Goal: Task Accomplishment & Management: Manage account settings

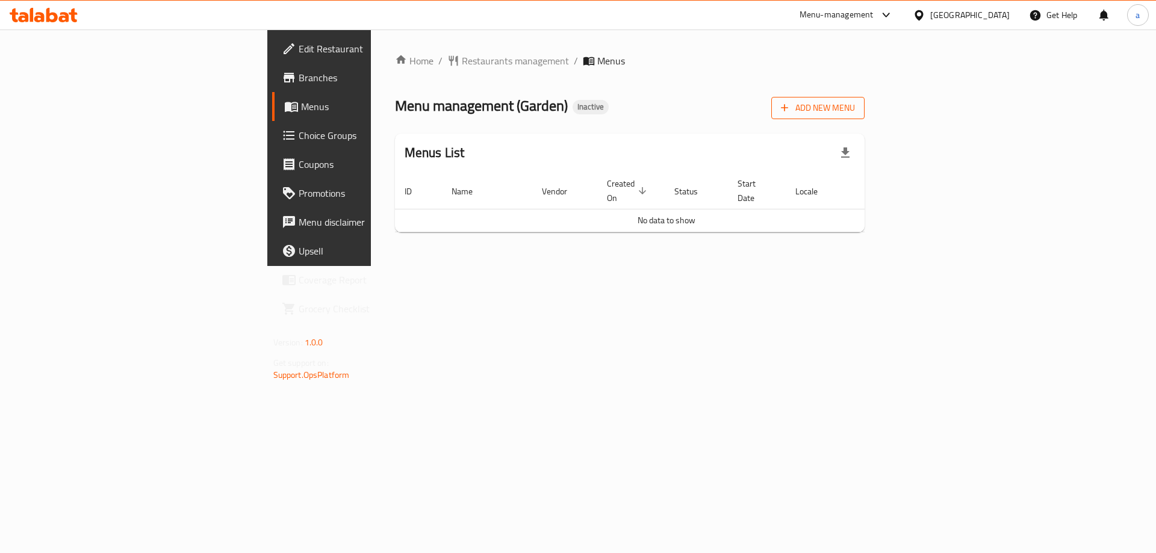
click at [855, 102] on span "Add New Menu" at bounding box center [818, 108] width 74 height 15
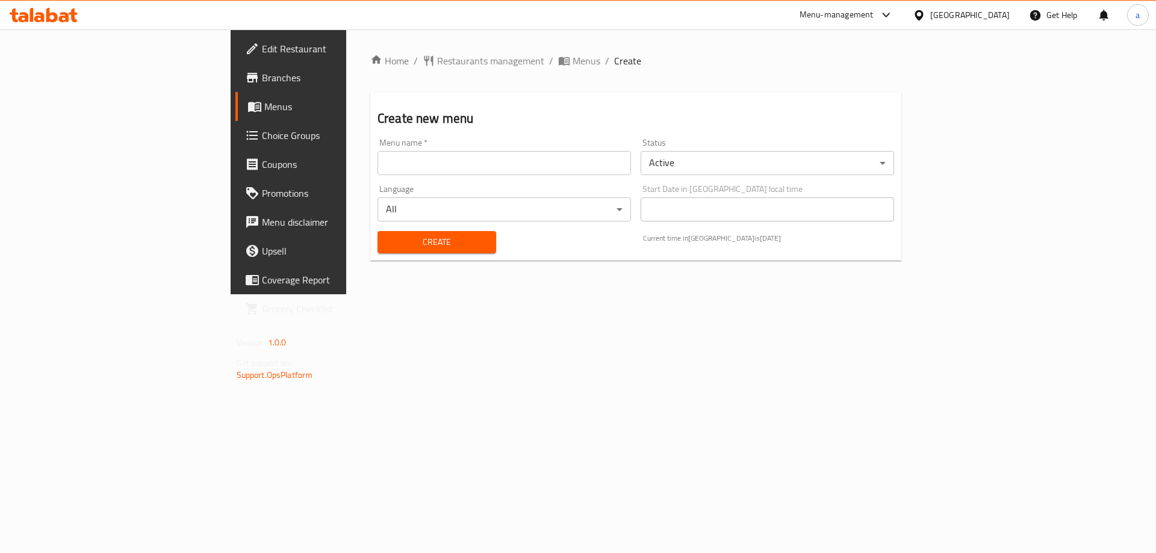
click at [398, 171] on input "text" at bounding box center [504, 163] width 253 height 24
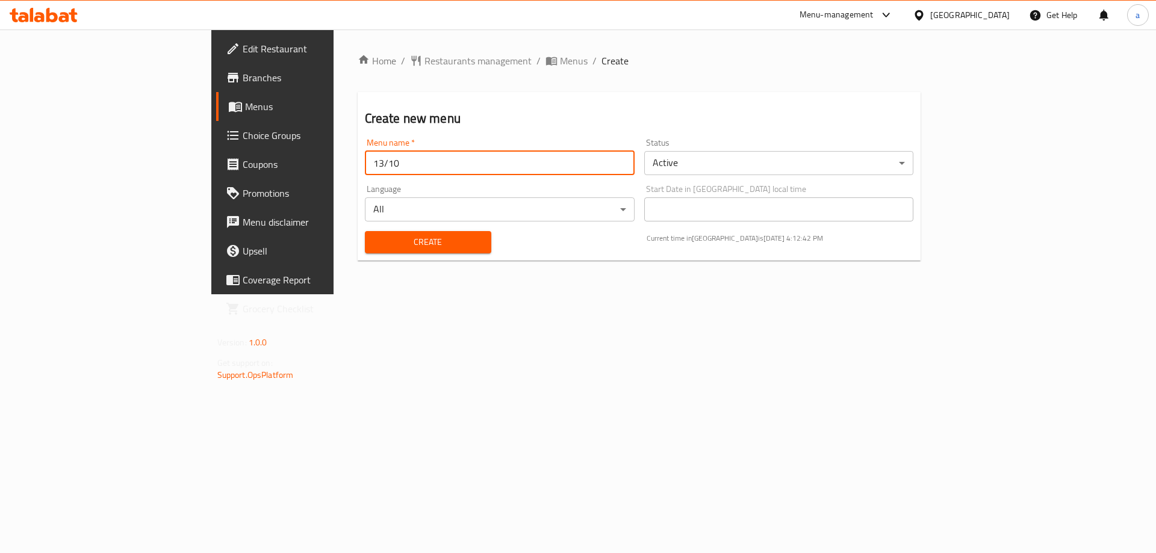
type input "13/10"
click at [365, 231] on button "Create" at bounding box center [428, 242] width 126 height 22
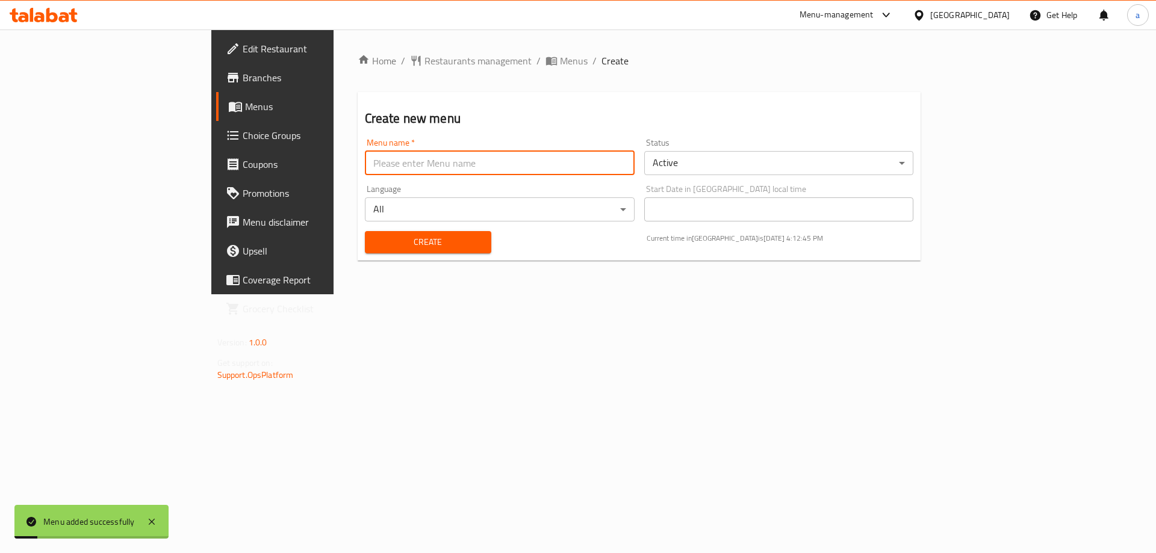
click at [245, 110] on span "Menus" at bounding box center [320, 106] width 150 height 14
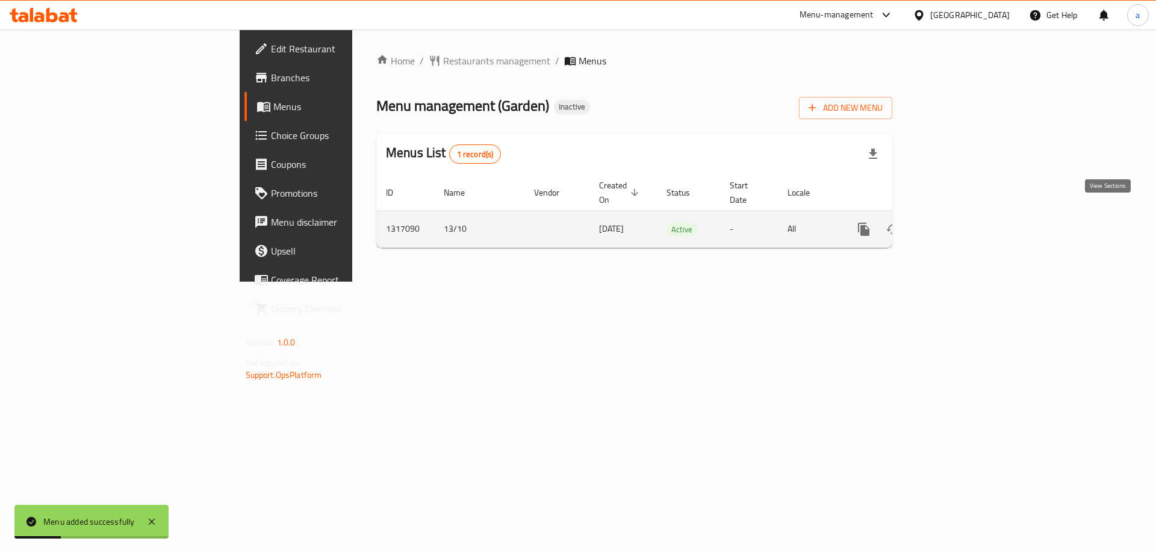
click at [965, 219] on link "enhanced table" at bounding box center [950, 229] width 29 height 29
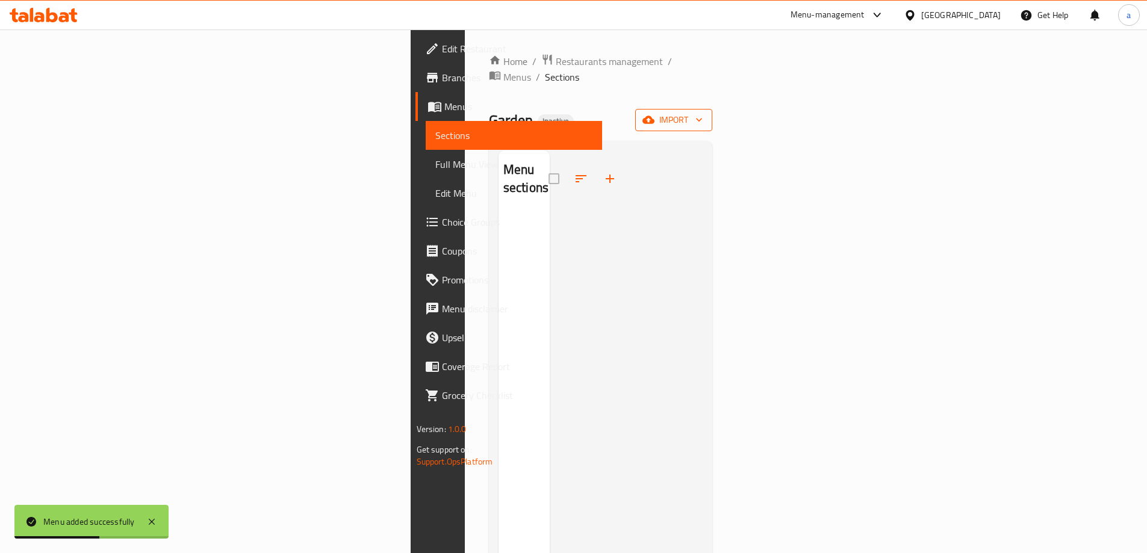
click at [703, 113] on span "import" at bounding box center [674, 120] width 58 height 15
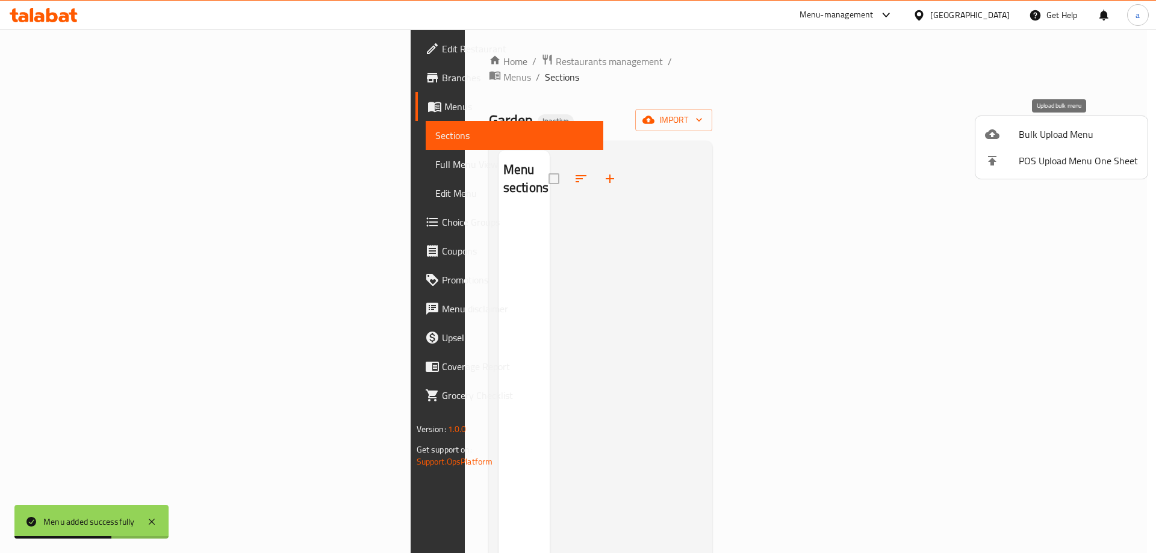
click at [1077, 137] on span "Bulk Upload Menu" at bounding box center [1078, 134] width 119 height 14
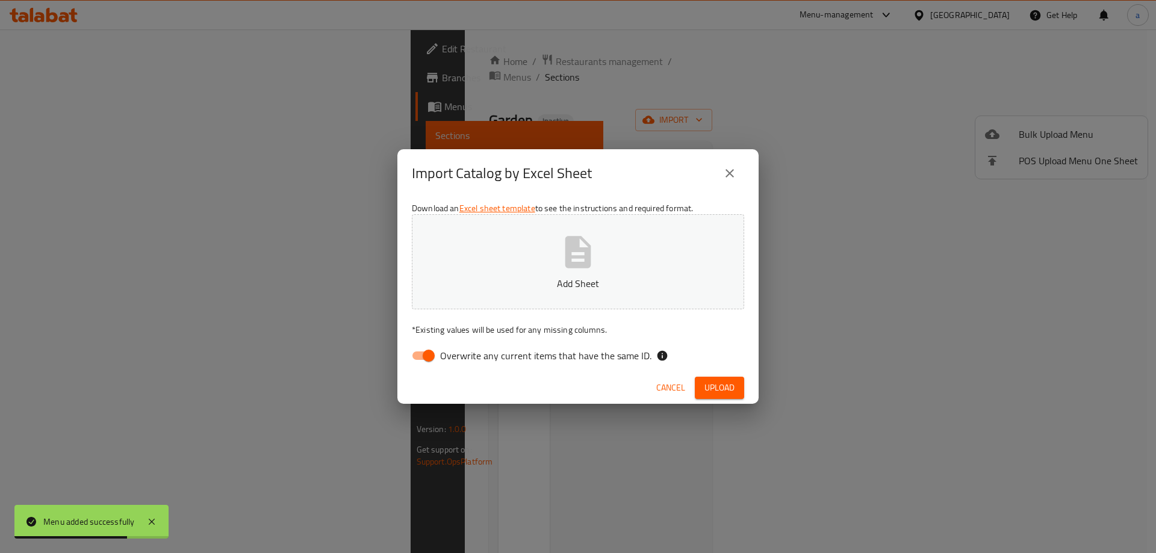
click at [418, 361] on input "Overwrite any current items that have the same ID." at bounding box center [428, 355] width 69 height 23
checkbox input "false"
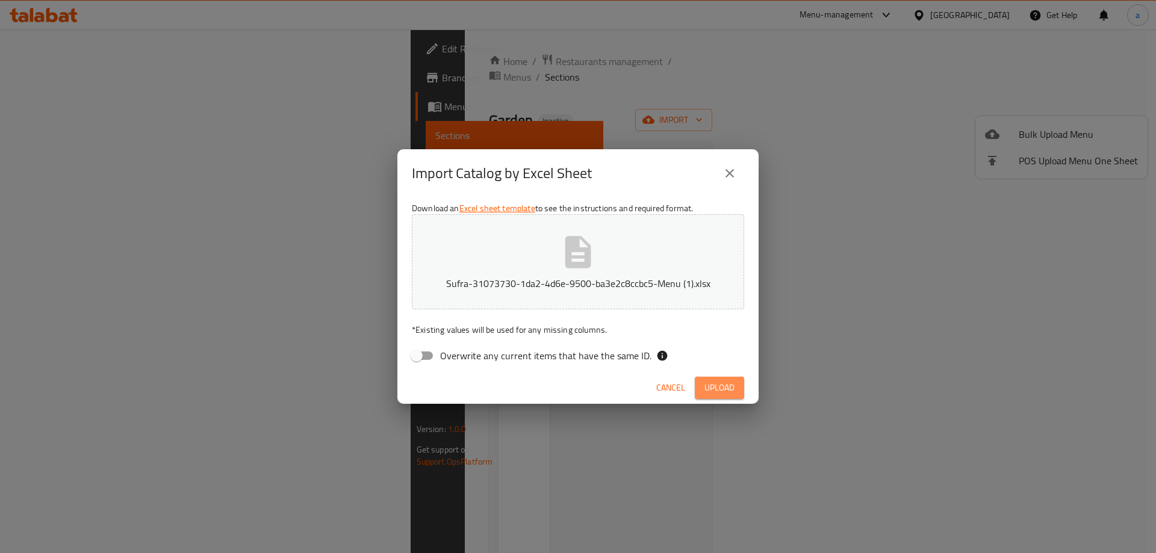
click at [733, 389] on span "Upload" at bounding box center [719, 388] width 30 height 15
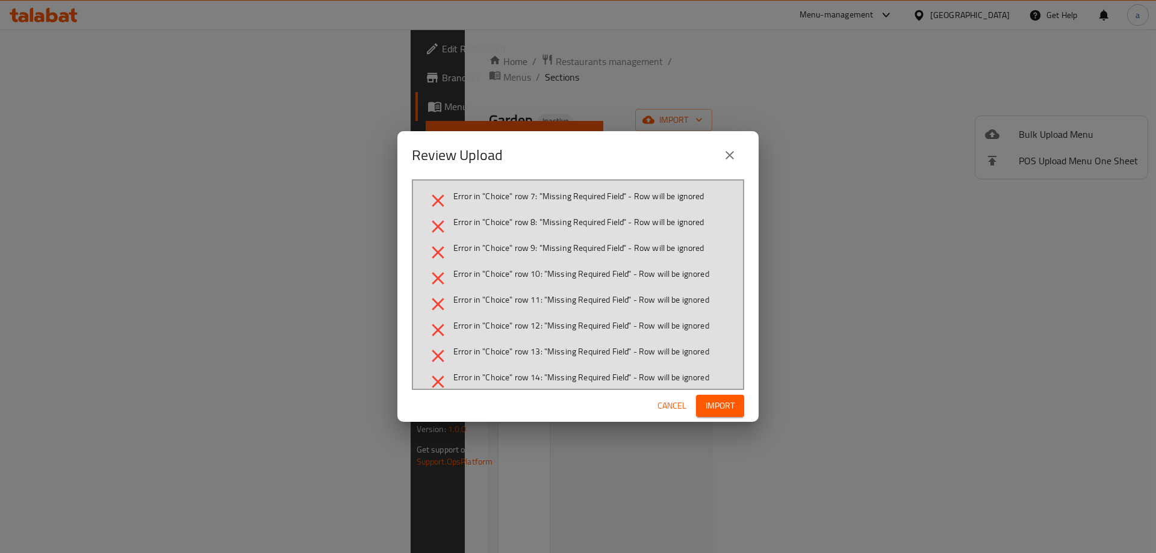
click at [739, 143] on div "Review Upload" at bounding box center [578, 155] width 332 height 29
click at [735, 157] on icon "close" at bounding box center [730, 155] width 14 height 14
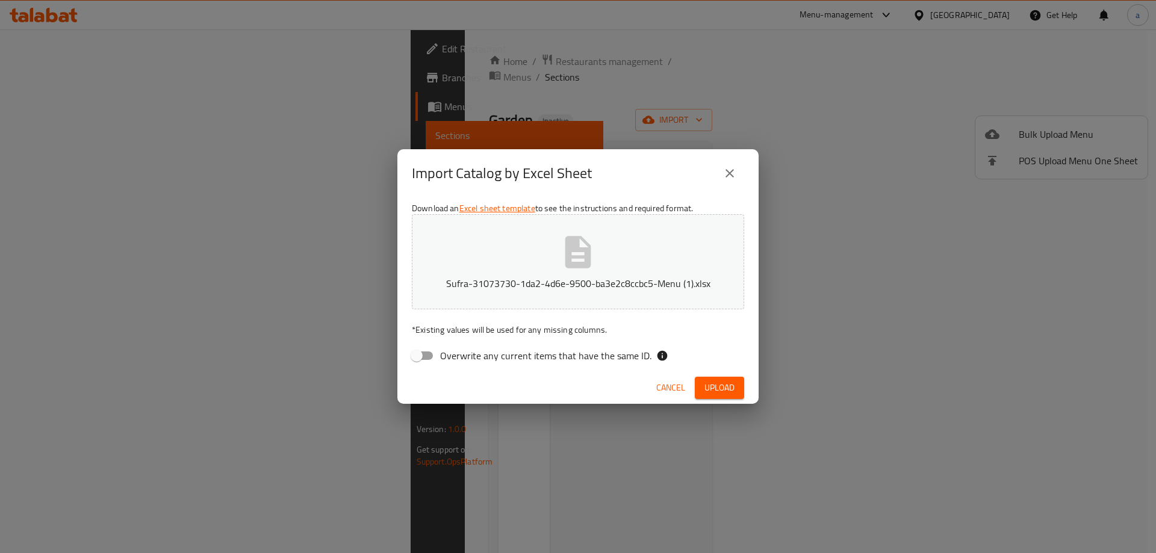
click at [231, 198] on div "Import Catalog by Excel Sheet Download an Excel sheet template to see the instr…" at bounding box center [578, 276] width 1156 height 553
click at [730, 174] on icon "close" at bounding box center [730, 173] width 8 height 8
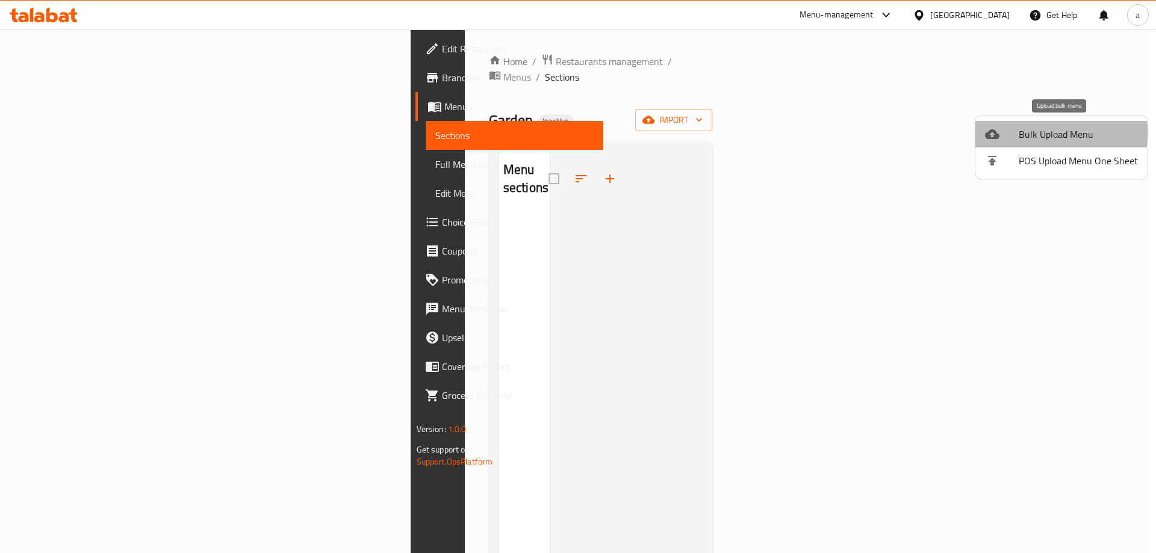
click at [1013, 132] on div at bounding box center [1002, 134] width 34 height 14
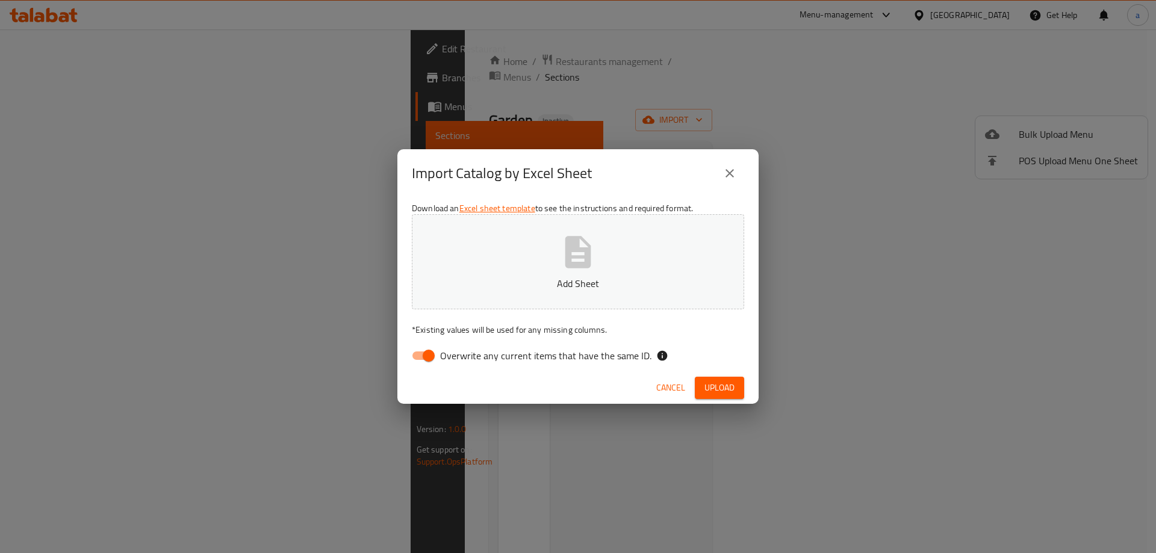
click at [421, 355] on input "Overwrite any current items that have the same ID." at bounding box center [428, 355] width 69 height 23
checkbox input "false"
click at [712, 379] on button "Upload" at bounding box center [719, 388] width 49 height 22
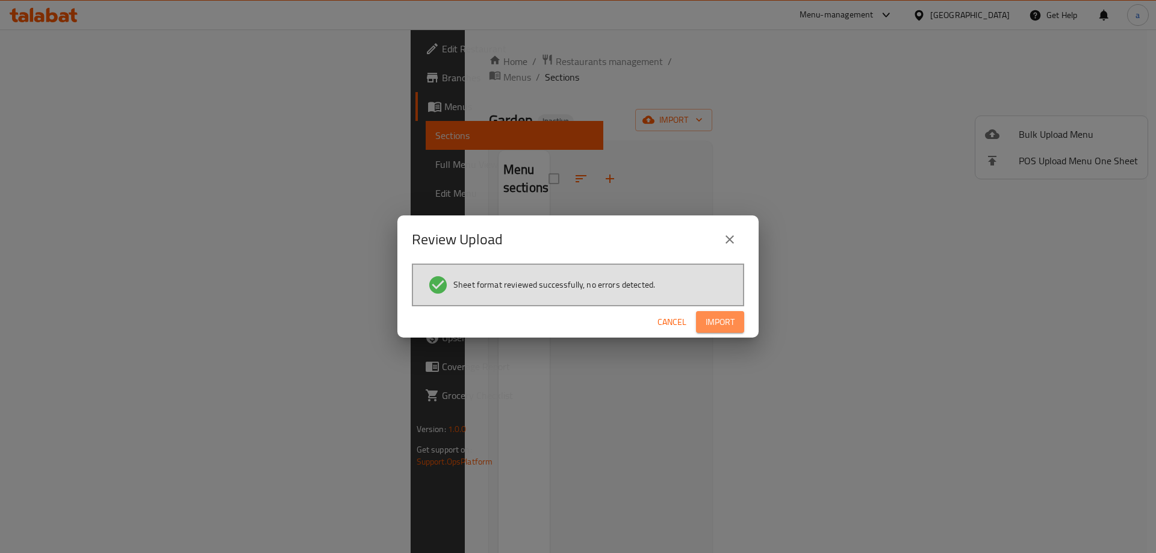
click at [712, 327] on span "Import" at bounding box center [720, 322] width 29 height 15
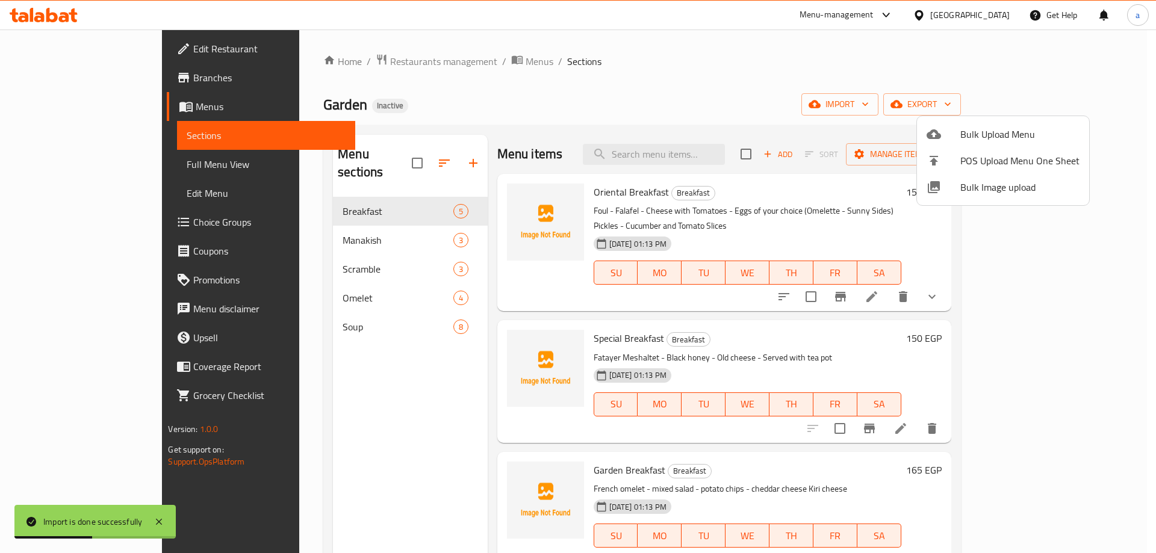
click at [66, 221] on div at bounding box center [578, 276] width 1156 height 553
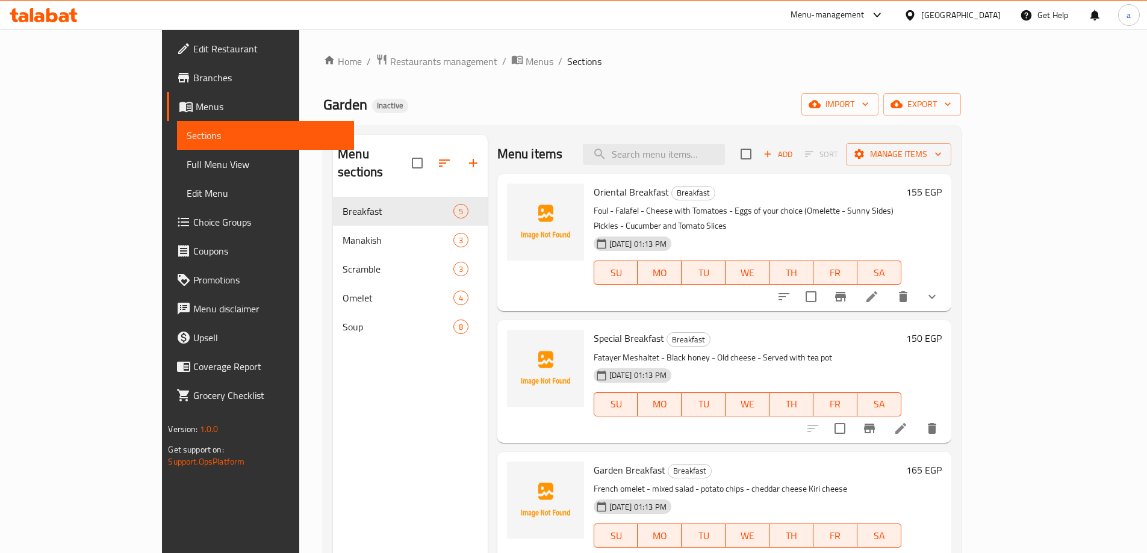
click at [193, 221] on span "Choice Groups" at bounding box center [268, 222] width 151 height 14
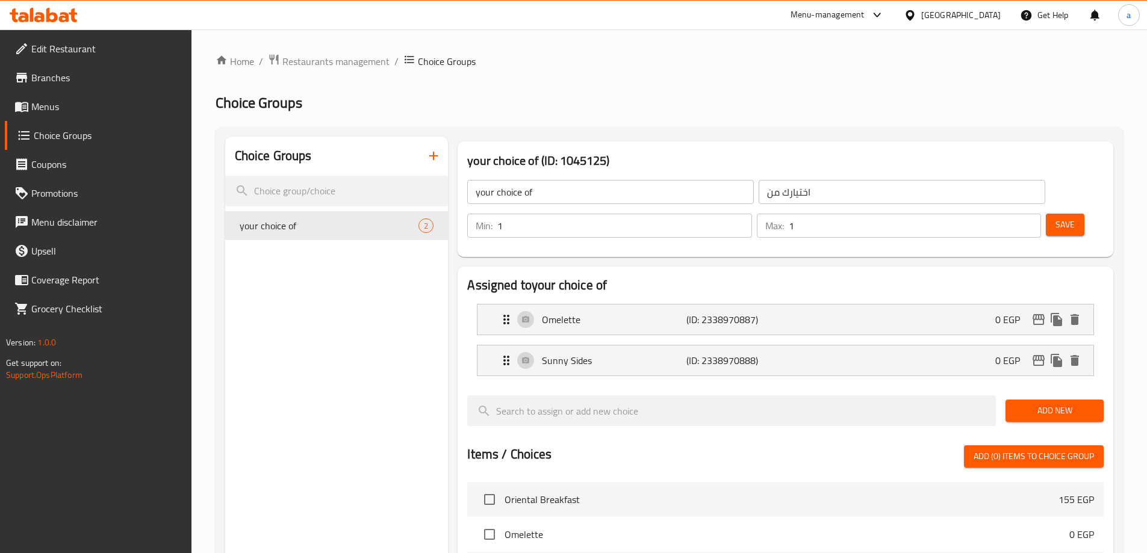
click at [434, 157] on icon "button" at bounding box center [433, 156] width 8 height 8
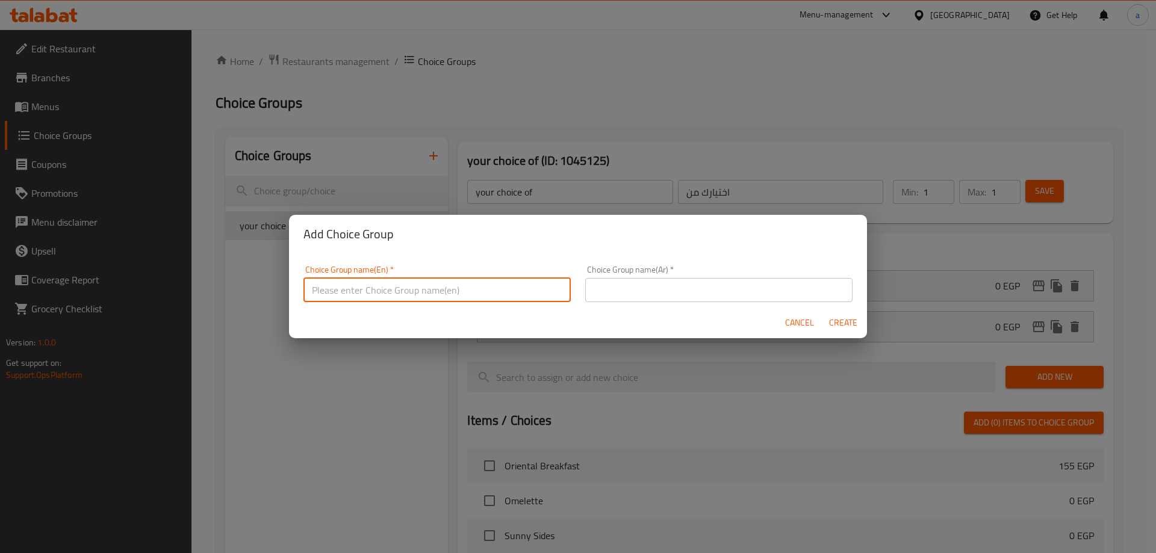
click at [426, 294] on input "text" at bounding box center [436, 290] width 267 height 24
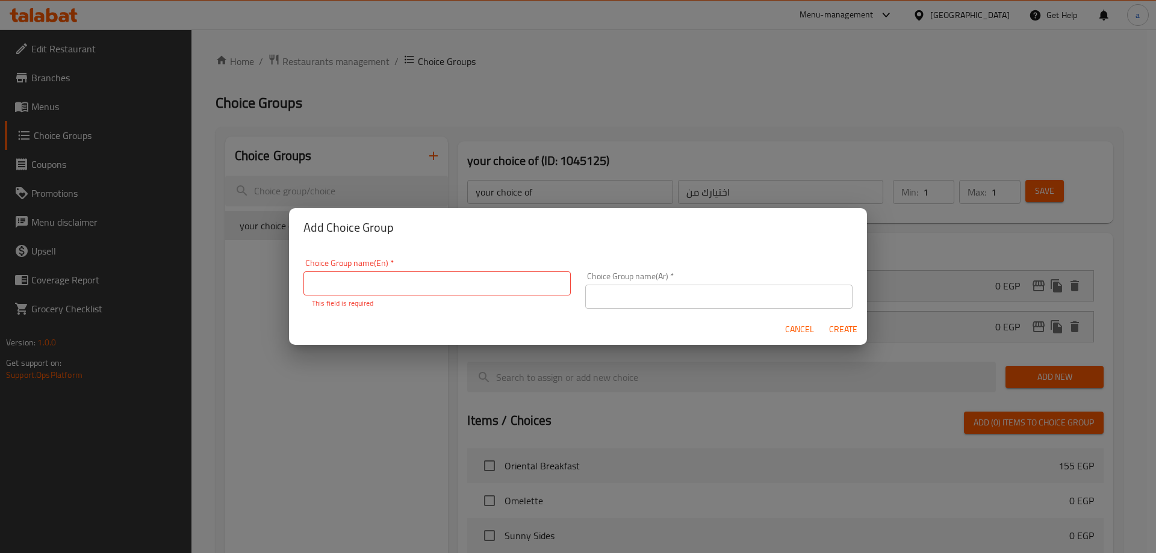
click at [382, 279] on input "text" at bounding box center [436, 284] width 267 height 24
paste input "your choice of add ons"
type input "your choice of add ons"
click at [649, 291] on input "text" at bounding box center [718, 297] width 267 height 24
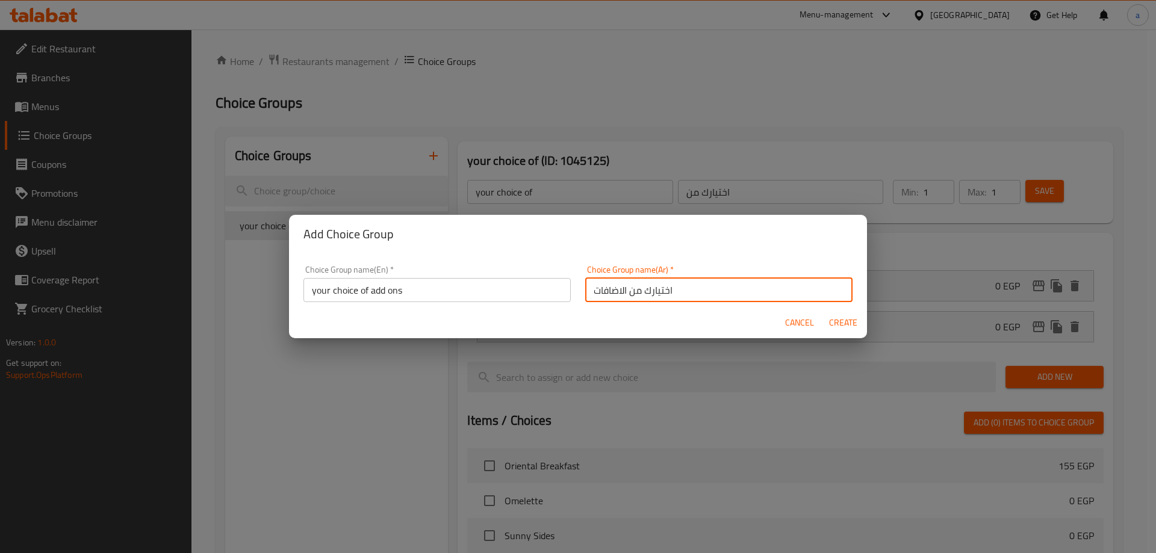
type input "اختيارك من الاضافات"
click at [832, 320] on span "Create" at bounding box center [843, 323] width 29 height 15
type input "your choice of add ons"
type input "اختيارك من الاضافات"
type input "0"
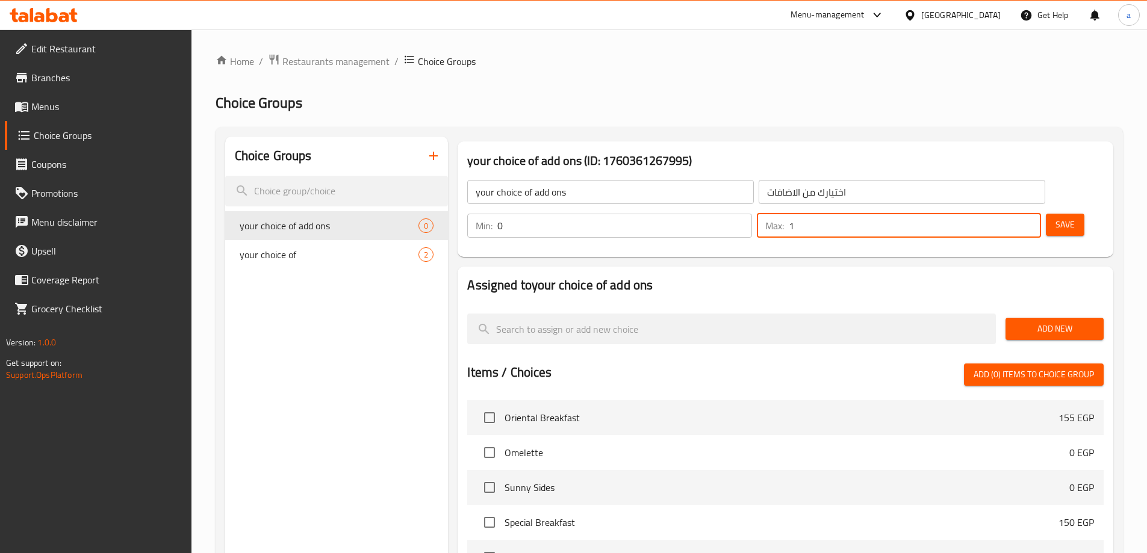
type input "1"
click at [1003, 214] on input "1" at bounding box center [915, 226] width 252 height 24
type input "9"
click at [957, 217] on div "your choice of add ons ​ اختيارك من الاضافات ​ Min: 0 ​ Max: 6 ​ Save" at bounding box center [785, 209] width 646 height 87
click at [997, 214] on input "6" at bounding box center [915, 226] width 252 height 24
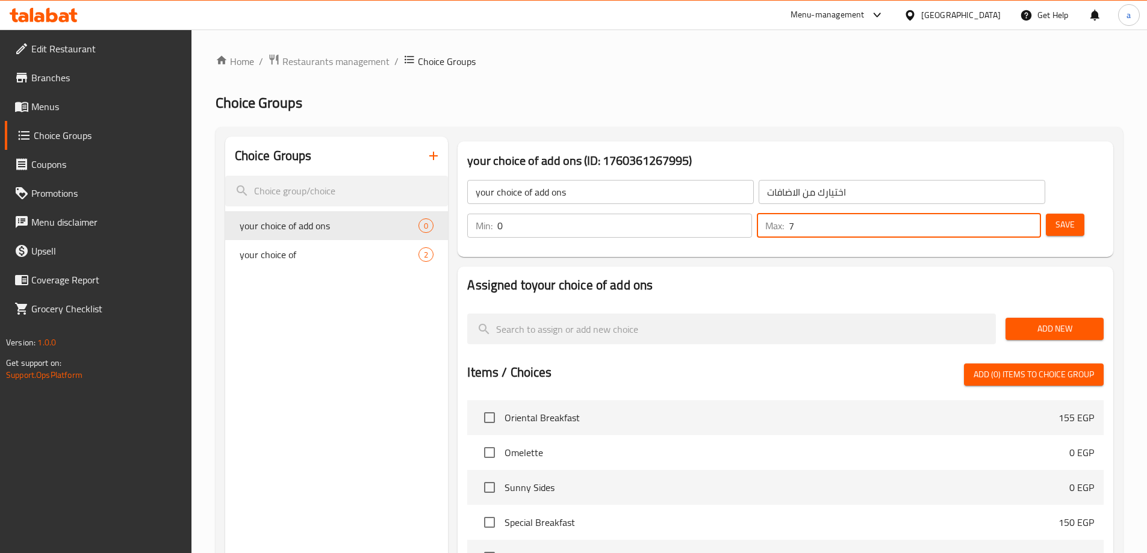
type input "7"
click at [1007, 214] on input "7" at bounding box center [915, 226] width 252 height 24
click at [1056, 217] on span "Save" at bounding box center [1065, 224] width 19 height 15
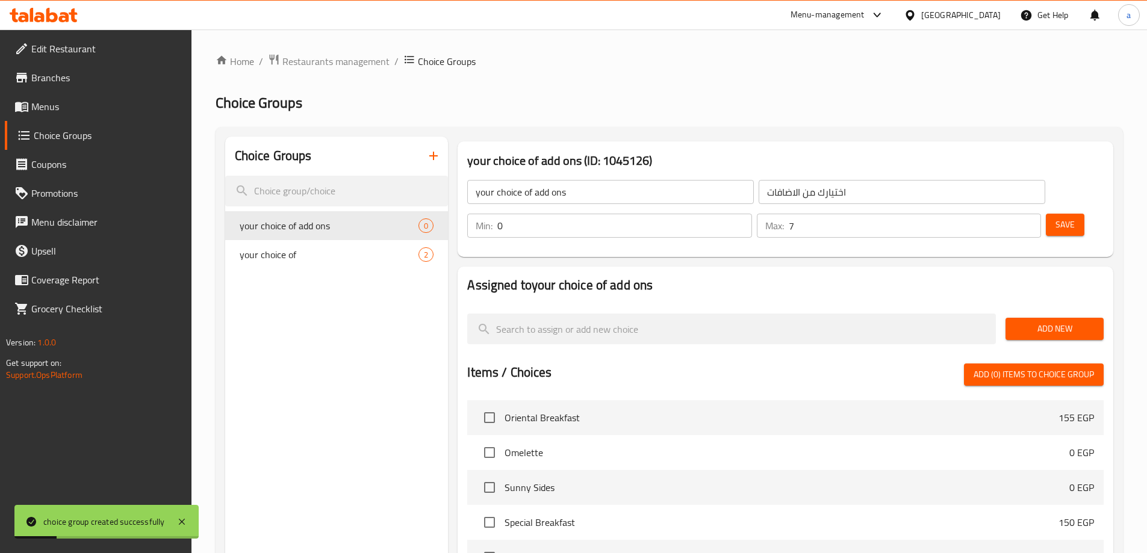
click at [1082, 322] on span "Add New" at bounding box center [1054, 329] width 79 height 15
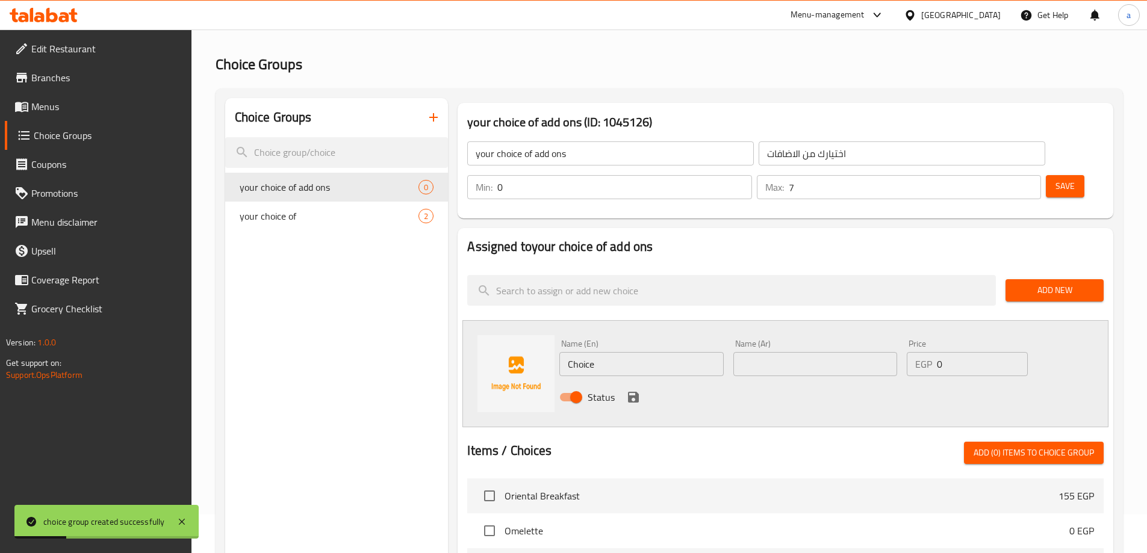
scroll to position [60, 0]
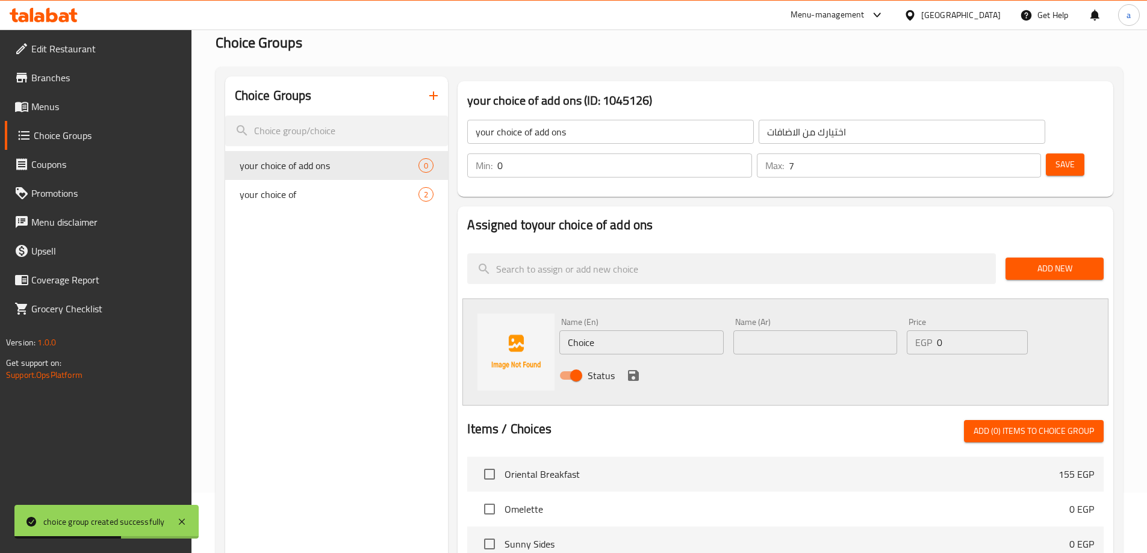
click at [608, 322] on div "Name (En) Choice Name (En)" at bounding box center [641, 336] width 173 height 46
click at [608, 331] on input "Choice" at bounding box center [641, 343] width 164 height 24
paste input "Fava Beans"
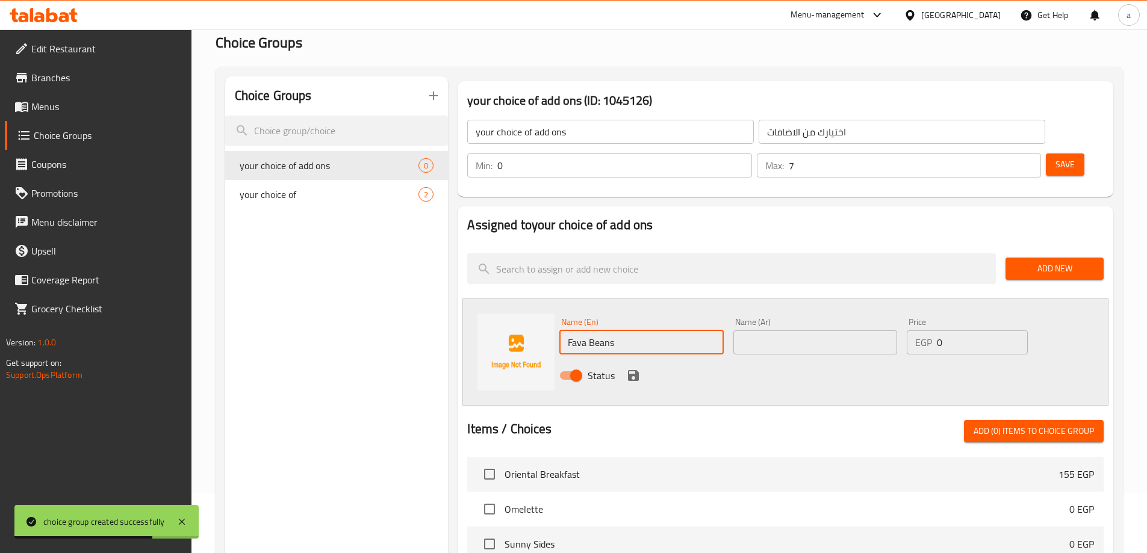
type input "Fava Beans"
click at [795, 321] on div "Name (Ar) Name (Ar)" at bounding box center [815, 336] width 173 height 46
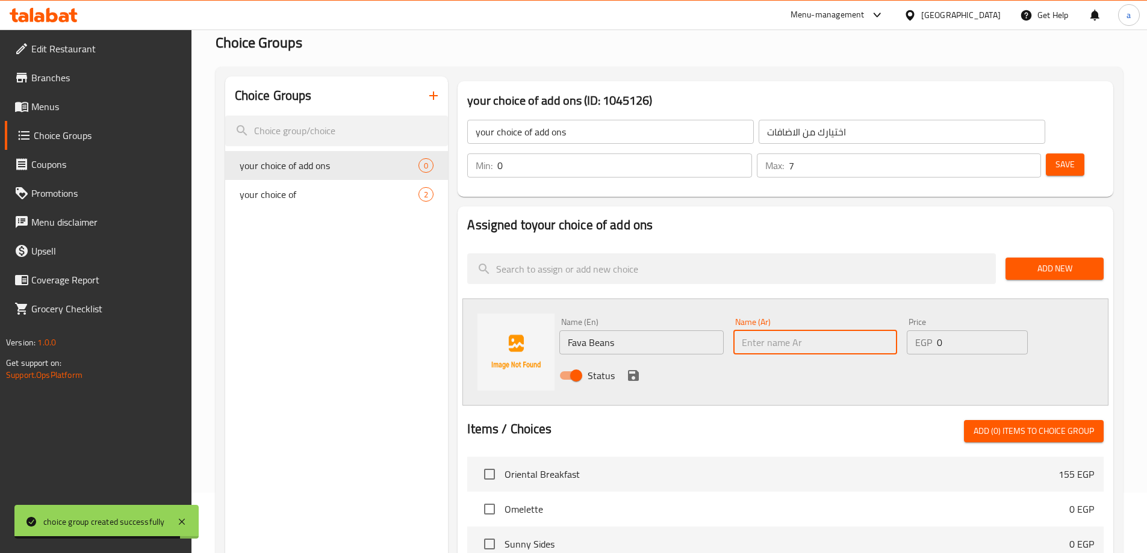
click at [793, 331] on input "text" at bounding box center [815, 343] width 164 height 24
paste input "فول مدمس"
type input "فول مدمس"
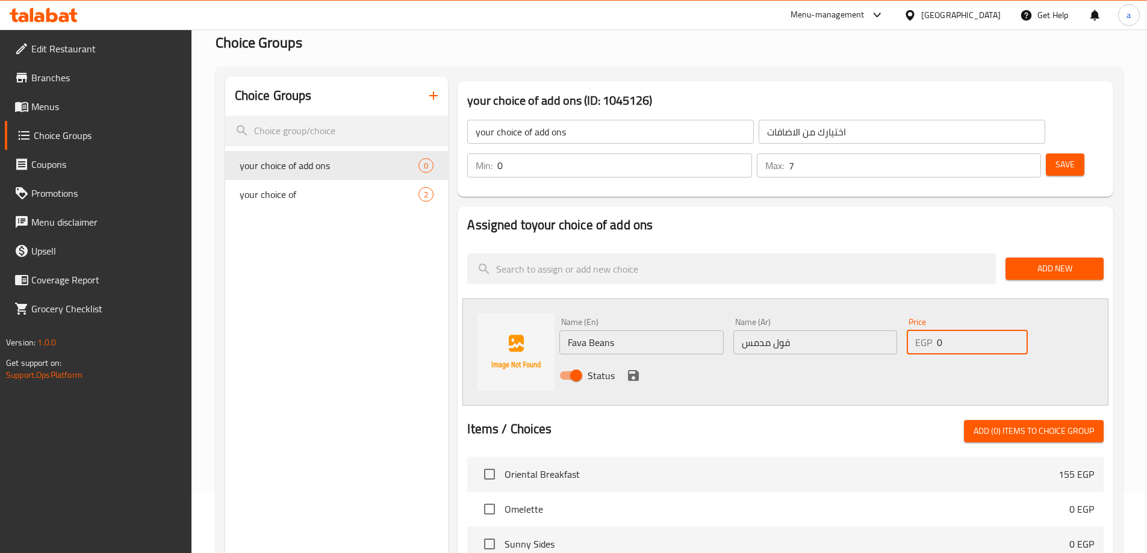
click at [947, 331] on input "0" at bounding box center [982, 343] width 90 height 24
paste input "75"
type input "75"
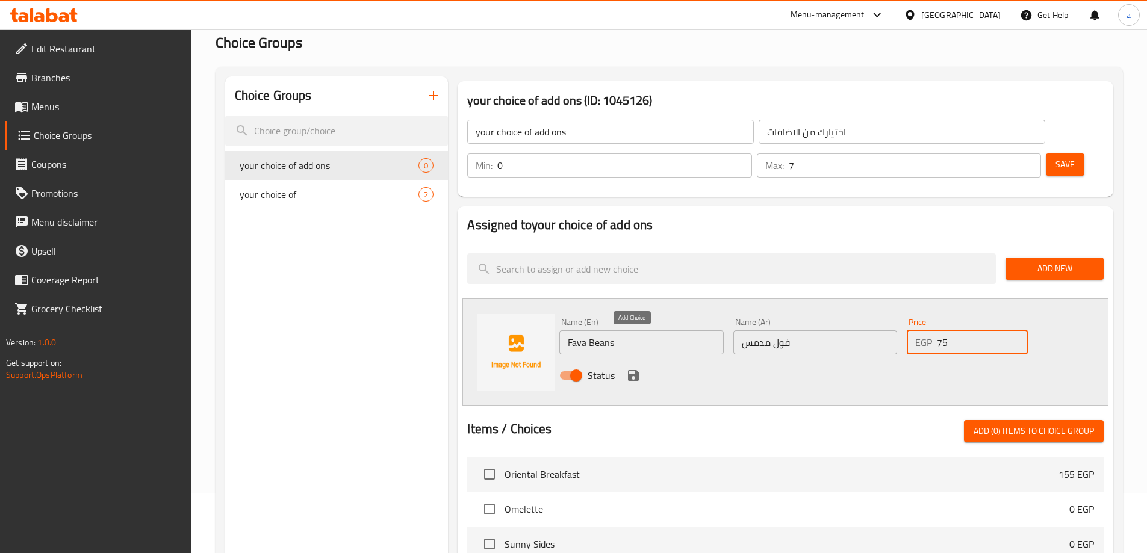
click at [627, 369] on icon "save" at bounding box center [633, 376] width 14 height 14
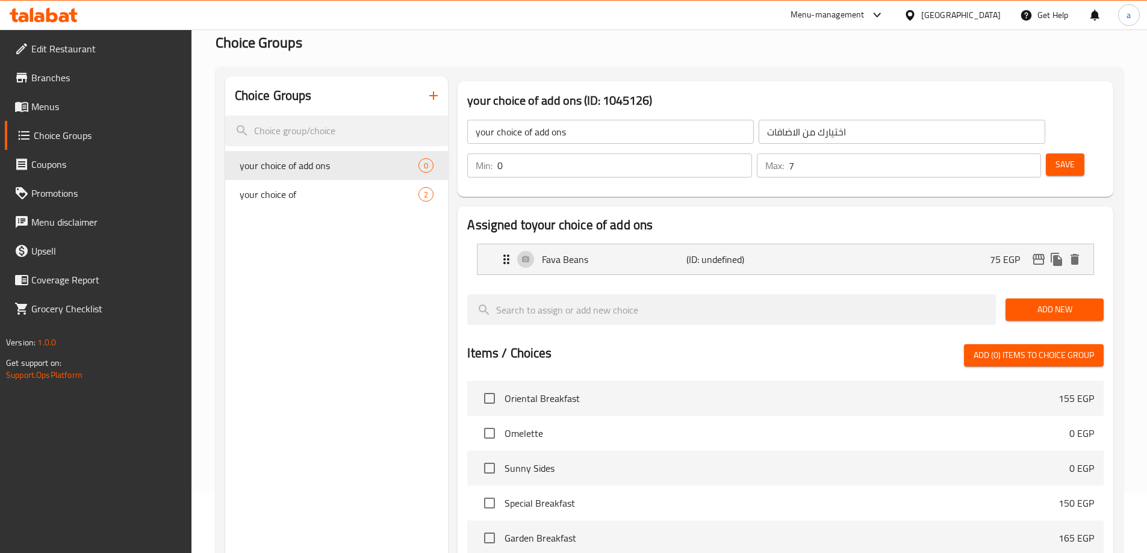
click at [1021, 302] on span "Add New" at bounding box center [1054, 309] width 79 height 15
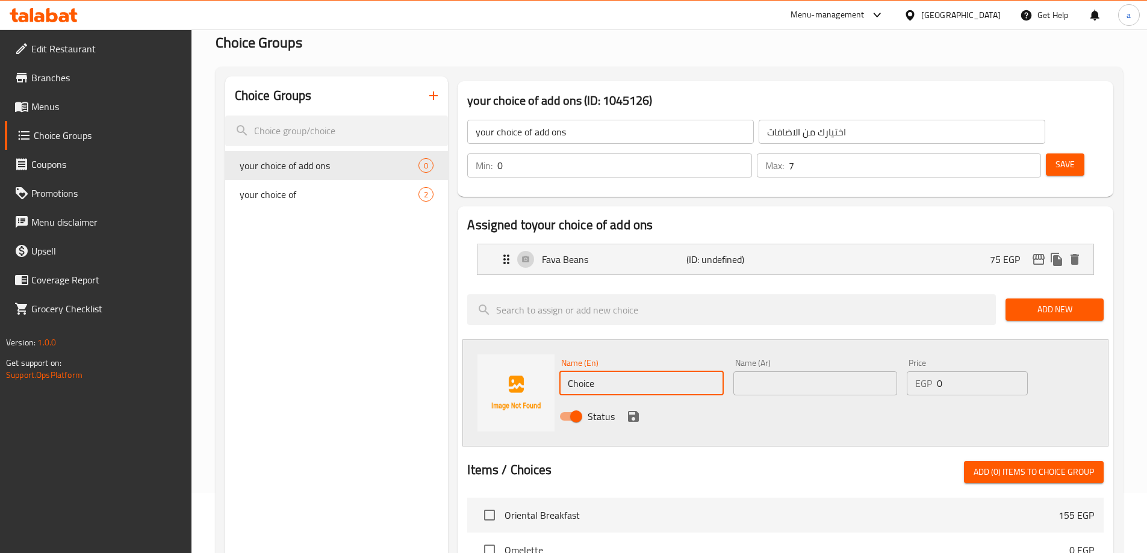
click at [663, 372] on input "Choice" at bounding box center [641, 384] width 164 height 24
paste input "Falafel"
type input "Falafel"
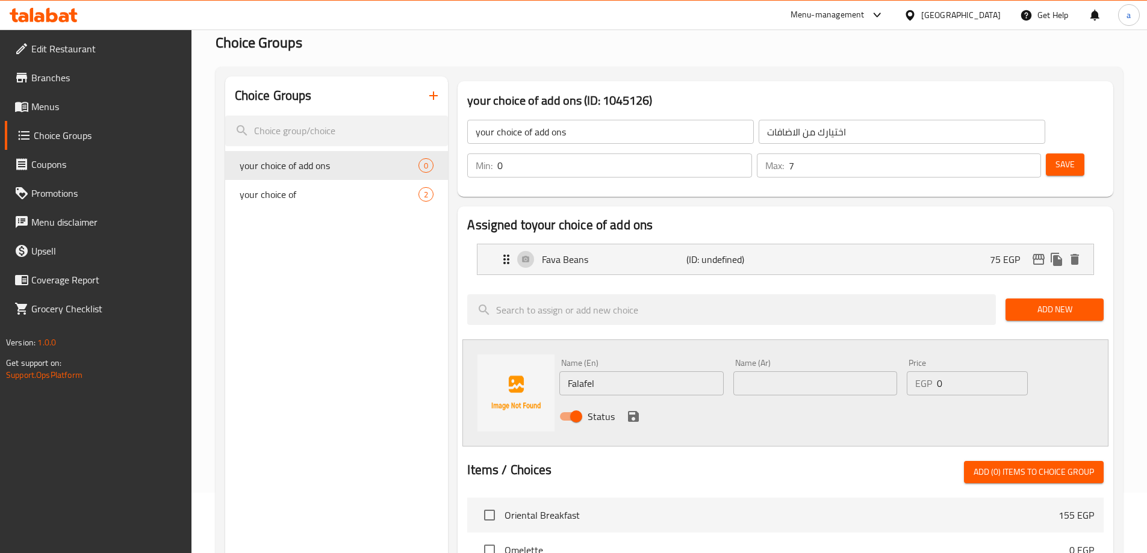
click at [773, 372] on input "text" at bounding box center [815, 384] width 164 height 24
paste input "طعمية"
type input "طعمية"
click at [971, 372] on input "0" at bounding box center [982, 384] width 90 height 24
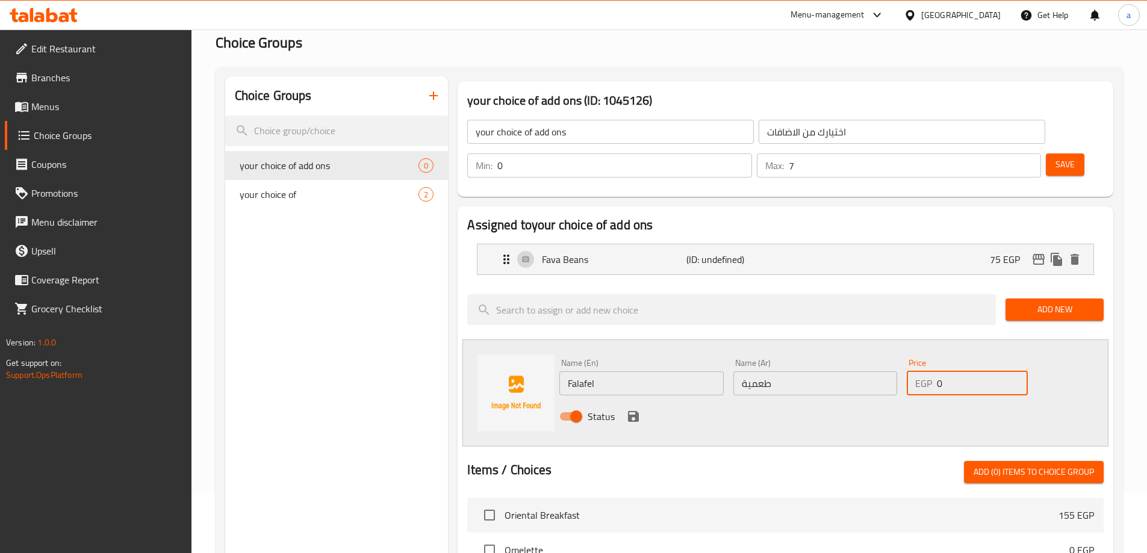
click at [971, 372] on input "0" at bounding box center [982, 384] width 90 height 24
paste input "65"
type input "65"
click at [641, 408] on button "save" at bounding box center [633, 417] width 18 height 18
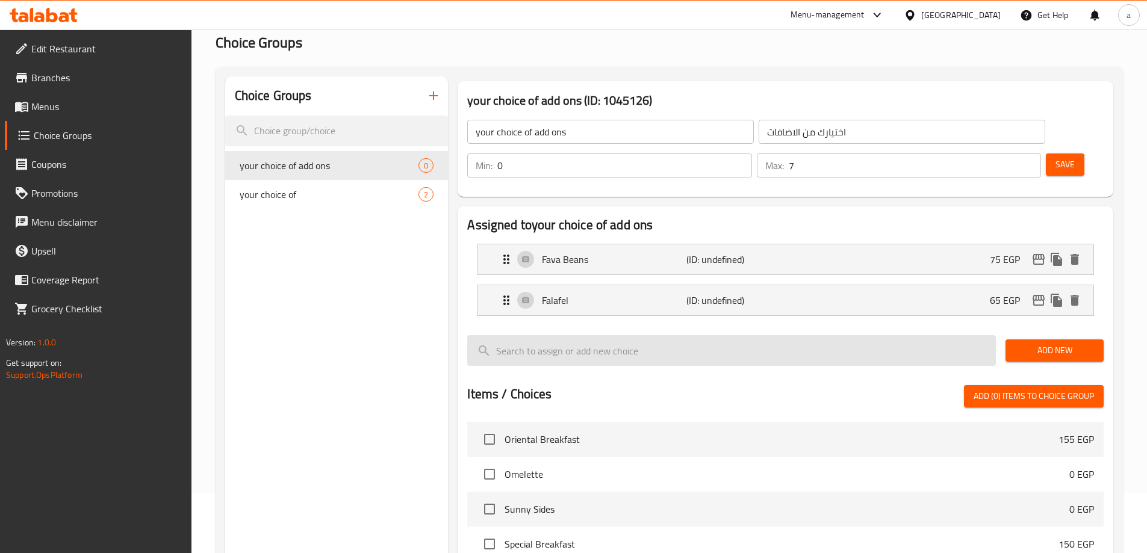
drag, startPoint x: 1042, startPoint y: 316, endPoint x: 981, endPoint y: 321, distance: 61.1
click at [1042, 343] on span "Add New" at bounding box center [1054, 350] width 79 height 15
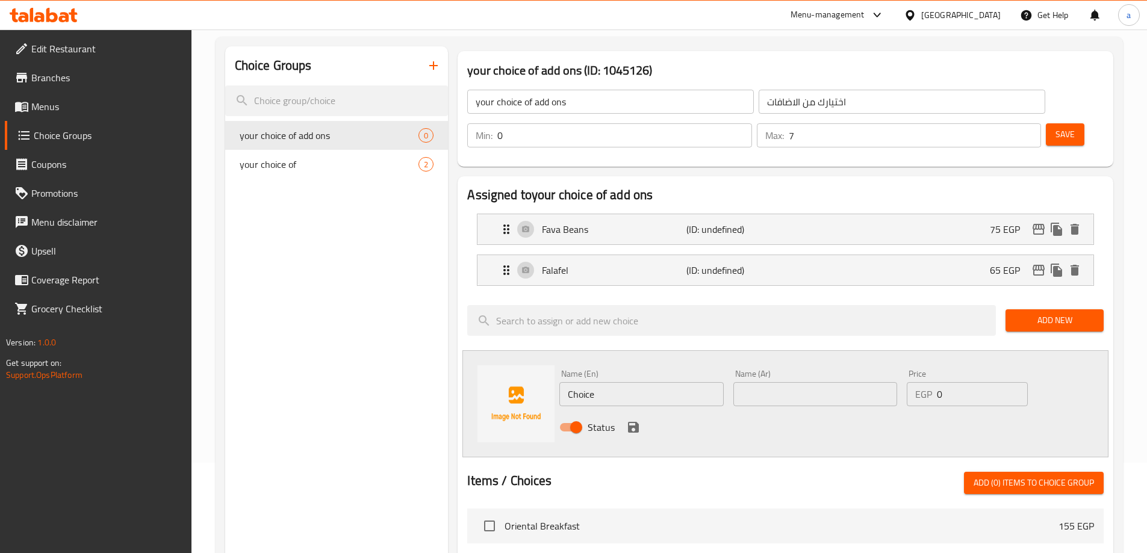
scroll to position [120, 0]
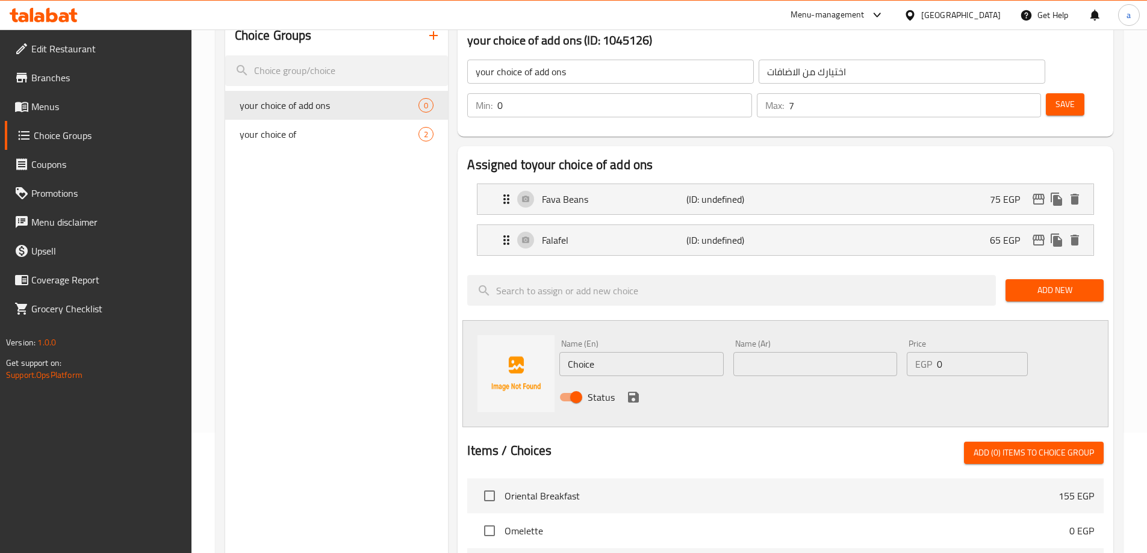
click at [632, 352] on input "Choice" at bounding box center [641, 364] width 164 height 24
paste input "eese with tomato"
type input "Cheese with tomato"
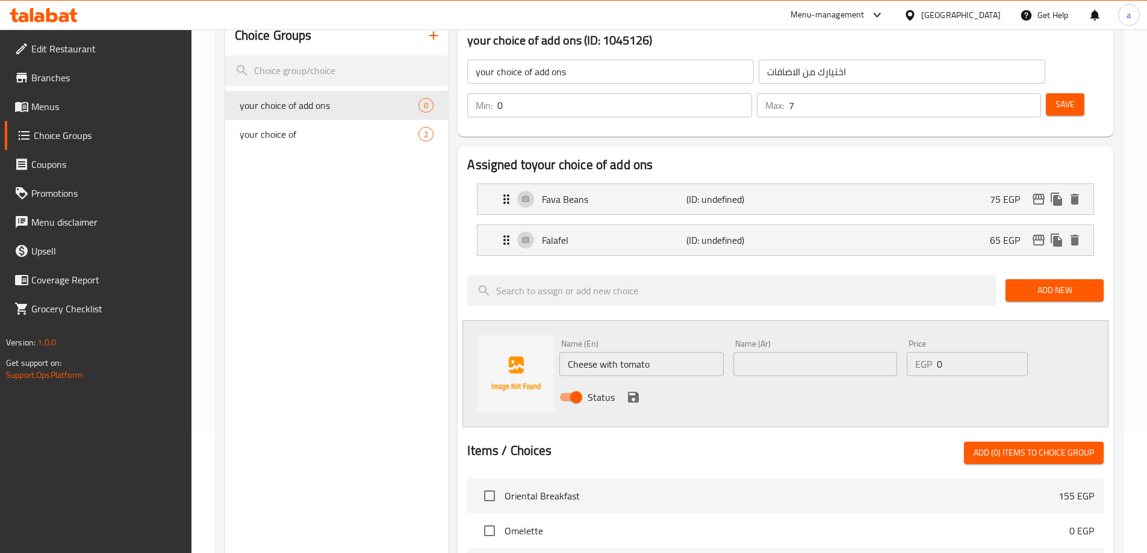
click at [828, 352] on input "text" at bounding box center [815, 364] width 164 height 24
paste input "جبنة بطماطم"
type input "جبنة بطماطم"
click at [939, 352] on input "0" at bounding box center [982, 364] width 90 height 24
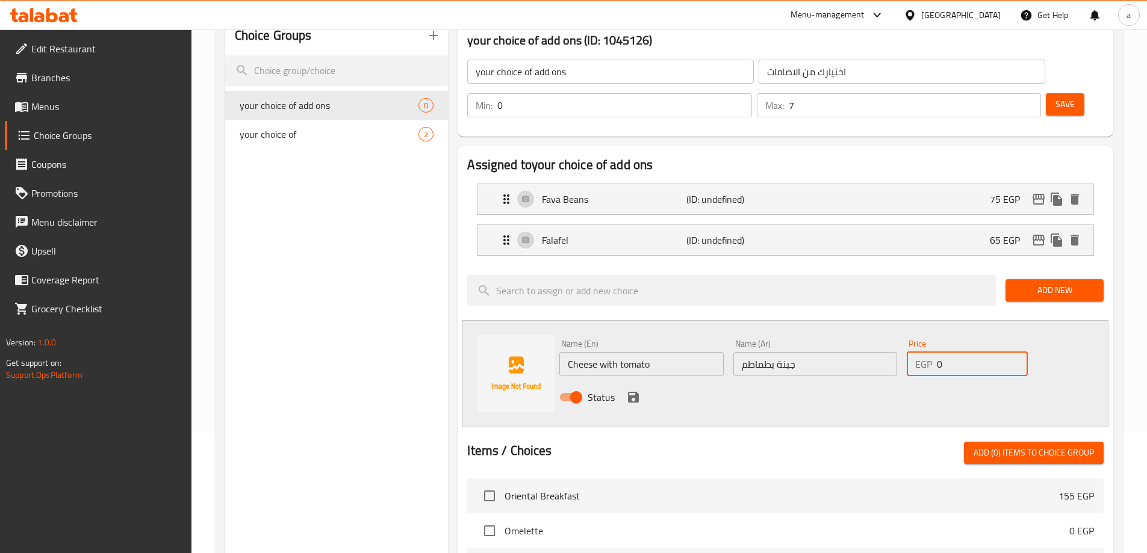
click at [939, 352] on input "0" at bounding box center [982, 364] width 90 height 24
paste input "8"
type input "80"
click at [636, 392] on icon "save" at bounding box center [633, 397] width 11 height 11
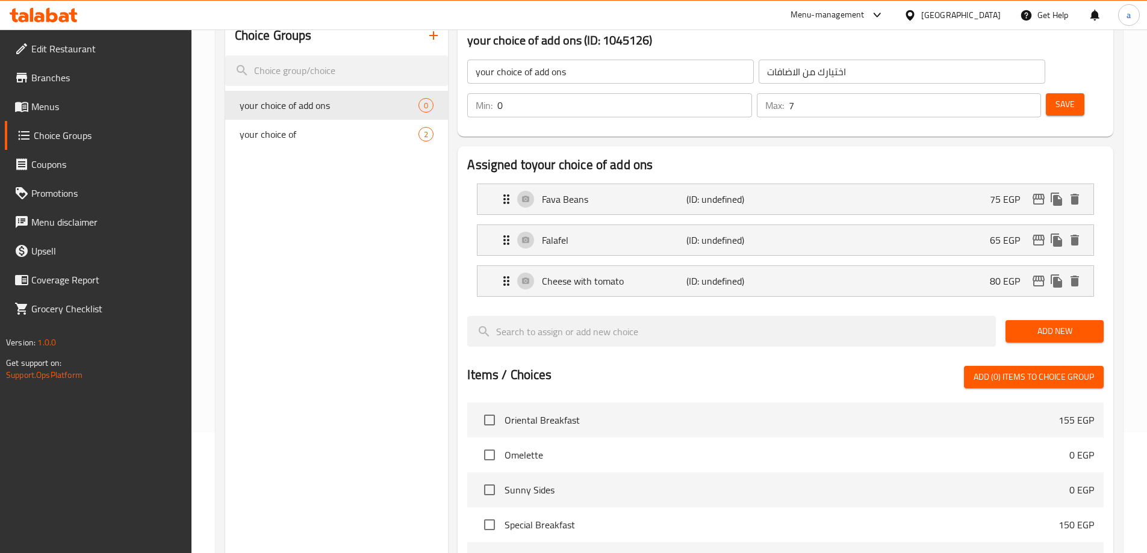
click at [1069, 320] on button "Add New" at bounding box center [1055, 331] width 98 height 22
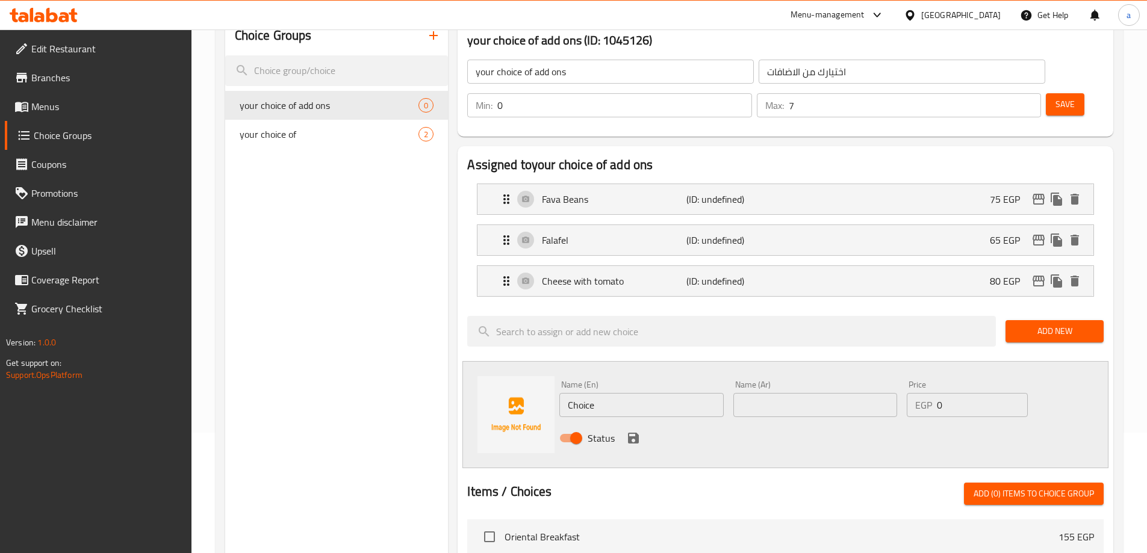
click at [618, 393] on input "Choice" at bounding box center [641, 405] width 164 height 24
paste input "Eggs omelet"
type input "Eggs omelet"
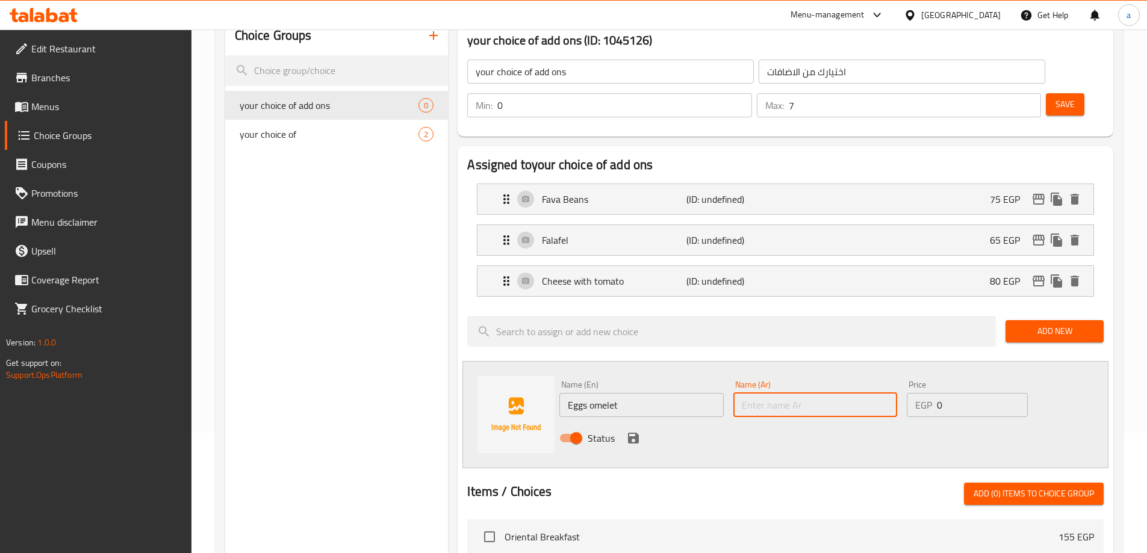
click at [807, 393] on input "text" at bounding box center [815, 405] width 164 height 24
paste input "بيض أومليت"
type input "بيض أومليت"
click at [950, 393] on input "0" at bounding box center [982, 405] width 90 height 24
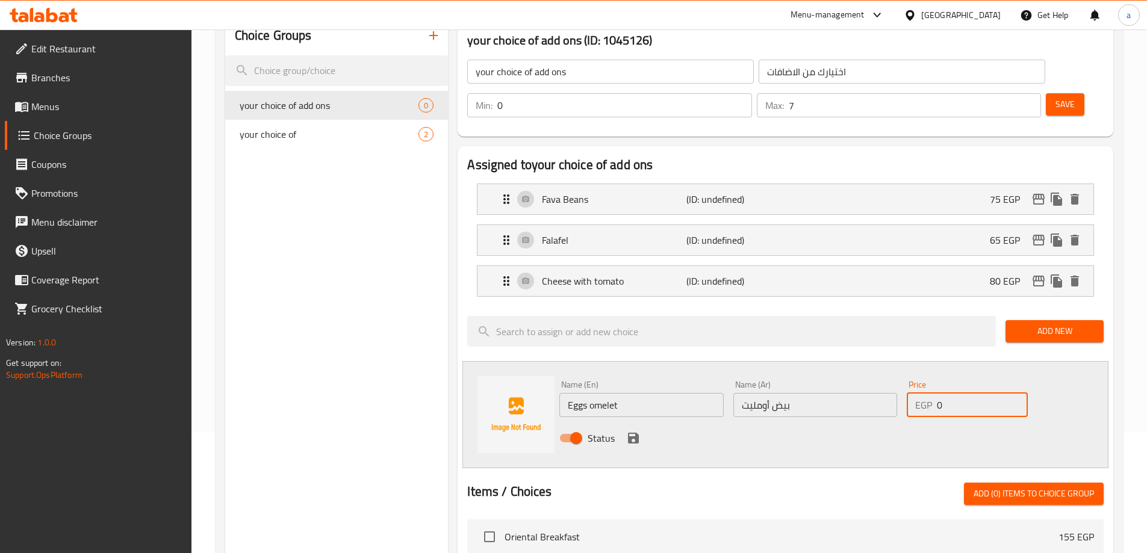
click at [950, 393] on input "0" at bounding box center [982, 405] width 90 height 24
paste input "8"
type input "80"
click at [627, 431] on icon "save" at bounding box center [633, 438] width 14 height 14
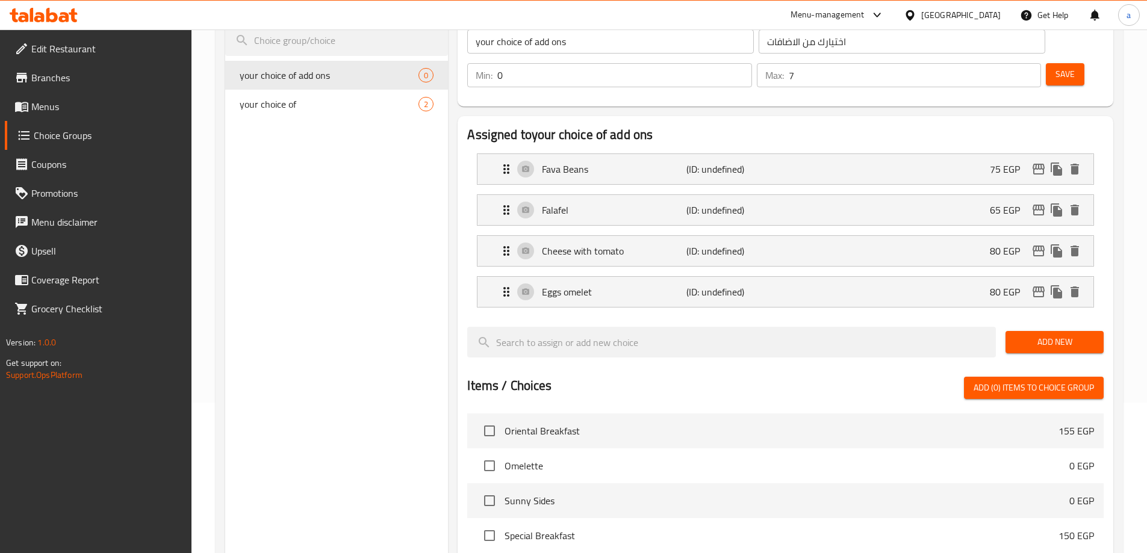
scroll to position [181, 0]
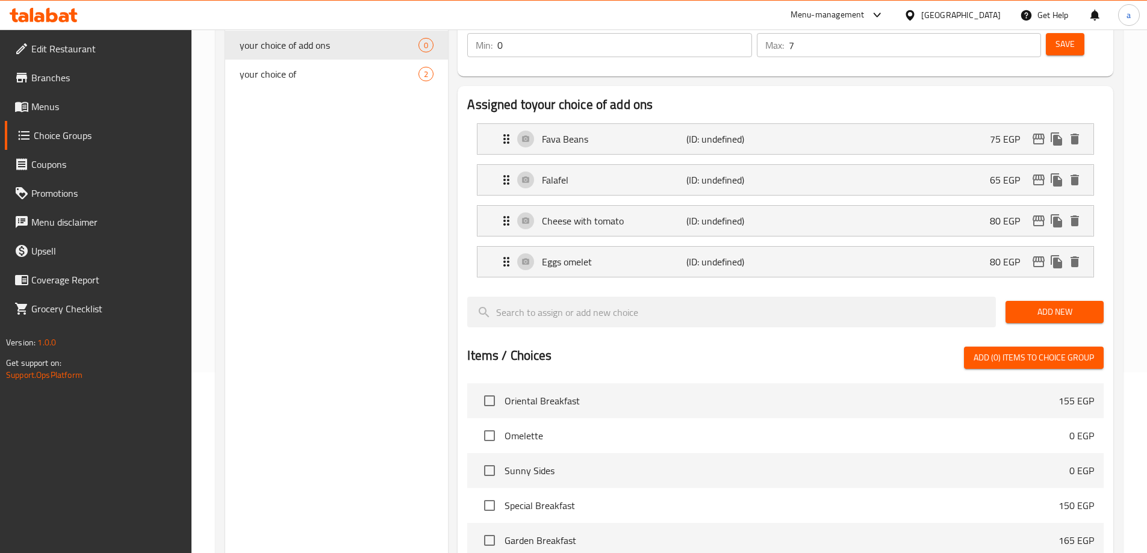
click at [1039, 305] on span "Add New" at bounding box center [1054, 312] width 79 height 15
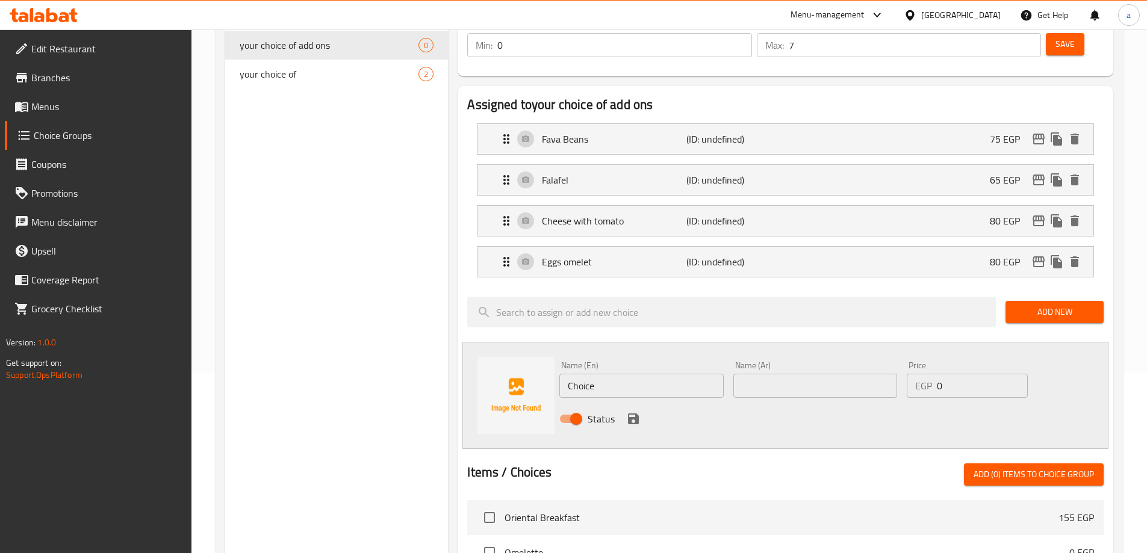
click at [641, 374] on input "Choice" at bounding box center [641, 386] width 164 height 24
paste input "Eggs boiled"
type input "Eggs boiled"
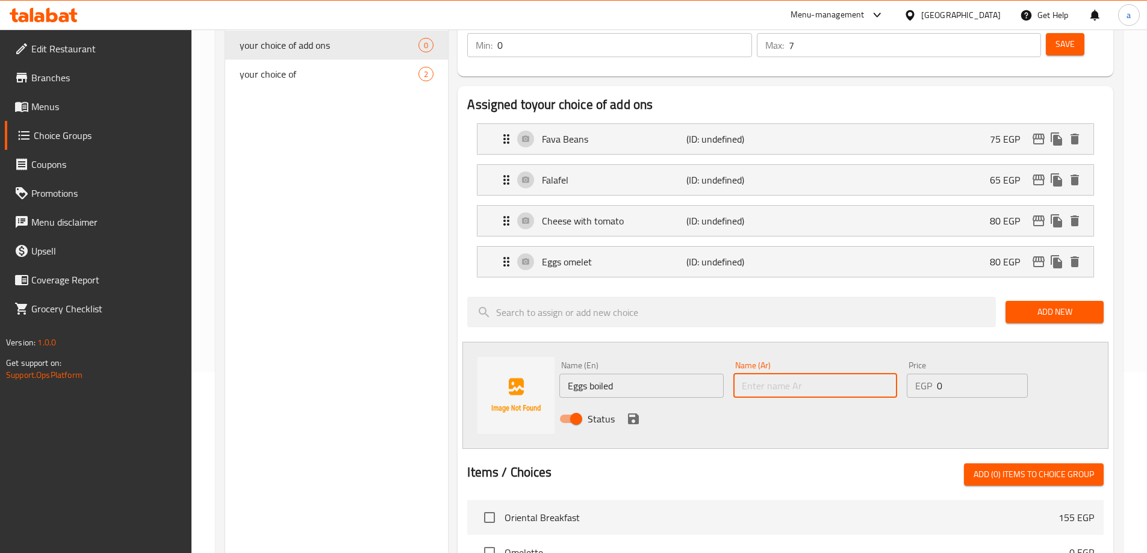
click at [813, 374] on input "text" at bounding box center [815, 386] width 164 height 24
paste input "بيض مسلوق"
type input "بيض مسلوق"
click at [957, 374] on input "0" at bounding box center [982, 386] width 90 height 24
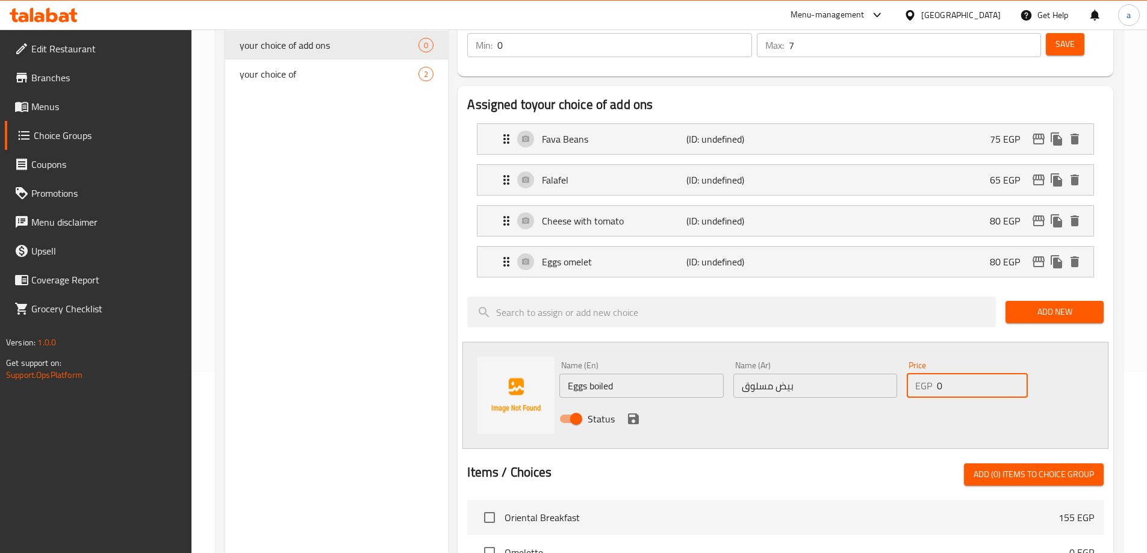
click at [957, 374] on input "0" at bounding box center [982, 386] width 90 height 24
paste input "8"
type input "80"
click at [632, 412] on icon "save" at bounding box center [633, 419] width 14 height 14
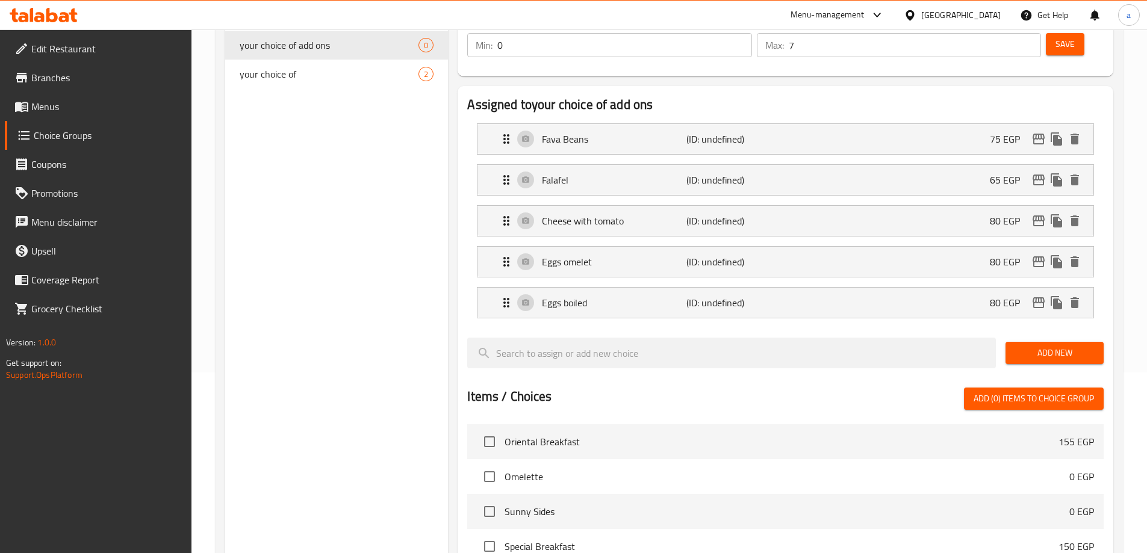
click at [1081, 346] on span "Add New" at bounding box center [1054, 353] width 79 height 15
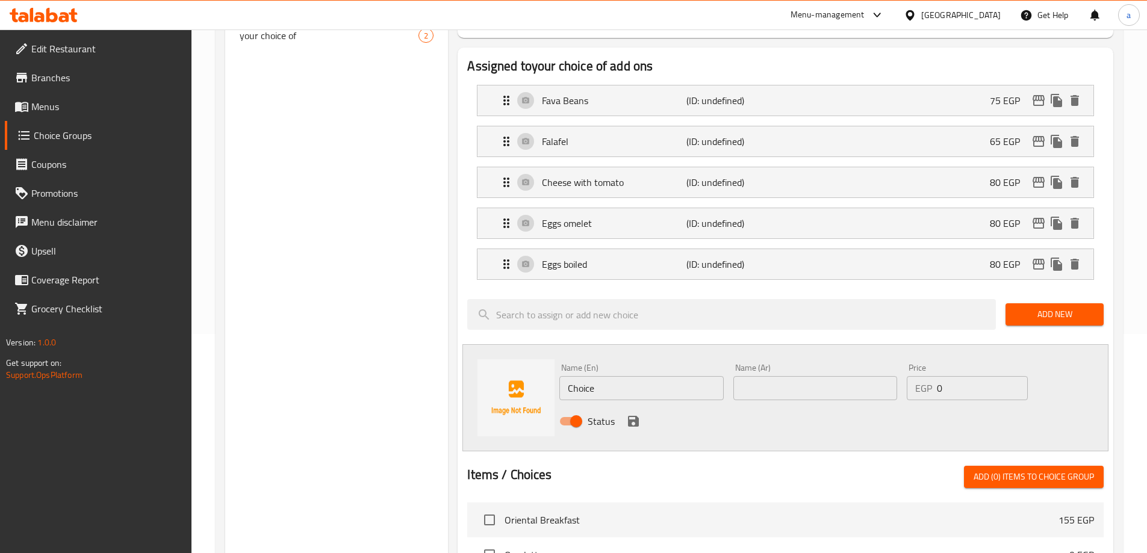
scroll to position [241, 0]
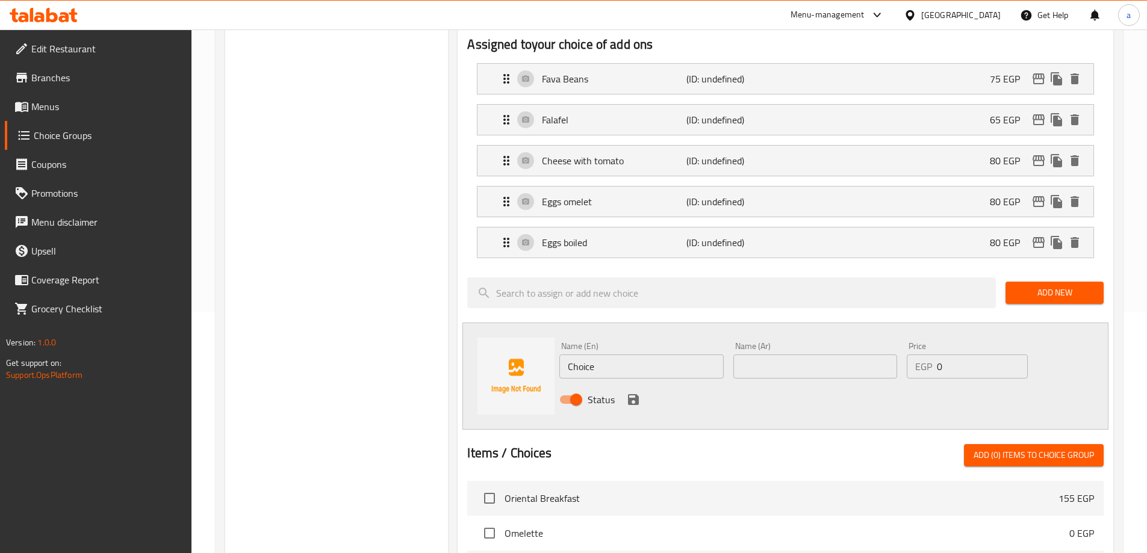
click at [650, 355] on input "Choice" at bounding box center [641, 367] width 164 height 24
paste input "ream"
type input "Cream"
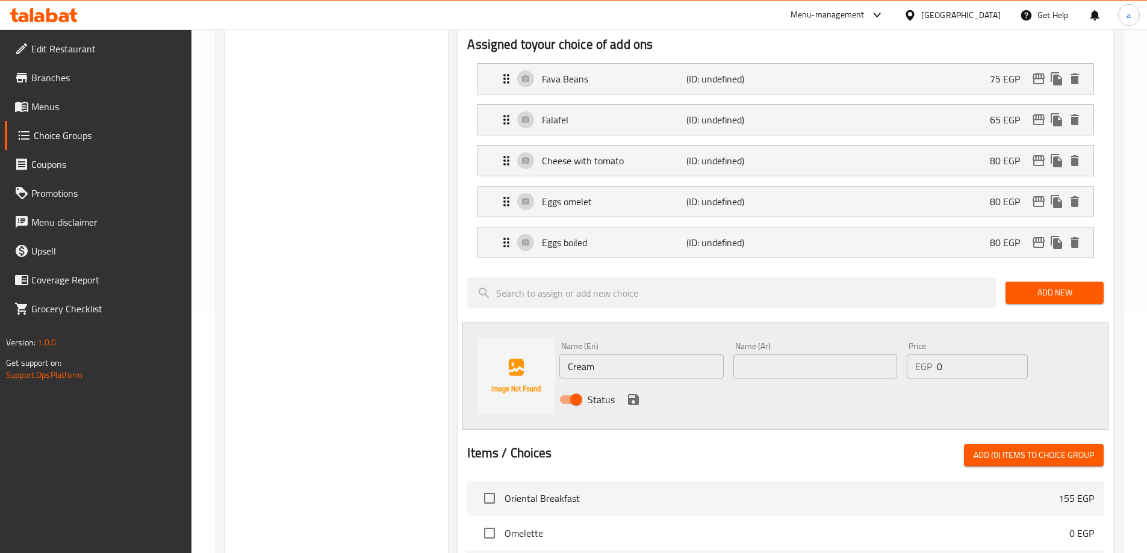
click at [812, 346] on div "Name (Ar) Name (Ar)" at bounding box center [815, 360] width 173 height 46
click at [813, 355] on input "text" at bounding box center [815, 367] width 164 height 24
paste input "قشطة"
type input "قشطة"
click at [954, 355] on input "0" at bounding box center [982, 367] width 90 height 24
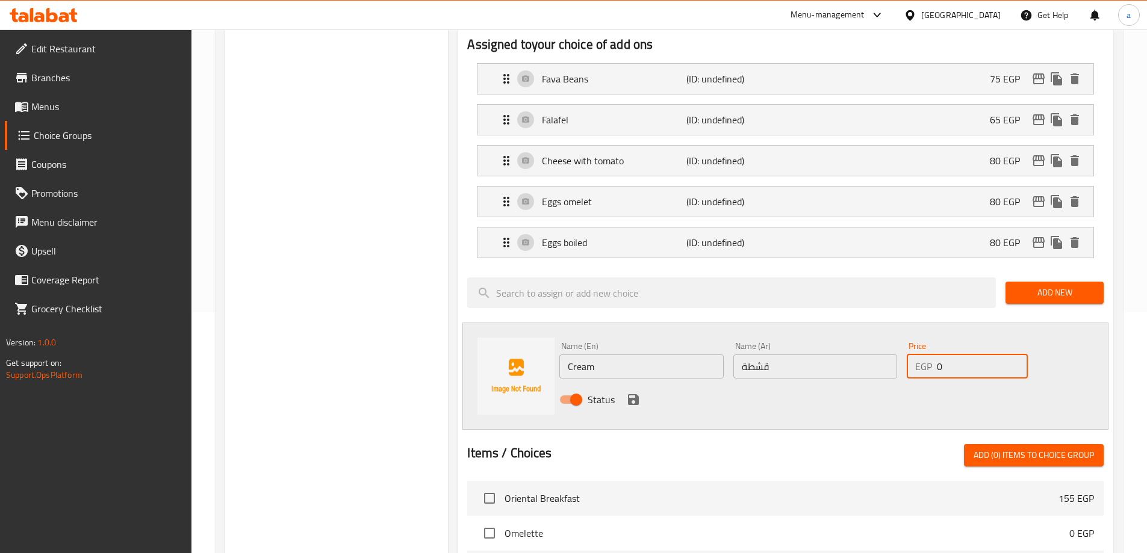
click at [954, 355] on input "0" at bounding box center [982, 367] width 90 height 24
paste input "7"
type input "70"
click at [629, 394] on icon "save" at bounding box center [633, 399] width 11 height 11
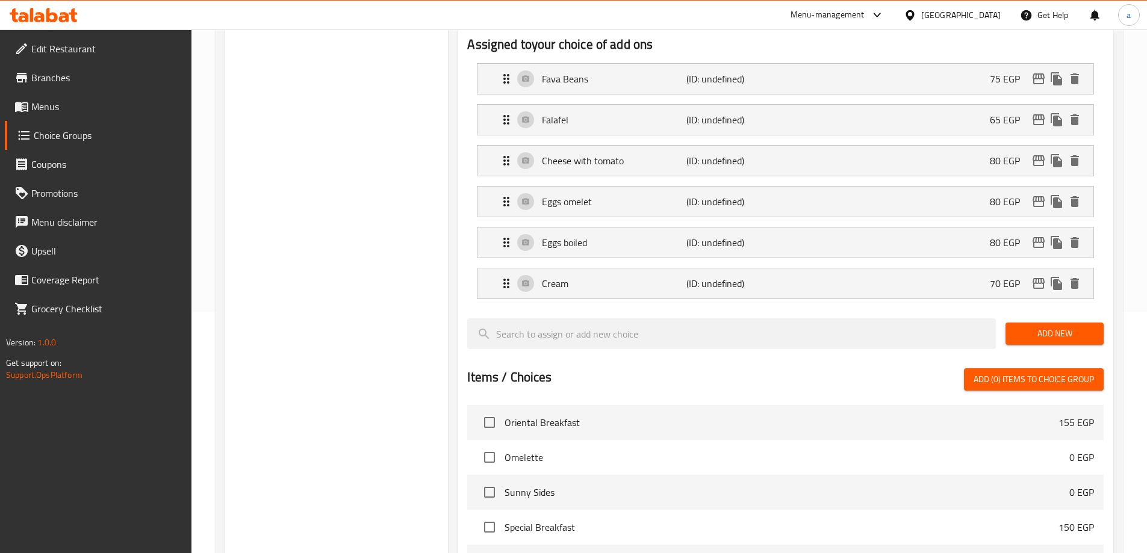
click at [1029, 326] on span "Add New" at bounding box center [1054, 333] width 79 height 15
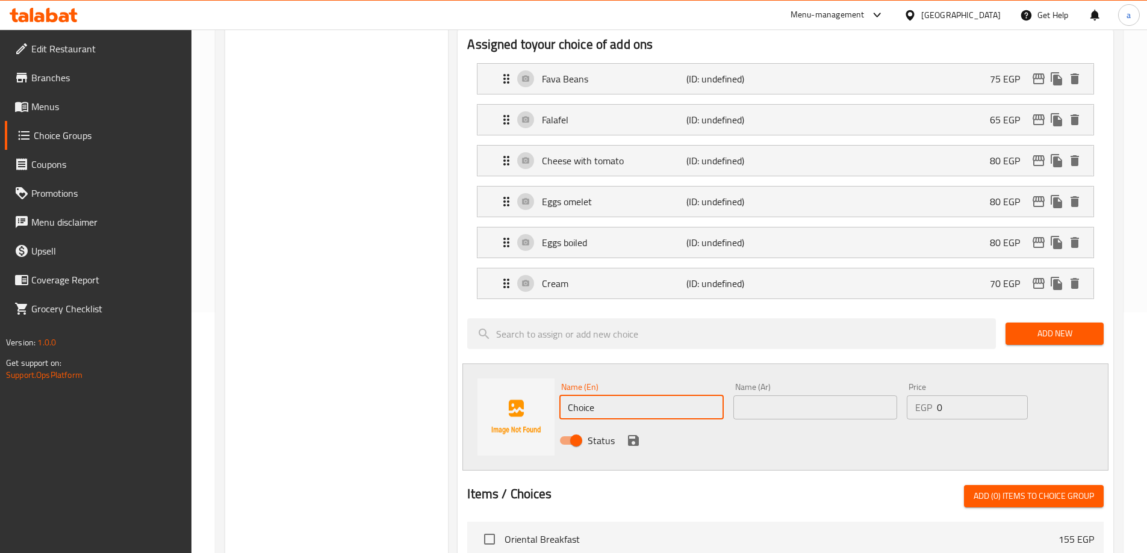
click at [580, 396] on input "Choice" at bounding box center [641, 408] width 164 height 24
paste input "White honey"
type input "White honey"
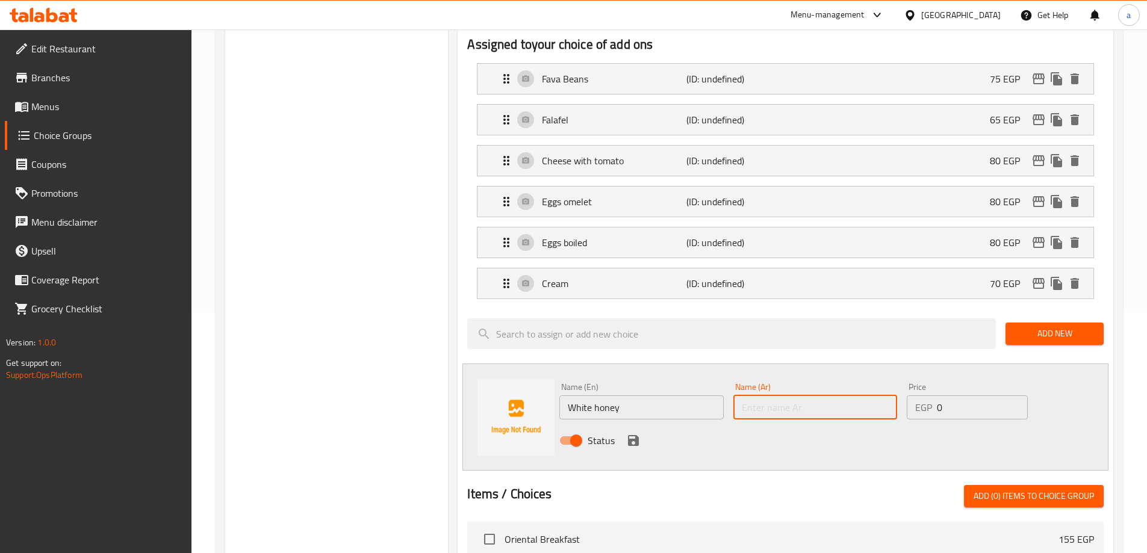
click at [829, 396] on input "text" at bounding box center [815, 408] width 164 height 24
paste input "عسل أبيض"
type input "عسل أبيض"
click at [936, 396] on div "EGP 0 Price" at bounding box center [967, 408] width 120 height 24
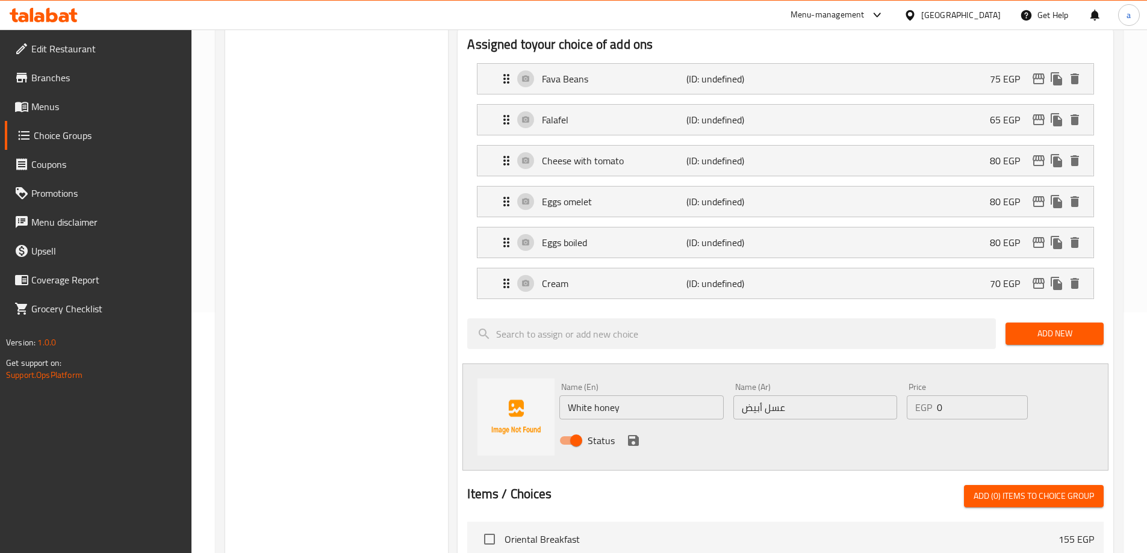
click at [936, 396] on div "EGP 0 Price" at bounding box center [967, 408] width 120 height 24
click at [957, 396] on input "0" at bounding box center [982, 408] width 90 height 24
paste input "8"
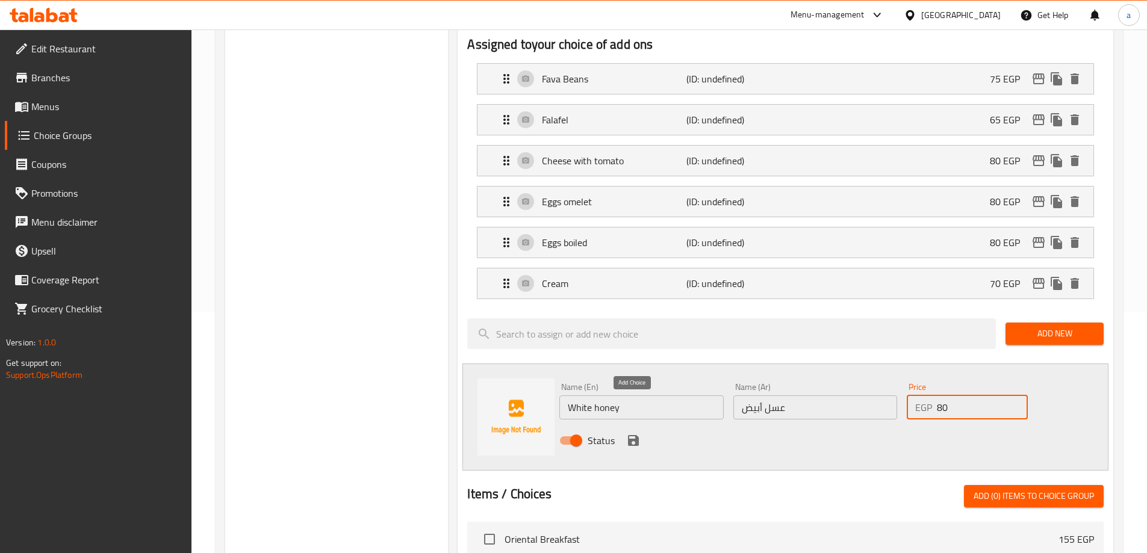
type input "80"
click at [630, 434] on icon "save" at bounding box center [633, 441] width 14 height 14
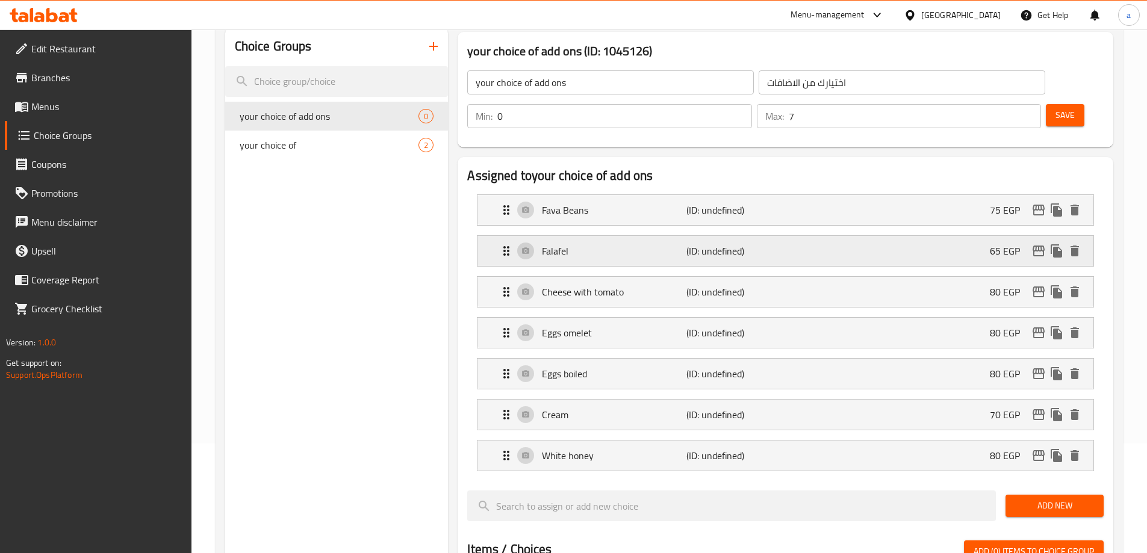
scroll to position [120, 0]
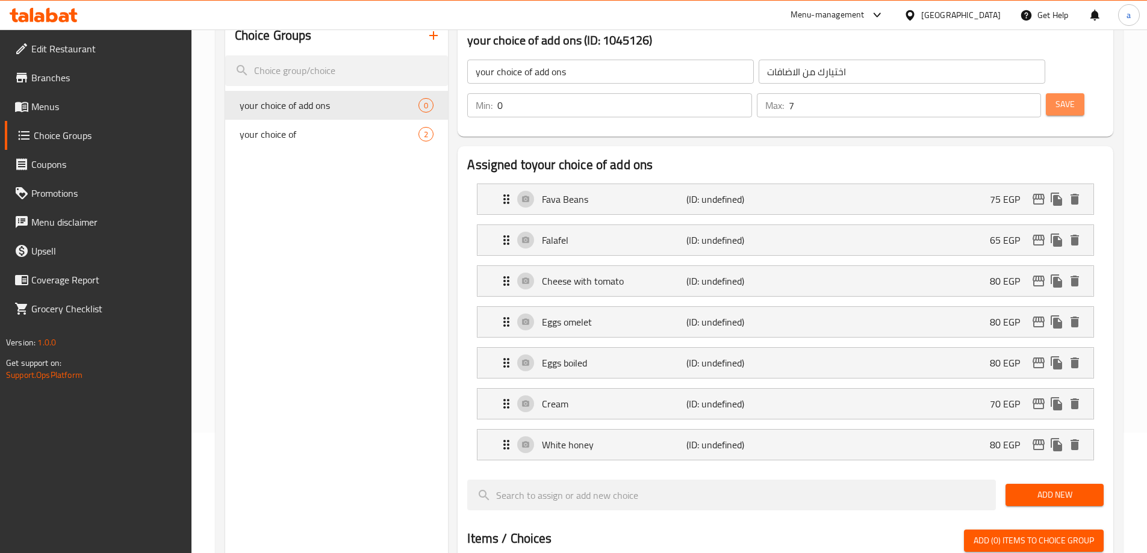
click at [1056, 97] on span "Save" at bounding box center [1065, 104] width 19 height 15
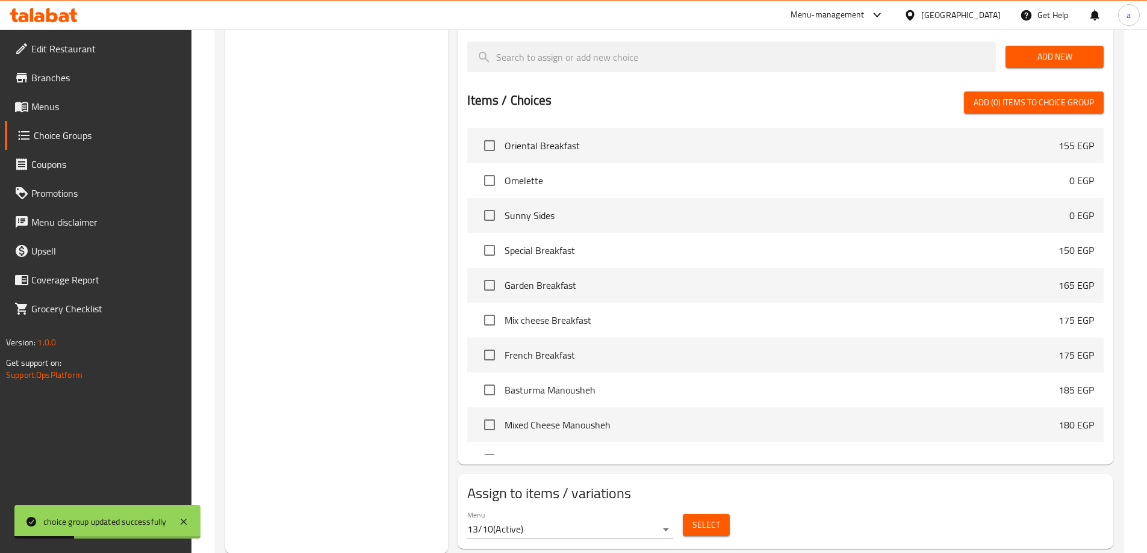
scroll to position [559, 0]
click at [706, 517] on span "Select" at bounding box center [706, 524] width 28 height 15
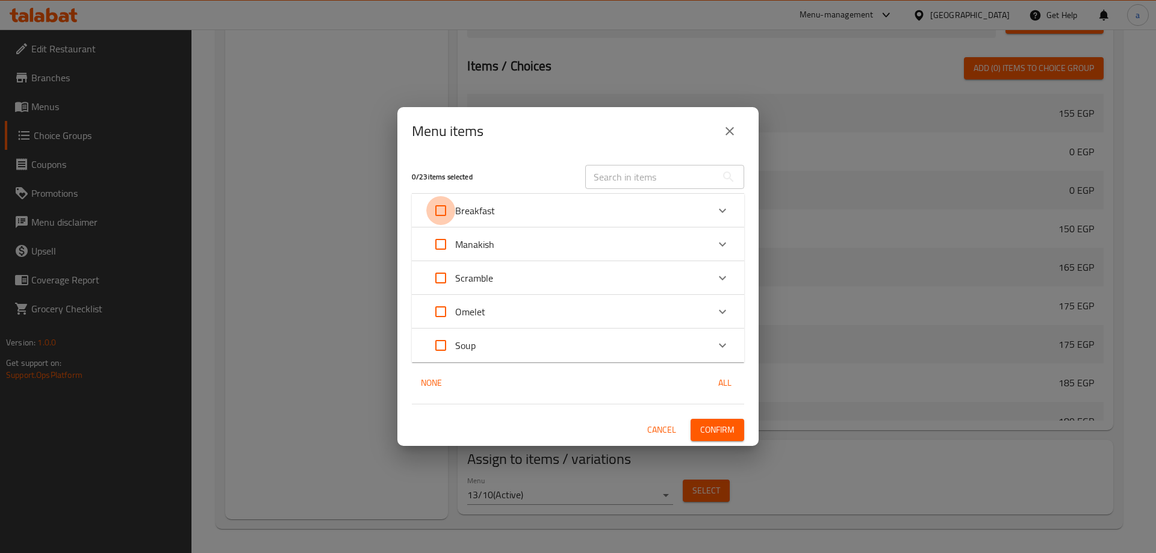
click at [442, 210] on input "Expand" at bounding box center [440, 210] width 29 height 29
checkbox input "true"
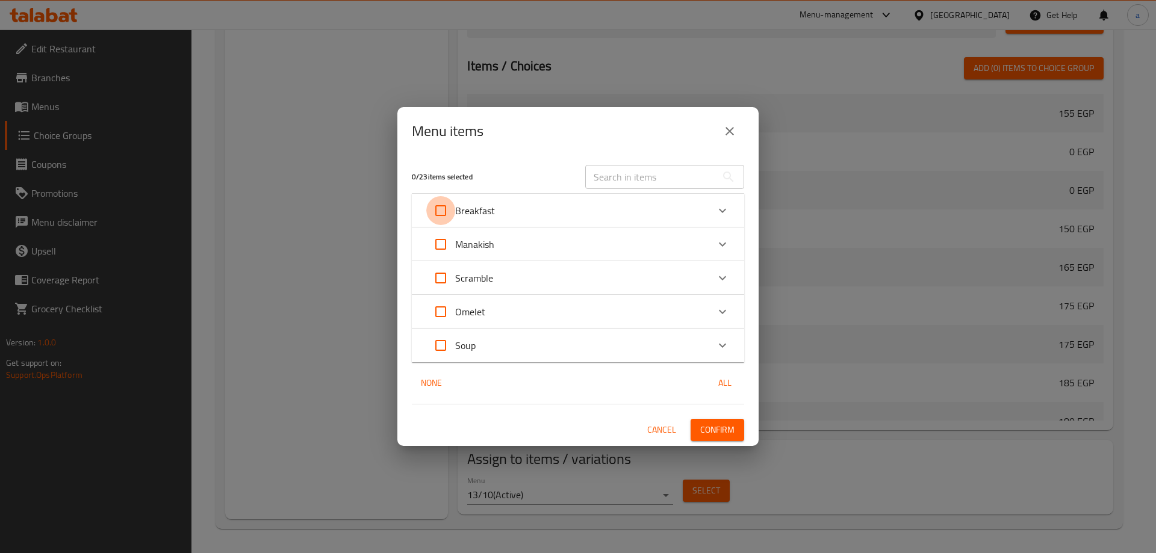
checkbox input "true"
click at [715, 421] on button "Confirm" at bounding box center [718, 430] width 54 height 22
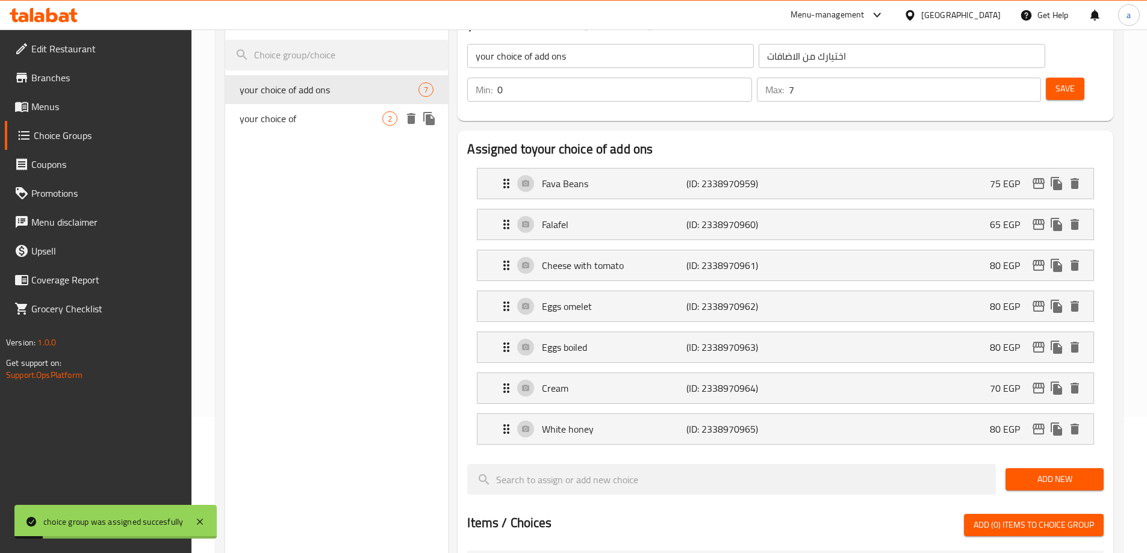
scroll to position [17, 0]
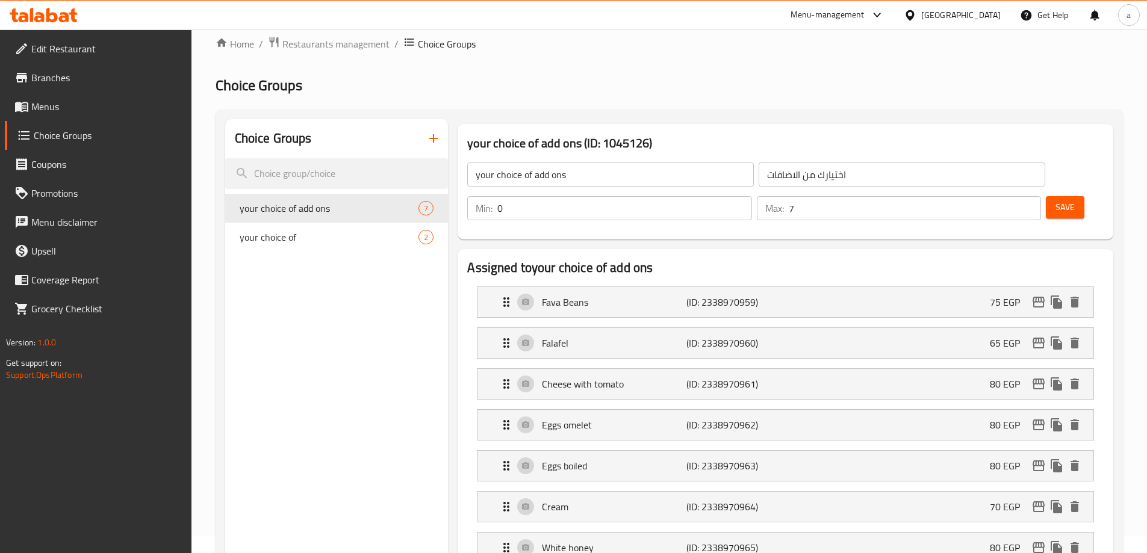
click at [998, 196] on input "7" at bounding box center [915, 208] width 252 height 24
type input "0"
click at [1056, 200] on span "Save" at bounding box center [1065, 207] width 19 height 15
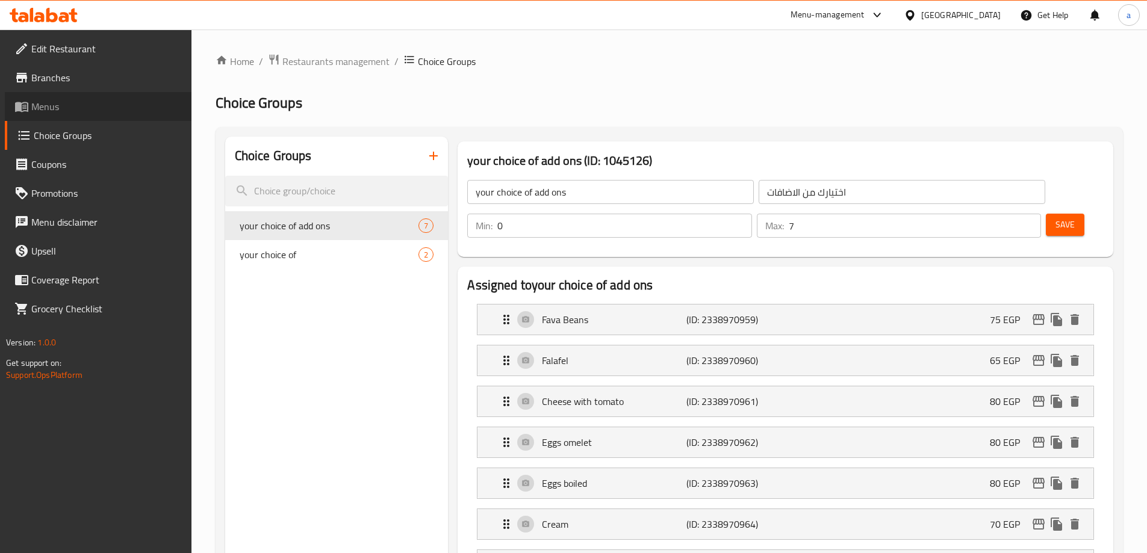
click at [47, 104] on span "Menus" at bounding box center [106, 106] width 151 height 14
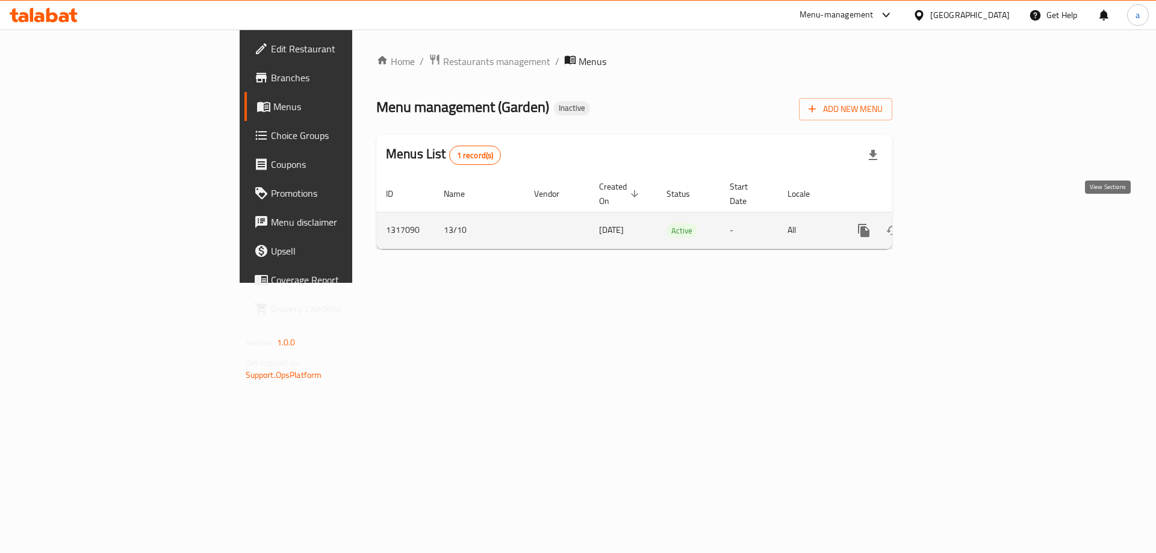
click at [958, 223] on icon "enhanced table" at bounding box center [951, 230] width 14 height 14
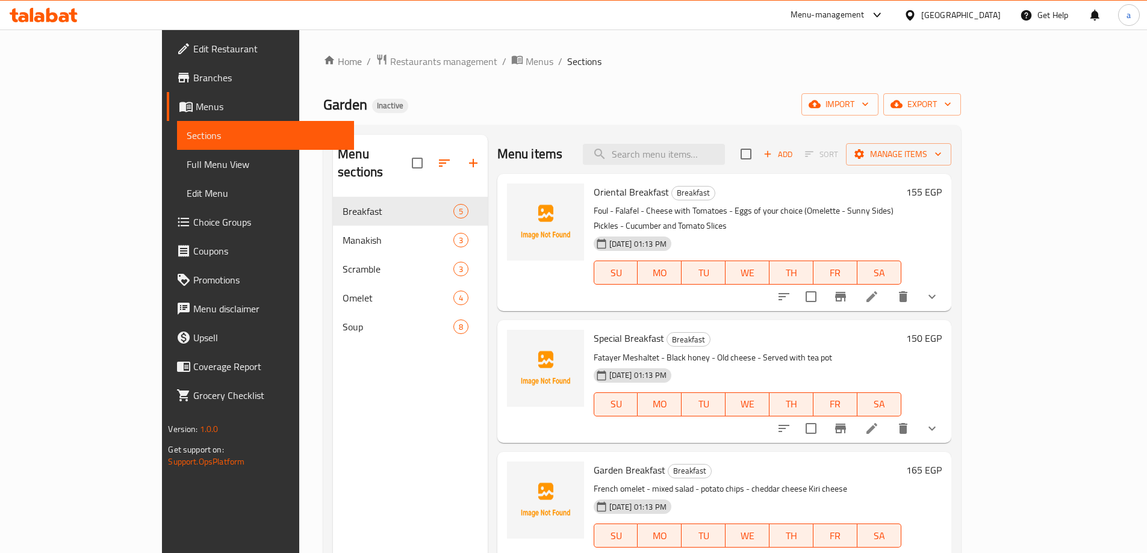
click at [187, 166] on span "Full Menu View" at bounding box center [265, 164] width 157 height 14
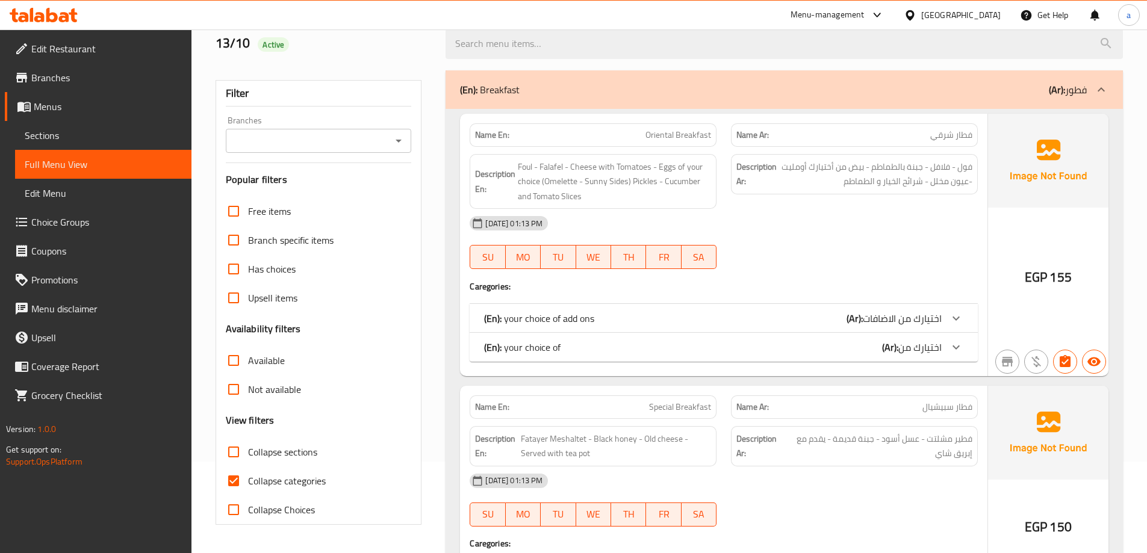
scroll to position [120, 0]
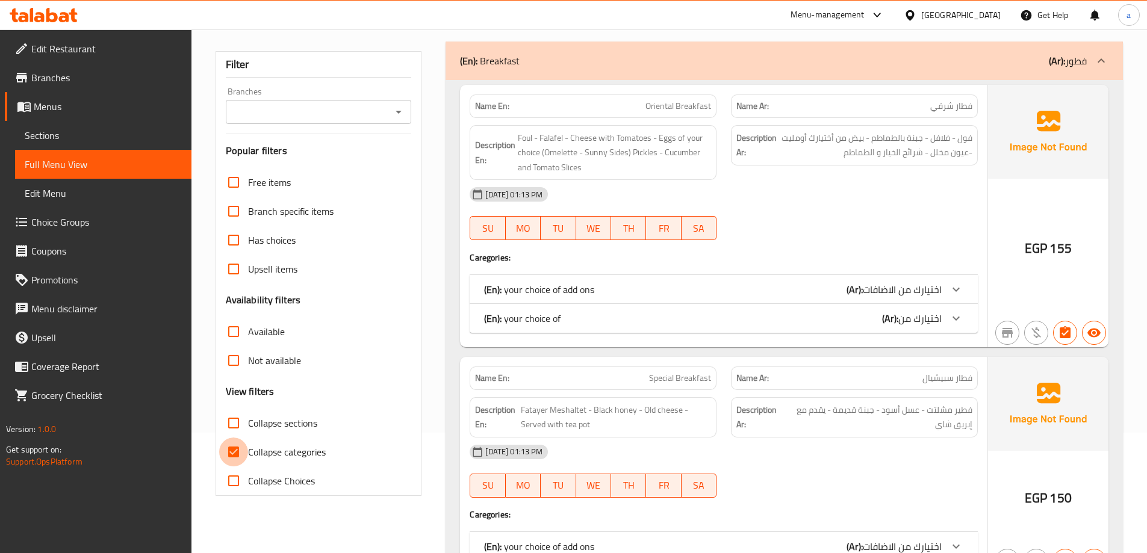
click at [242, 448] on input "Collapse categories" at bounding box center [233, 452] width 29 height 29
checkbox input "false"
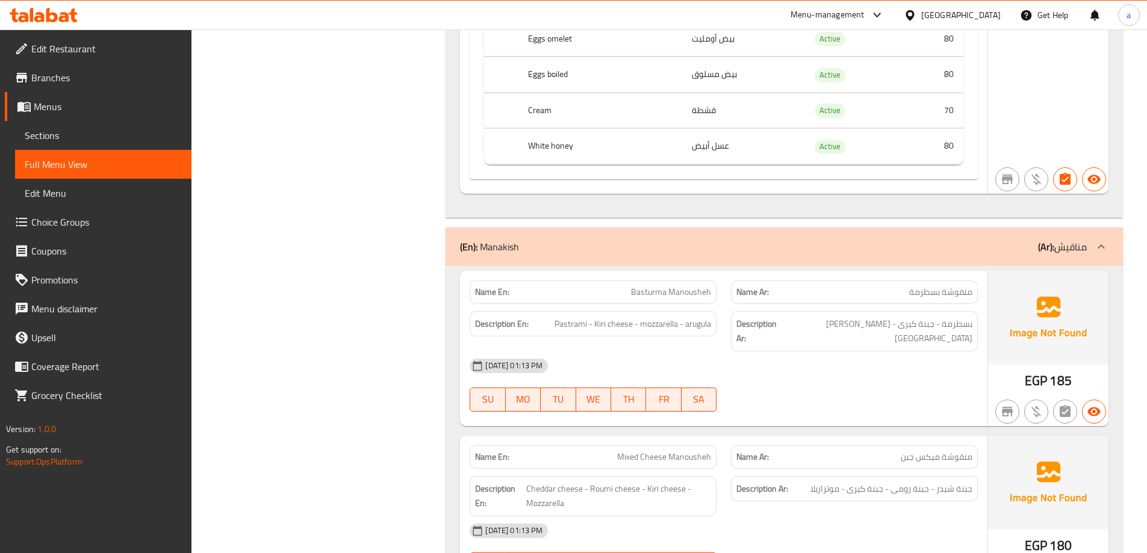
scroll to position [2710, 0]
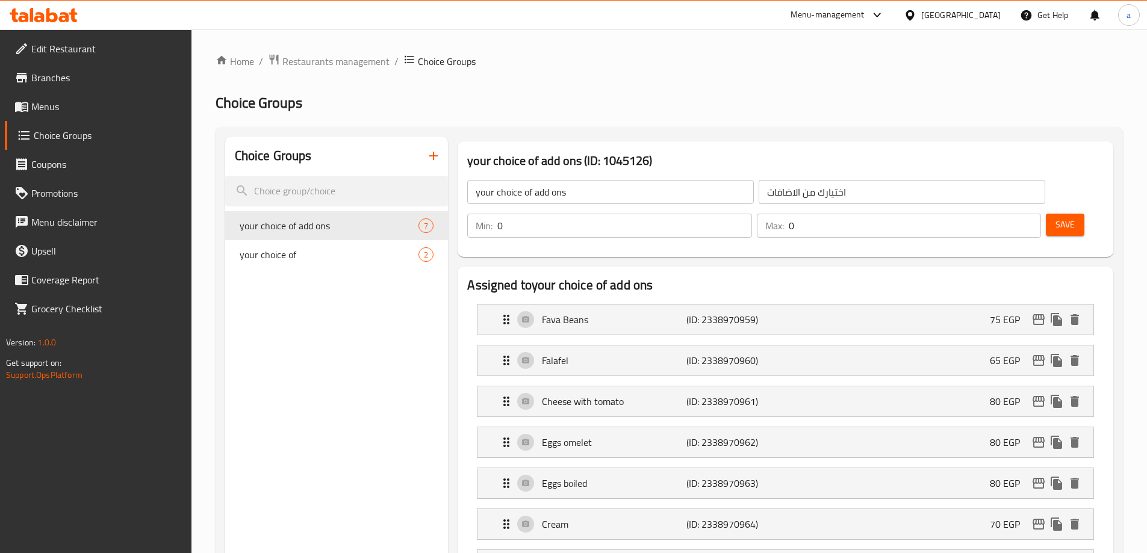
click at [432, 158] on icon "button" at bounding box center [433, 156] width 14 height 14
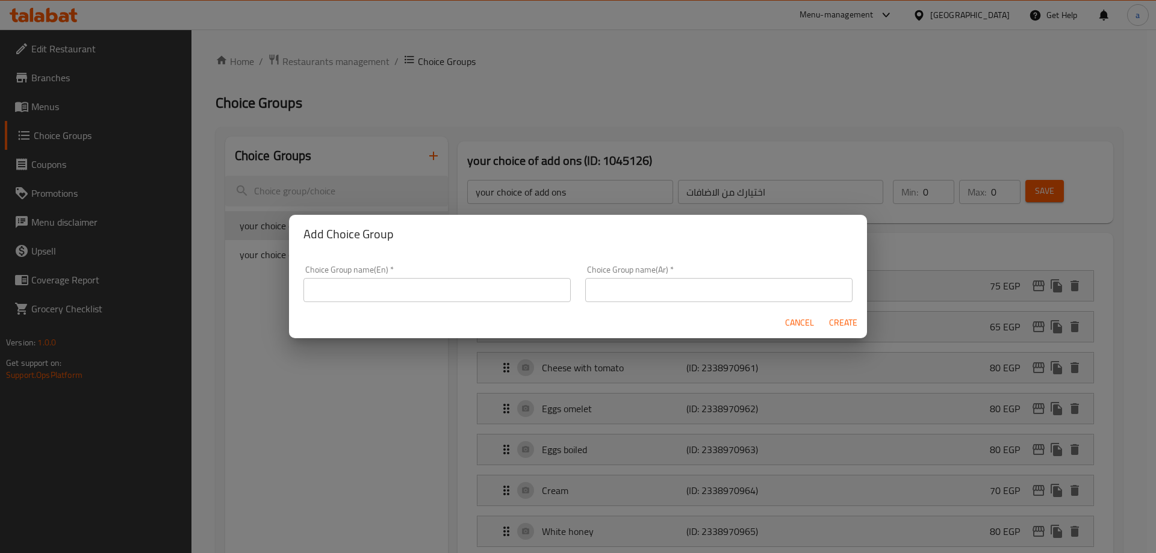
click at [423, 291] on input "text" at bounding box center [436, 290] width 267 height 24
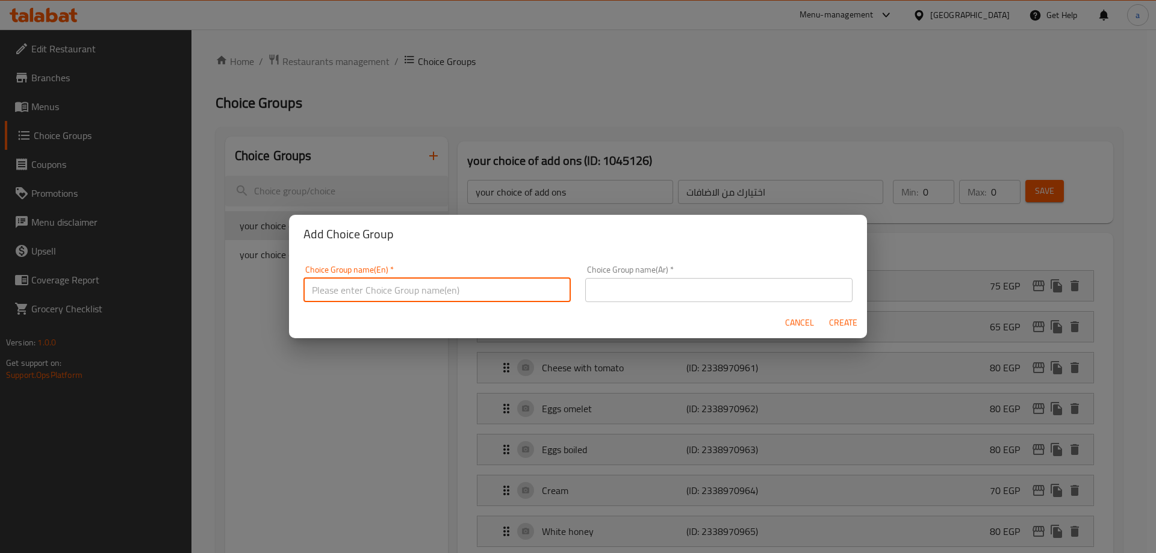
click at [304, 161] on div "Add Choice Group Choice Group name(En)   * Choice Group name(En) * Choice Group…" at bounding box center [578, 276] width 1156 height 553
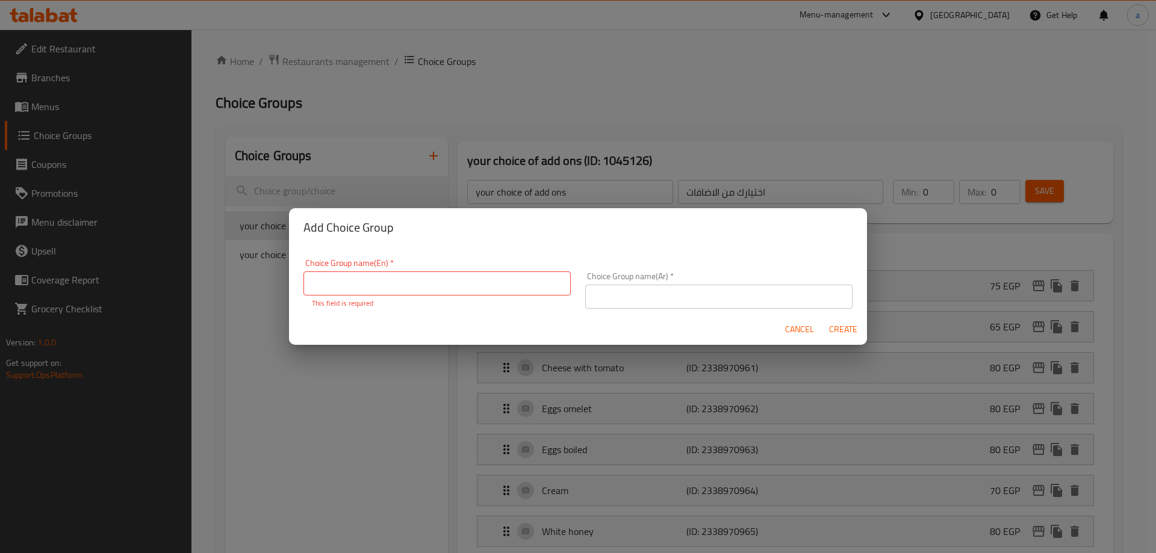
click at [807, 328] on span "Cancel" at bounding box center [799, 329] width 29 height 15
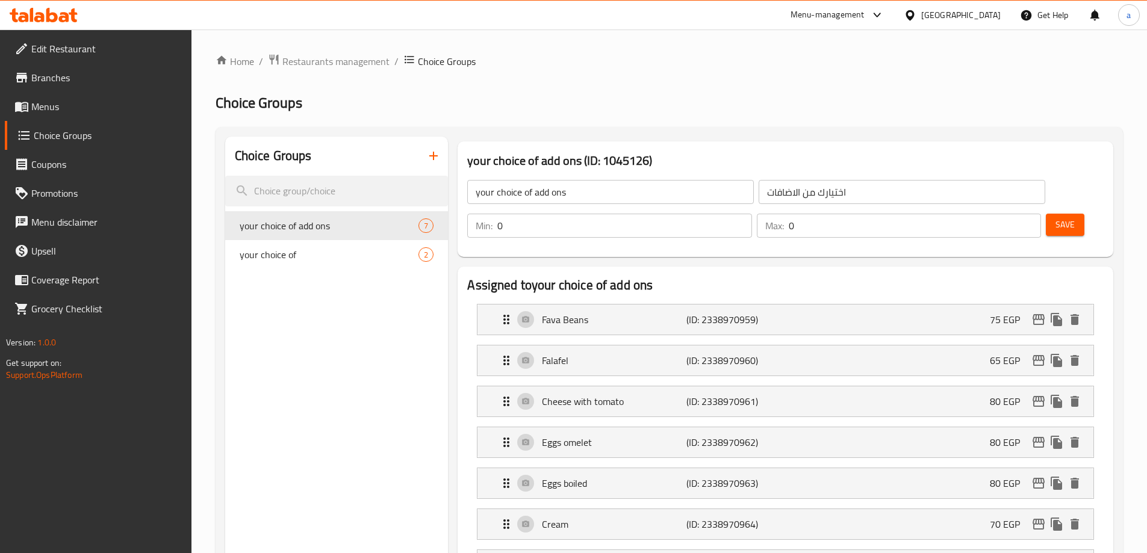
click at [426, 159] on button "button" at bounding box center [433, 156] width 29 height 29
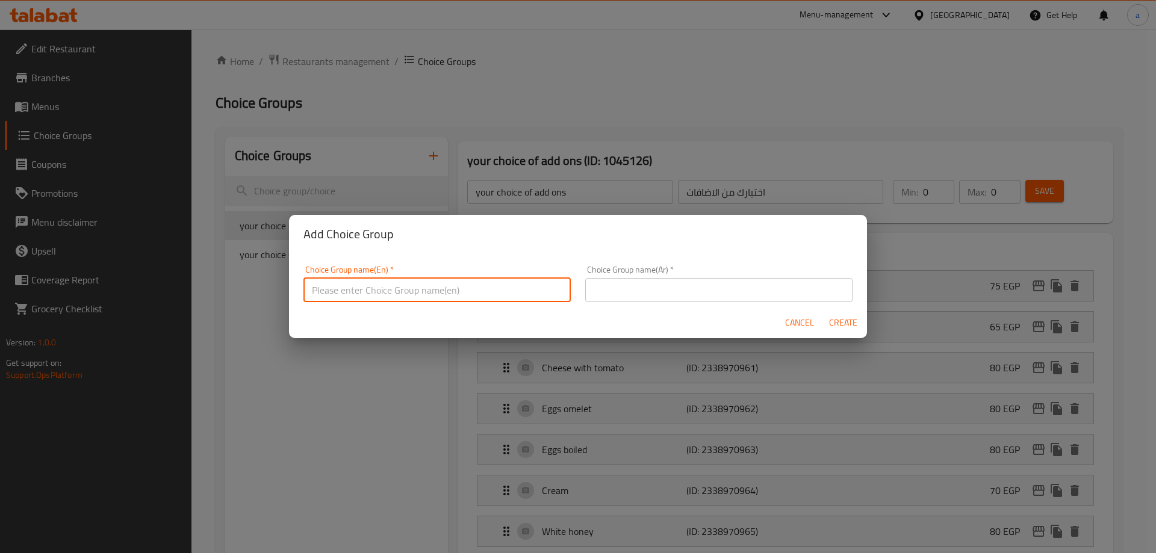
click at [425, 279] on input "text" at bounding box center [436, 290] width 267 height 24
type input "غخعق"
type input "your choice of addons"
click at [664, 276] on div "Choice Group name(Ar)   * Choice Group name(Ar) *" at bounding box center [718, 284] width 267 height 37
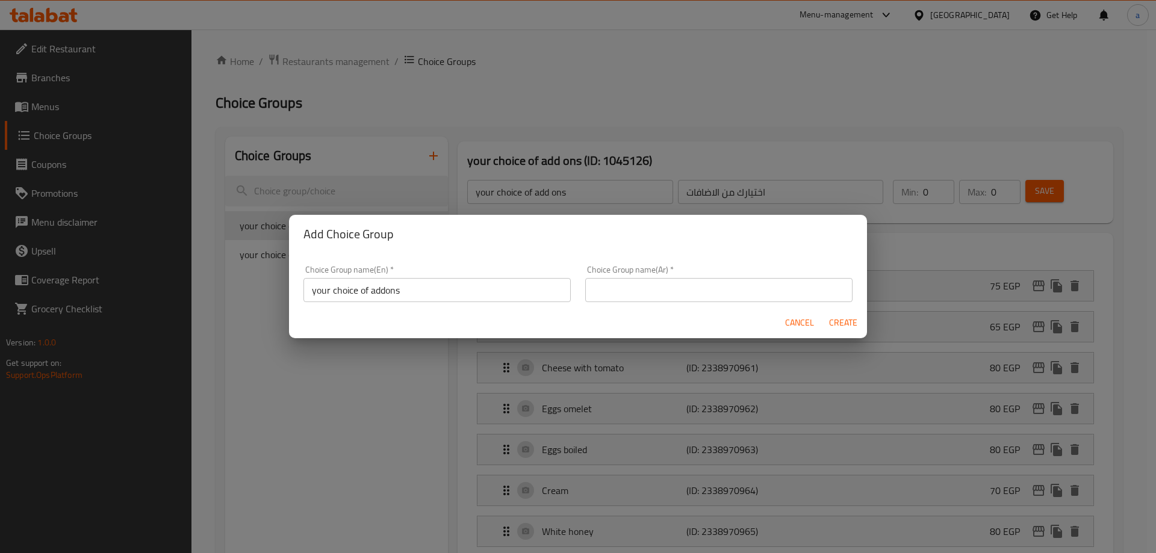
click at [665, 284] on input "text" at bounding box center [718, 290] width 267 height 24
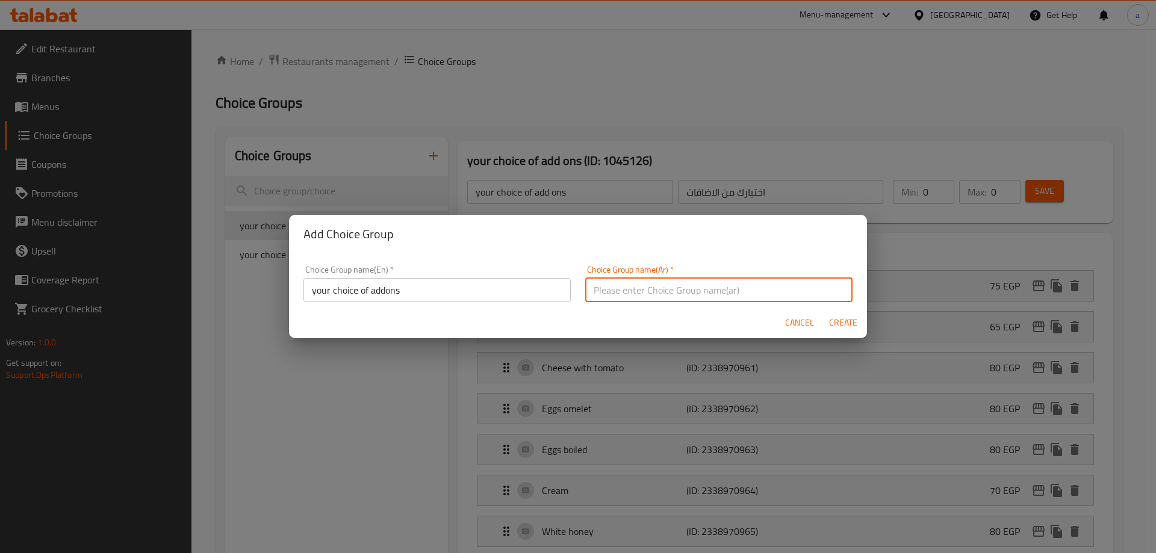
type input "اختيارك من الاضافات"
click at [849, 325] on span "Create" at bounding box center [843, 323] width 29 height 15
type input "your choice of addons"
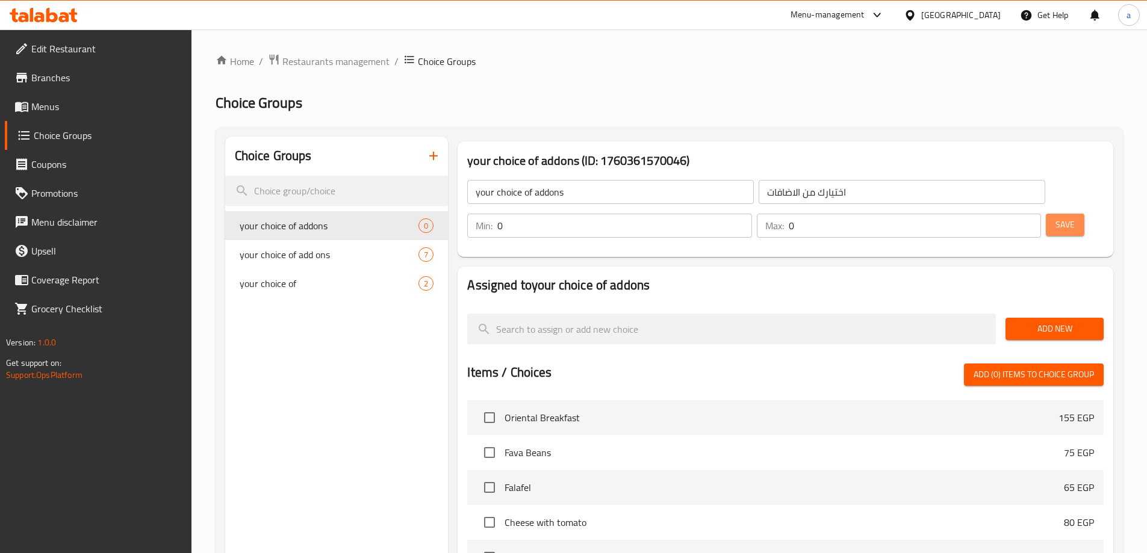
click at [1056, 217] on span "Save" at bounding box center [1065, 224] width 19 height 15
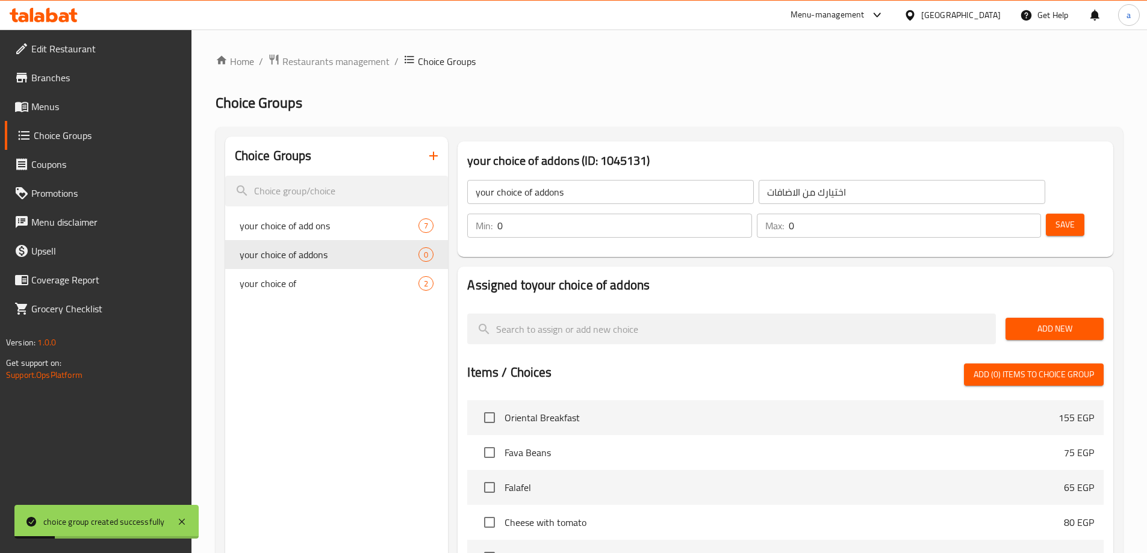
click at [1039, 322] on span "Add New" at bounding box center [1054, 329] width 79 height 15
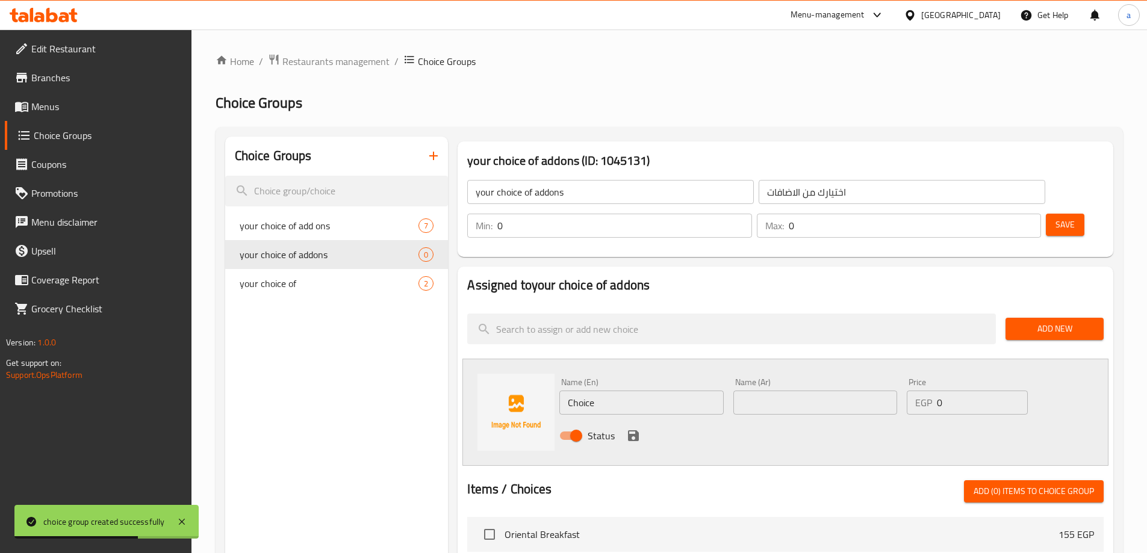
click at [647, 391] on input "Choice" at bounding box center [641, 403] width 164 height 24
paste input "Extra chicken"
type input "Extra chicken"
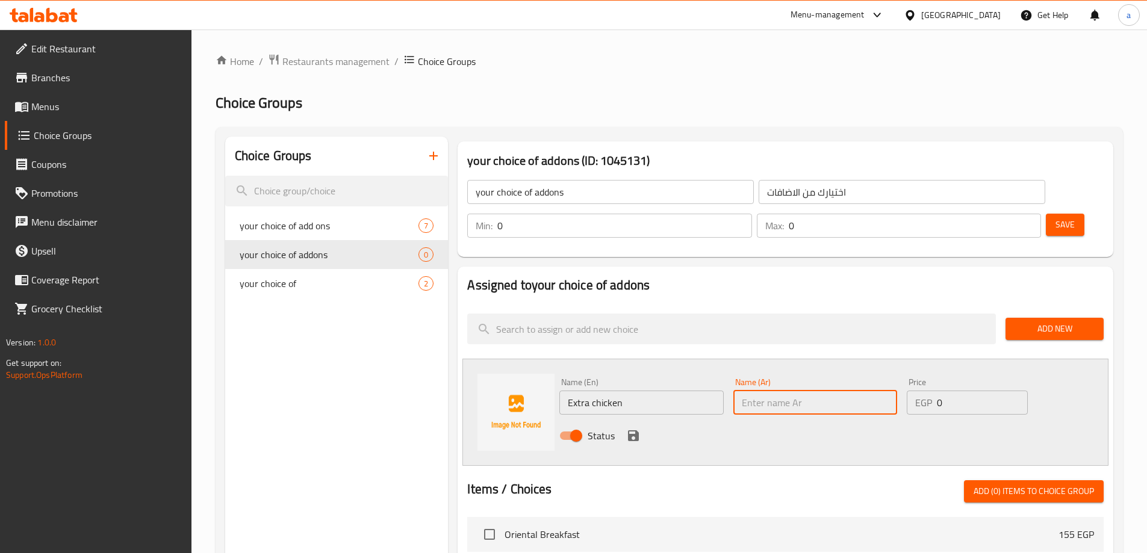
click at [828, 391] on input "text" at bounding box center [815, 403] width 164 height 24
paste input "اضافة دجاج"
type input "اضافة دجاج"
drag, startPoint x: 947, startPoint y: 368, endPoint x: 936, endPoint y: 370, distance: 10.5
click at [936, 391] on div "EGP 0 Price" at bounding box center [967, 403] width 120 height 24
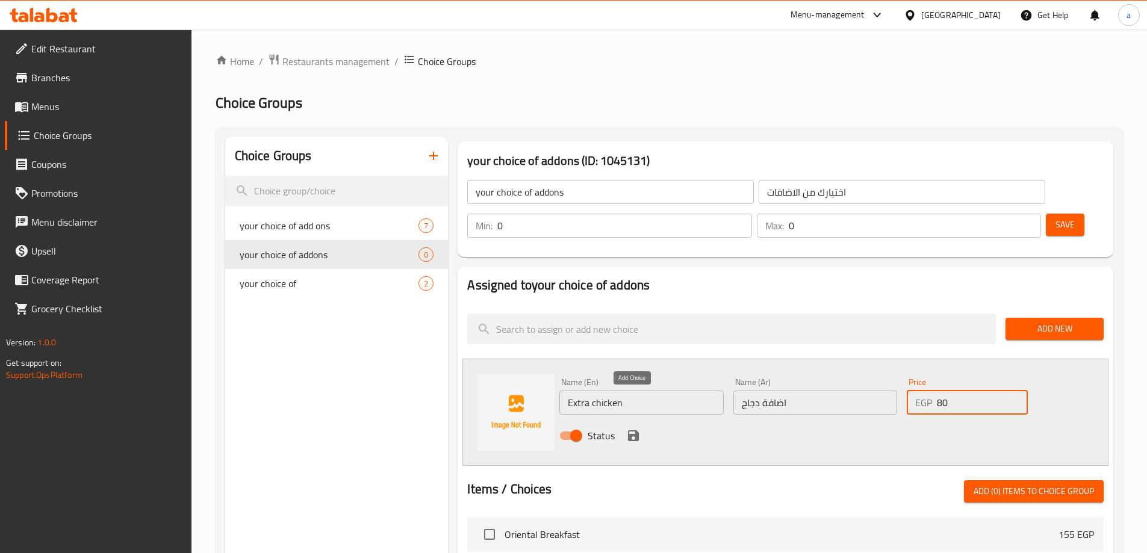
type input "80"
click at [632, 431] on icon "save" at bounding box center [633, 436] width 11 height 11
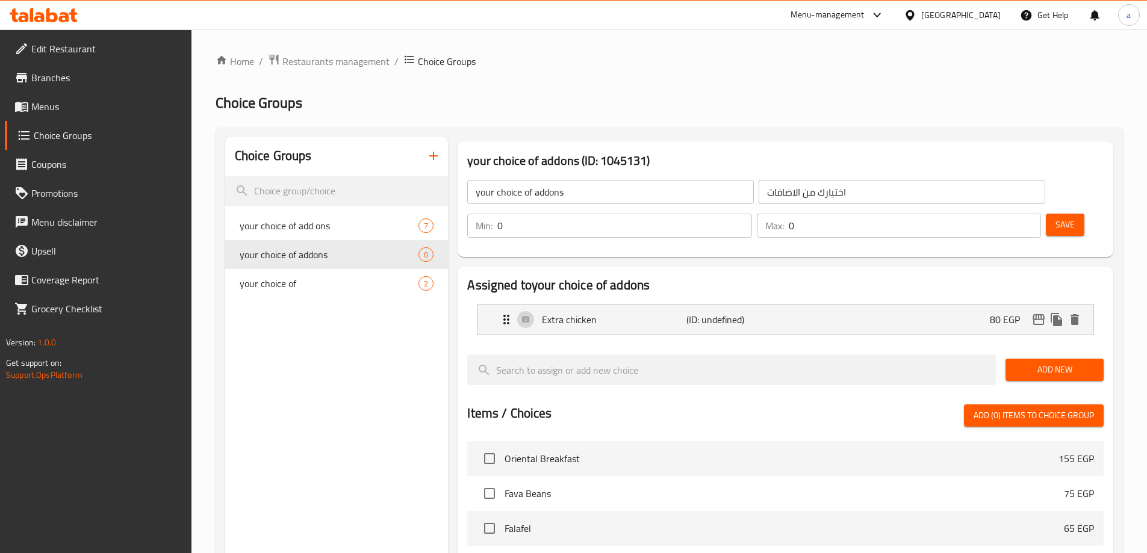
click at [1077, 362] on span "Add New" at bounding box center [1054, 369] width 79 height 15
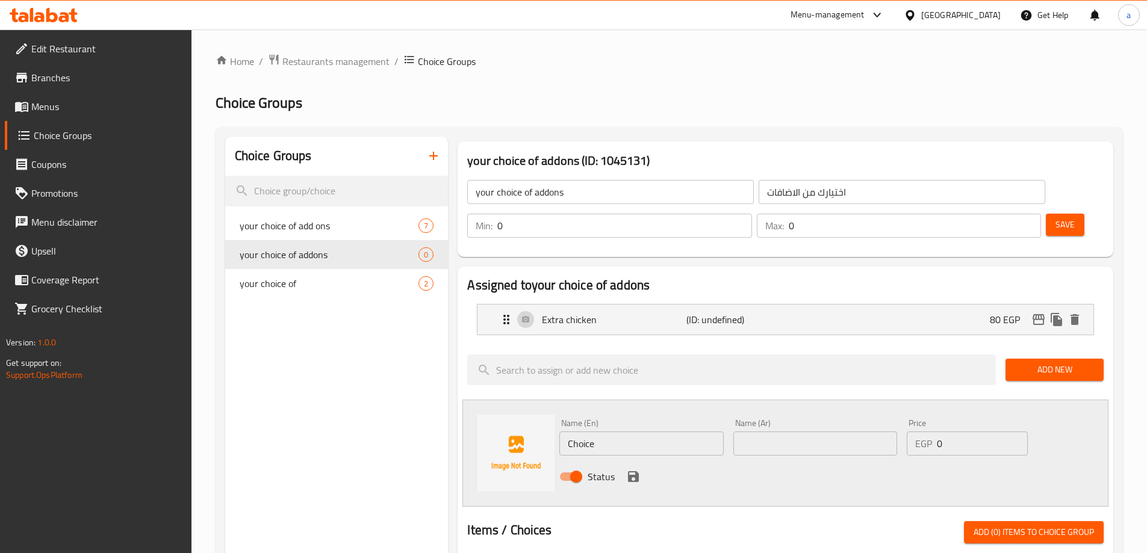
click at [616, 432] on input "Choice" at bounding box center [641, 444] width 164 height 24
paste input "Extra mushrooms"
type input "Extra mushrooms"
click at [780, 432] on input "text" at bounding box center [815, 444] width 164 height 24
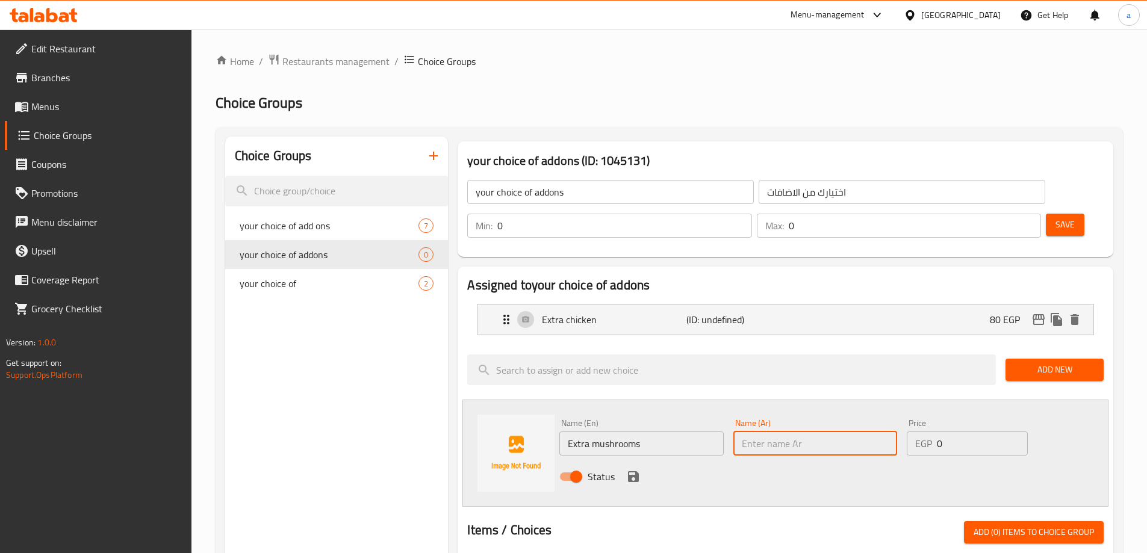
paste input "اضافة مشروم"
type input "اضافة مشروم"
drag, startPoint x: 947, startPoint y: 412, endPoint x: 935, endPoint y: 417, distance: 13.3
click at [935, 432] on div "EGP 0 Price" at bounding box center [967, 444] width 120 height 24
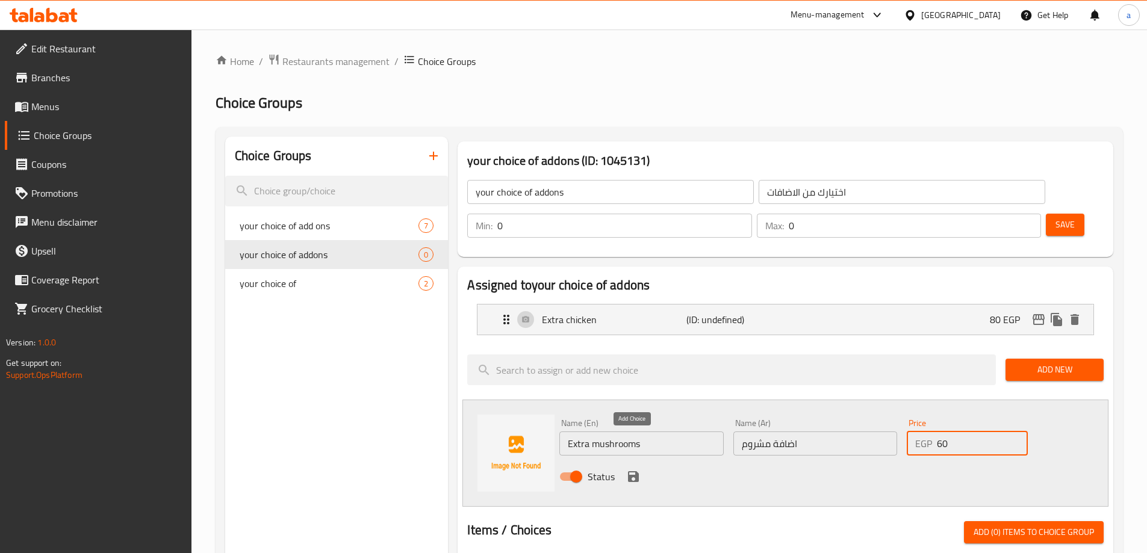
type input "60"
click at [635, 471] on icon "save" at bounding box center [633, 476] width 11 height 11
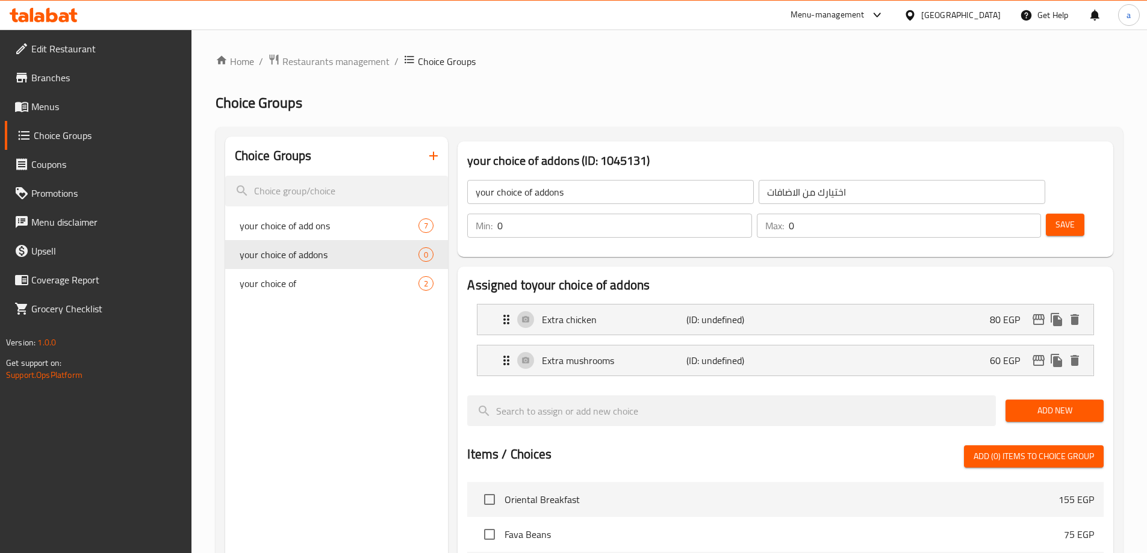
click at [1066, 403] on span "Add New" at bounding box center [1054, 410] width 79 height 15
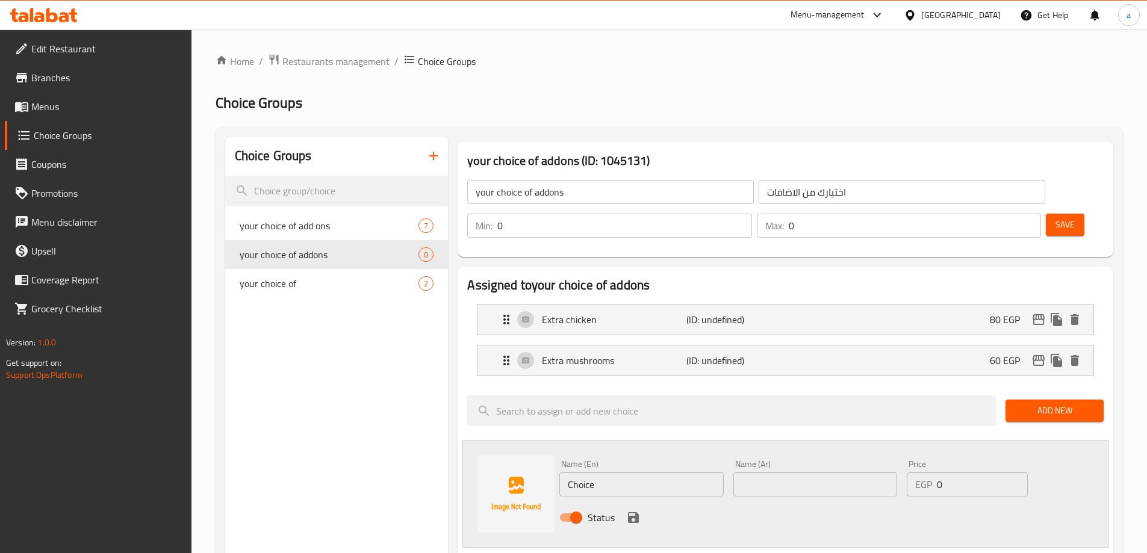
drag, startPoint x: 615, startPoint y: 474, endPoint x: 606, endPoint y: 452, distance: 24.0
click at [615, 502] on div "Status" at bounding box center [815, 518] width 521 height 33
click at [604, 473] on input "Choice" at bounding box center [641, 485] width 164 height 24
paste input "Extra shrimp"
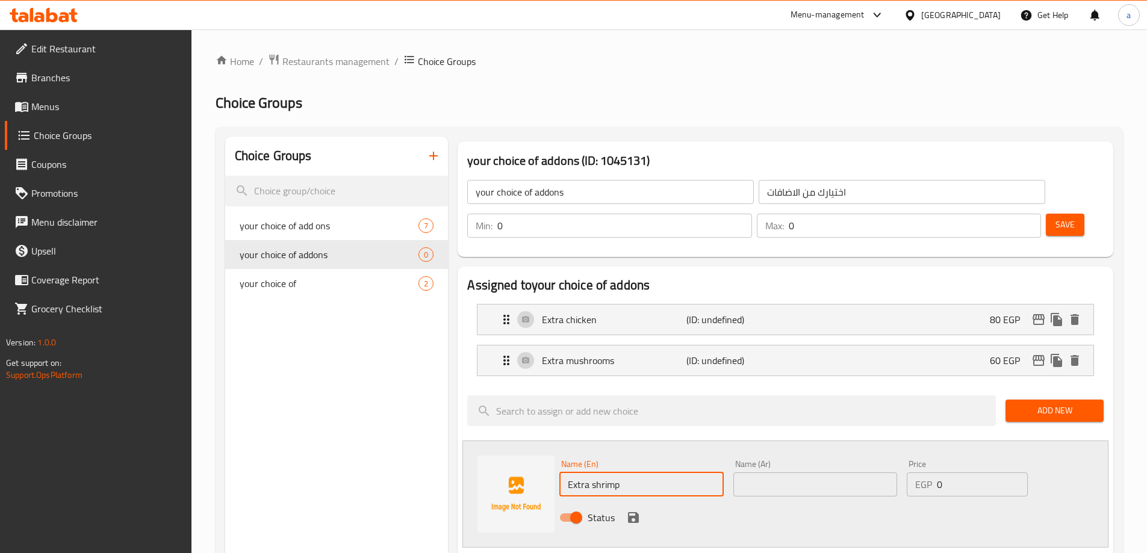
type input "Extra shrimp"
click at [838, 466] on div "Name (Ar) Name (Ar)" at bounding box center [815, 478] width 173 height 46
click at [833, 464] on div "Name (Ar) Name (Ar)" at bounding box center [815, 478] width 173 height 46
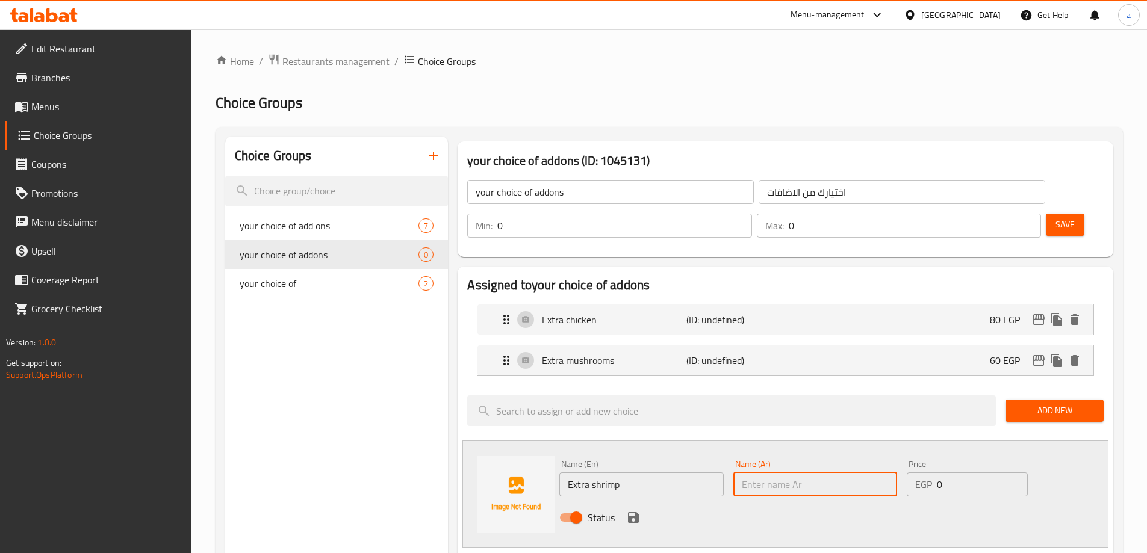
click at [832, 473] on input "text" at bounding box center [815, 485] width 164 height 24
paste input "اضافة جمبرى"
type input "اضافة جمبرى"
drag, startPoint x: 964, startPoint y: 455, endPoint x: 929, endPoint y: 453, distance: 34.9
click at [929, 473] on div "EGP 0 Price" at bounding box center [967, 485] width 120 height 24
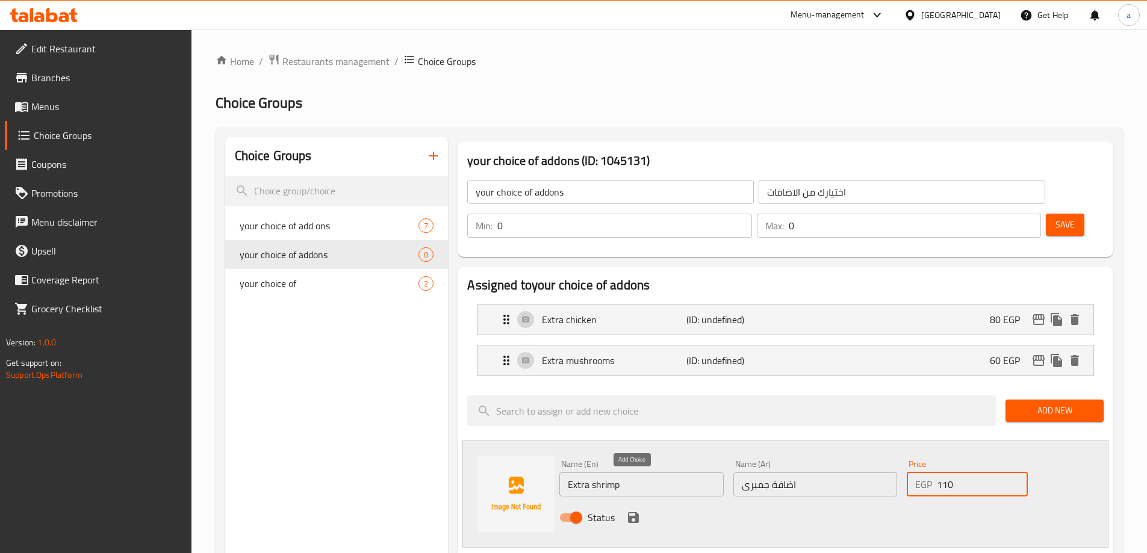
type input "110"
click at [634, 511] on icon "save" at bounding box center [633, 518] width 14 height 14
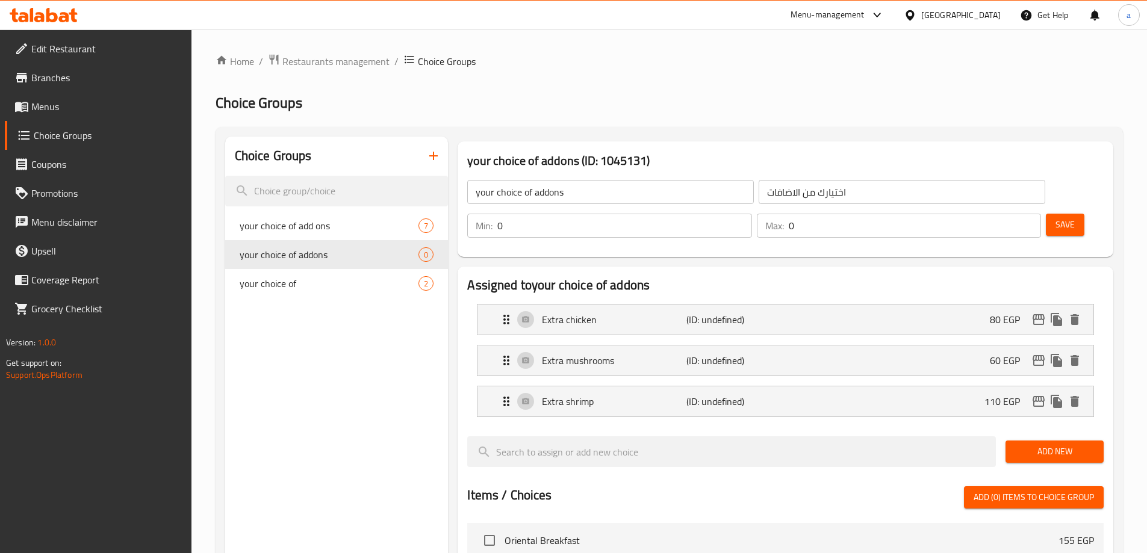
click at [1062, 444] on span "Add New" at bounding box center [1054, 451] width 79 height 15
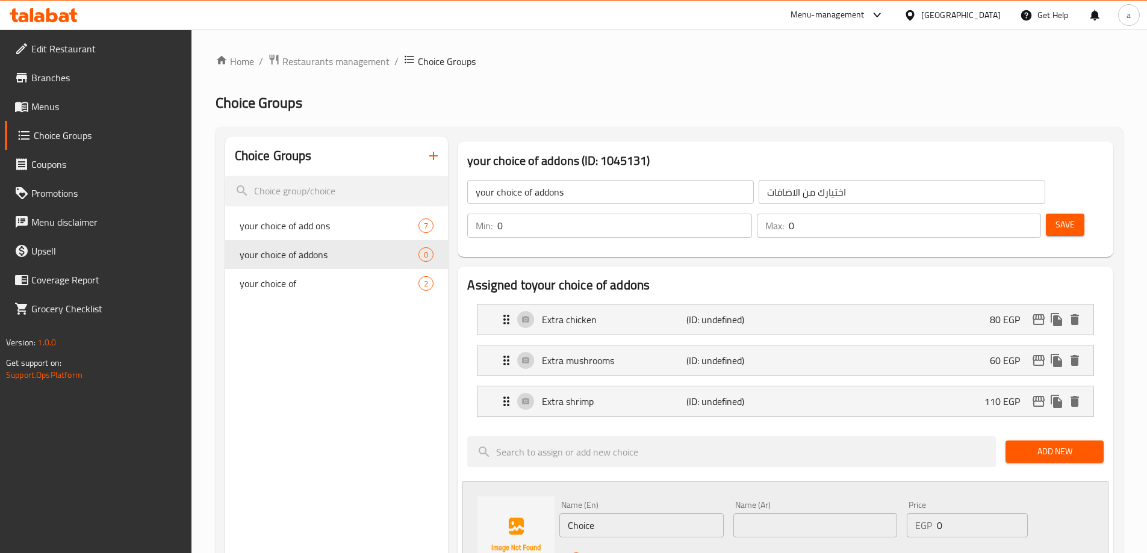
click at [635, 514] on input "Choice" at bounding box center [641, 526] width 164 height 24
paste input "Extra meat"
type input "Extra meat"
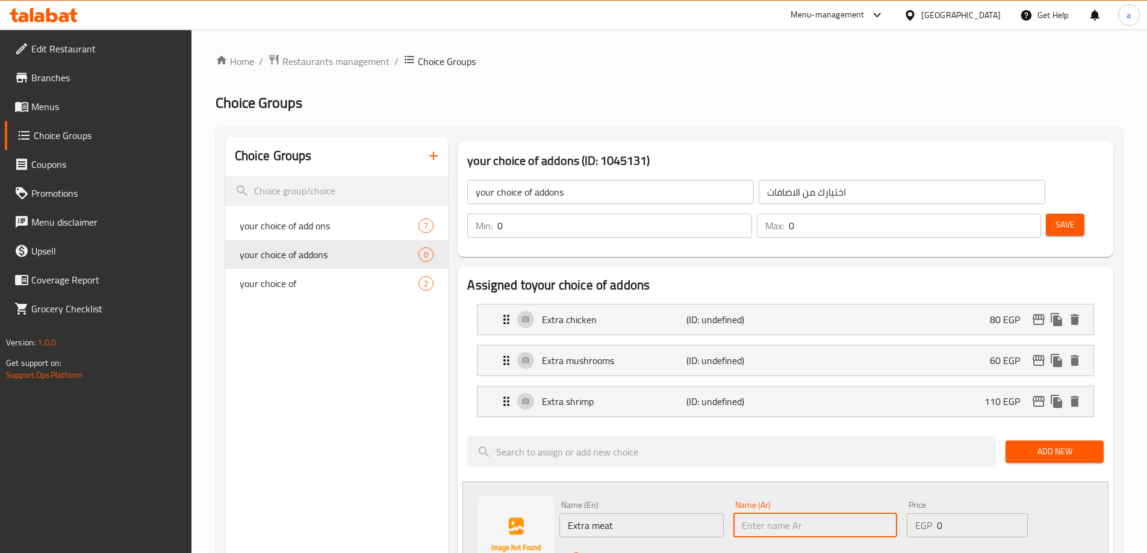
click at [842, 514] on input "text" at bounding box center [815, 526] width 164 height 24
paste input "اضافة لحمة"
type input "اضافة لحمة"
drag, startPoint x: 957, startPoint y: 497, endPoint x: 931, endPoint y: 499, distance: 25.9
click at [931, 514] on div "EGP 0 Price" at bounding box center [967, 526] width 120 height 24
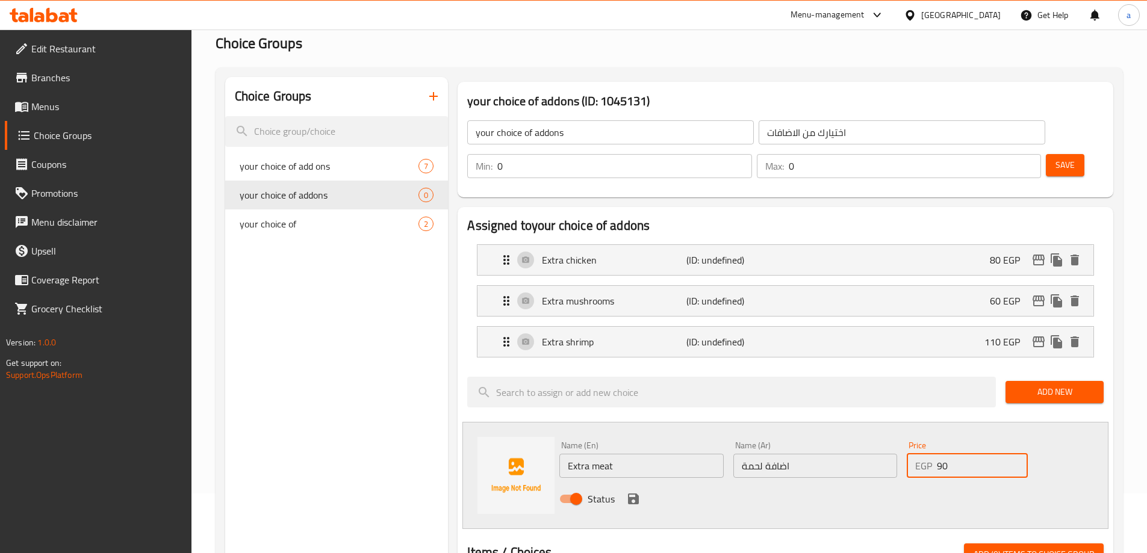
scroll to position [60, 0]
type input "90"
click at [629, 493] on icon "save" at bounding box center [633, 498] width 11 height 11
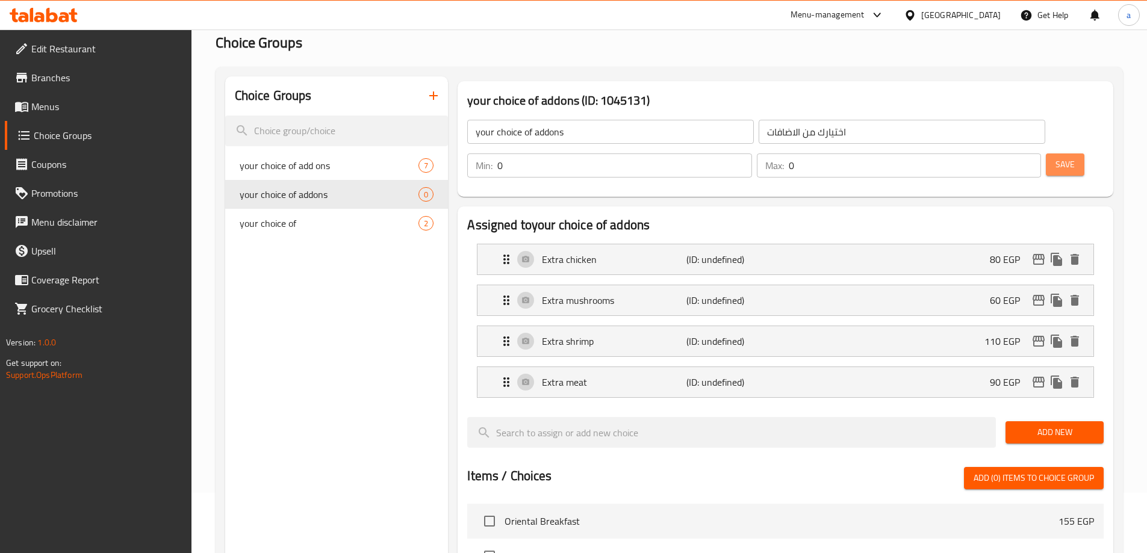
click at [1056, 157] on span "Save" at bounding box center [1065, 164] width 19 height 15
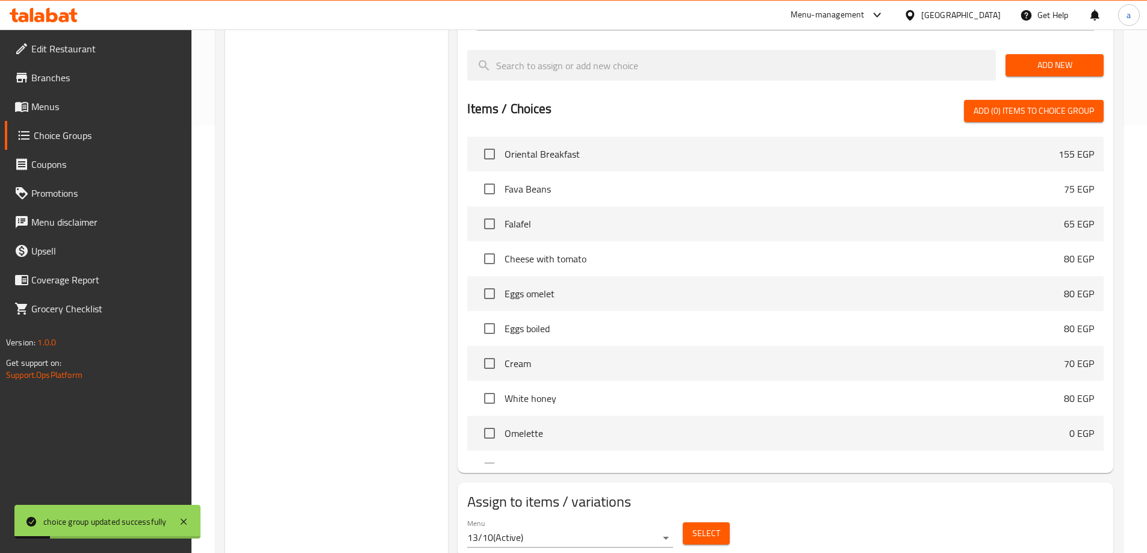
scroll to position [437, 0]
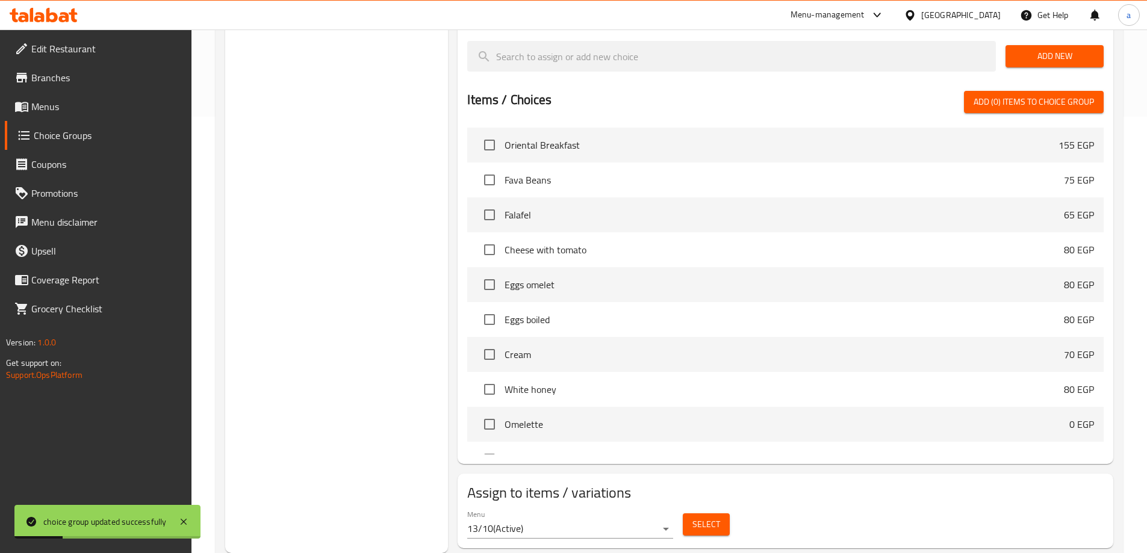
click at [701, 517] on span "Select" at bounding box center [706, 524] width 28 height 15
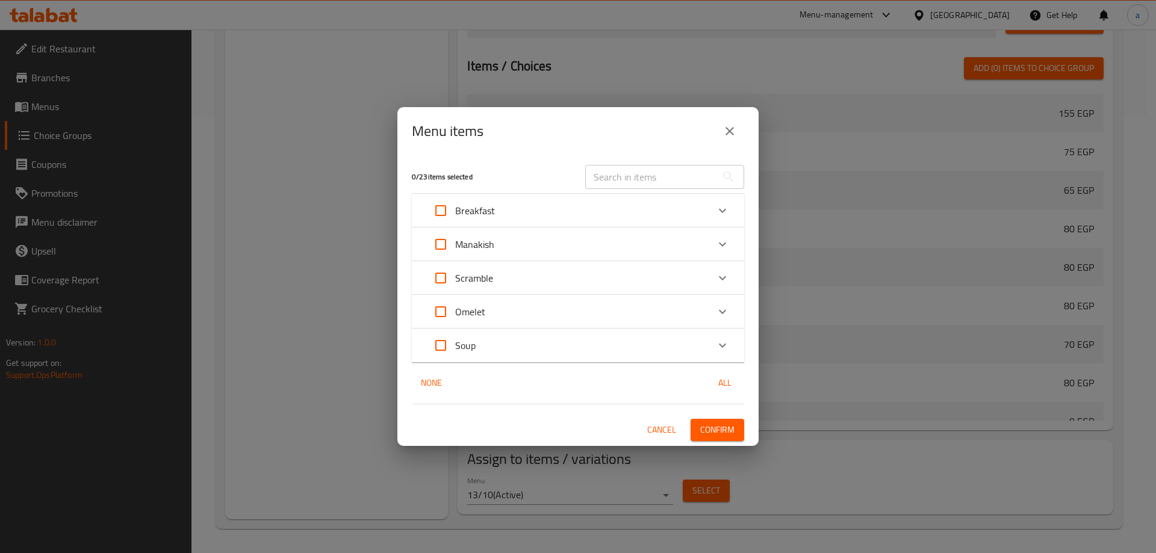
drag, startPoint x: 441, startPoint y: 347, endPoint x: 432, endPoint y: 347, distance: 9.0
click at [441, 347] on input "Expand" at bounding box center [440, 345] width 29 height 29
checkbox input "true"
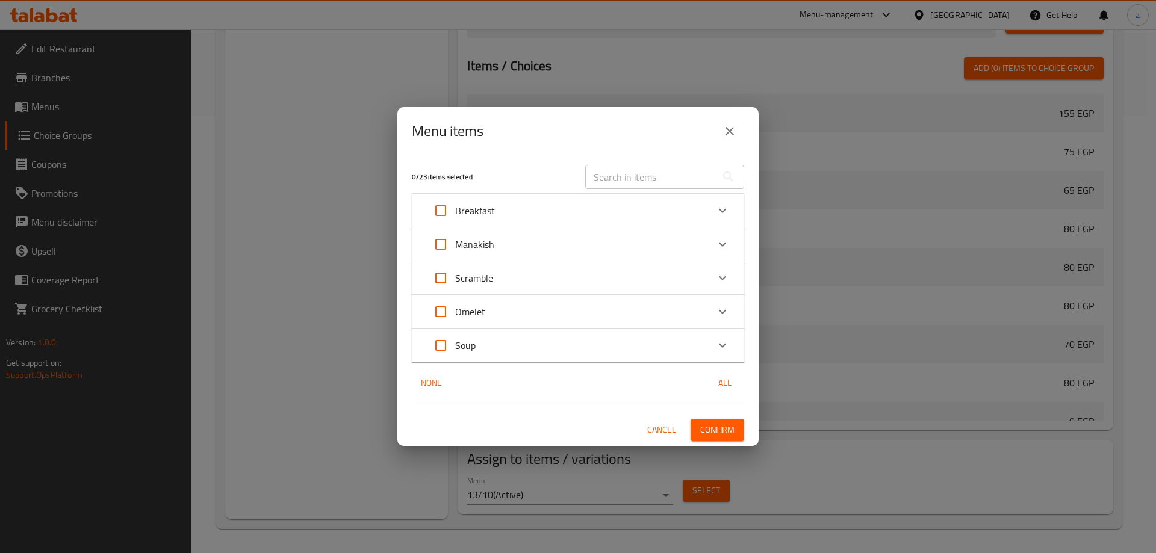
checkbox input "true"
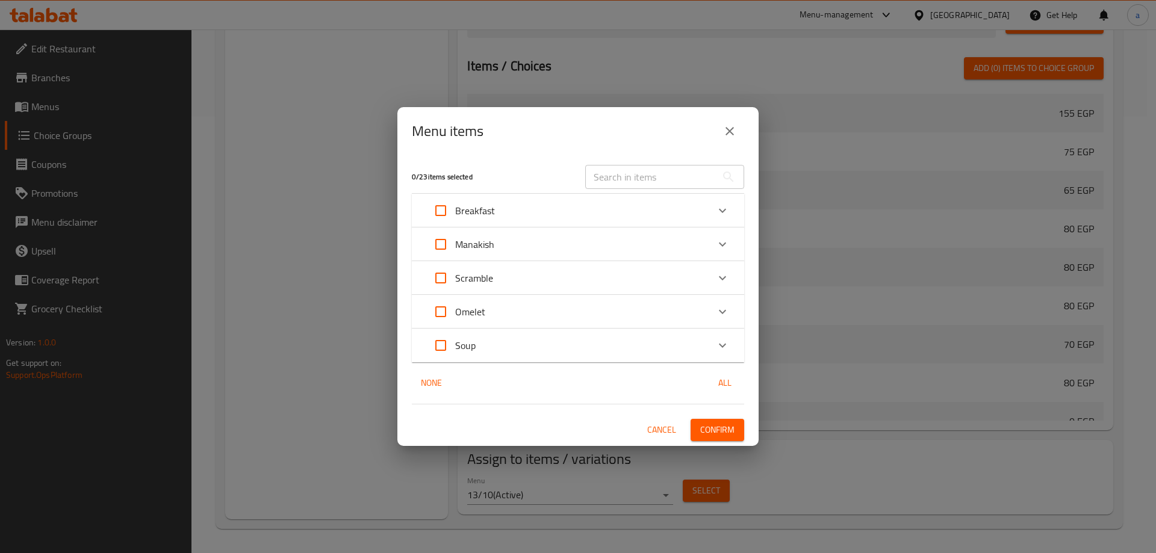
checkbox input "true"
click at [727, 428] on span "Confirm" at bounding box center [717, 430] width 34 height 15
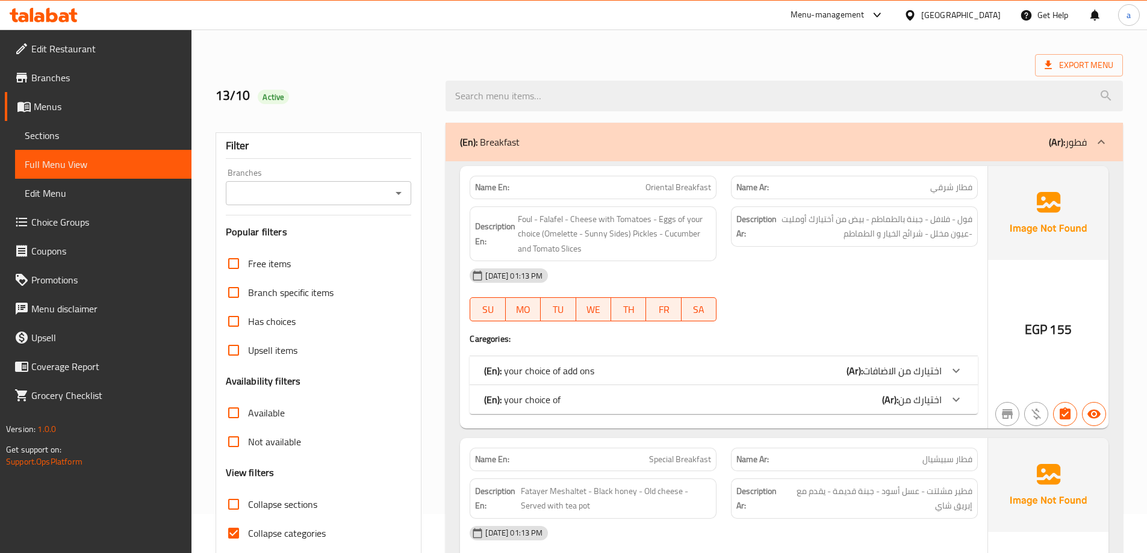
scroll to position [60, 0]
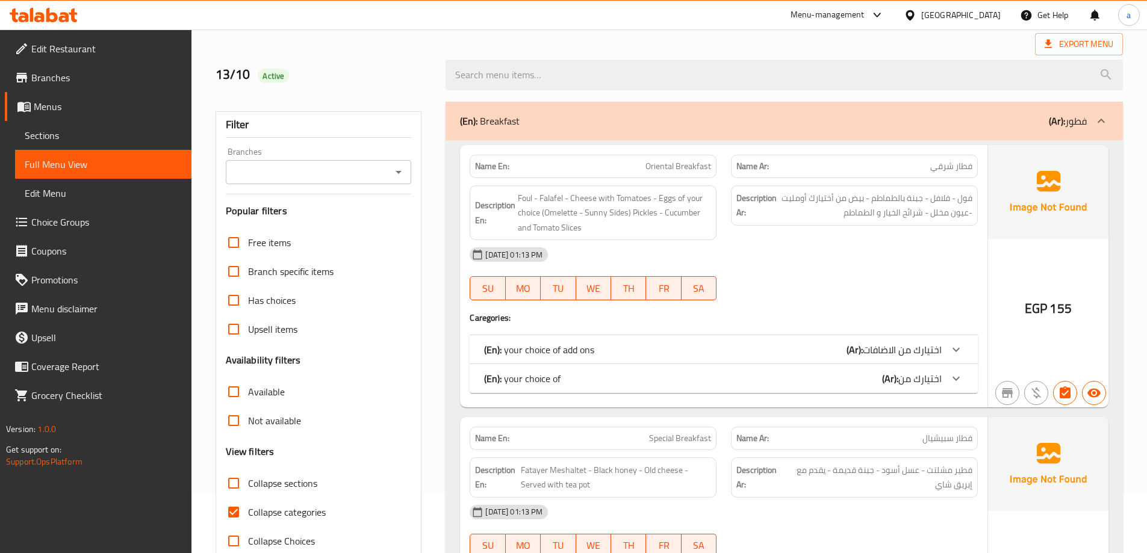
click at [64, 135] on span "Sections" at bounding box center [103, 135] width 157 height 14
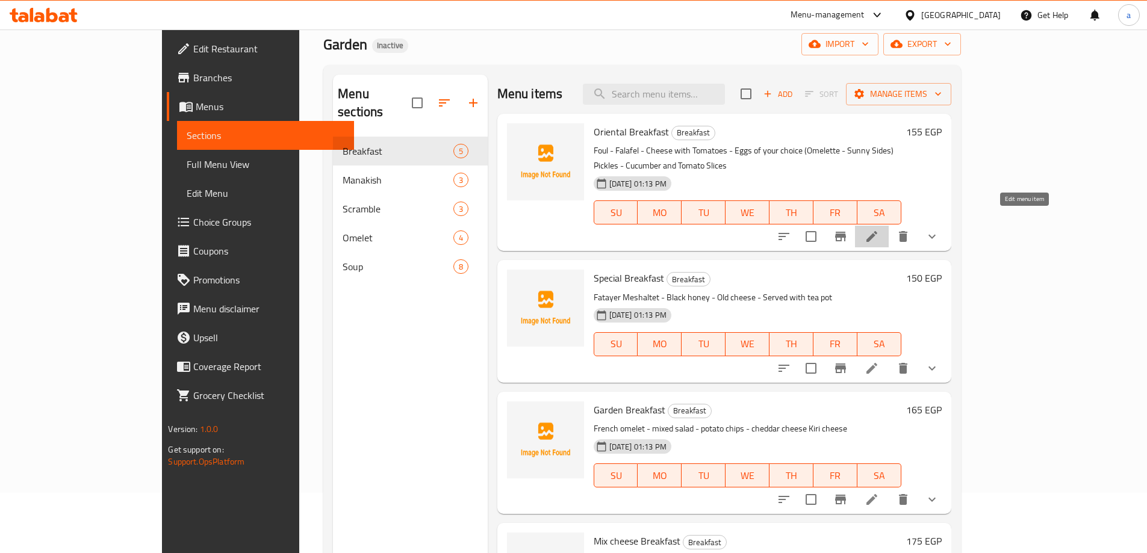
click at [877, 231] on icon at bounding box center [871, 236] width 11 height 11
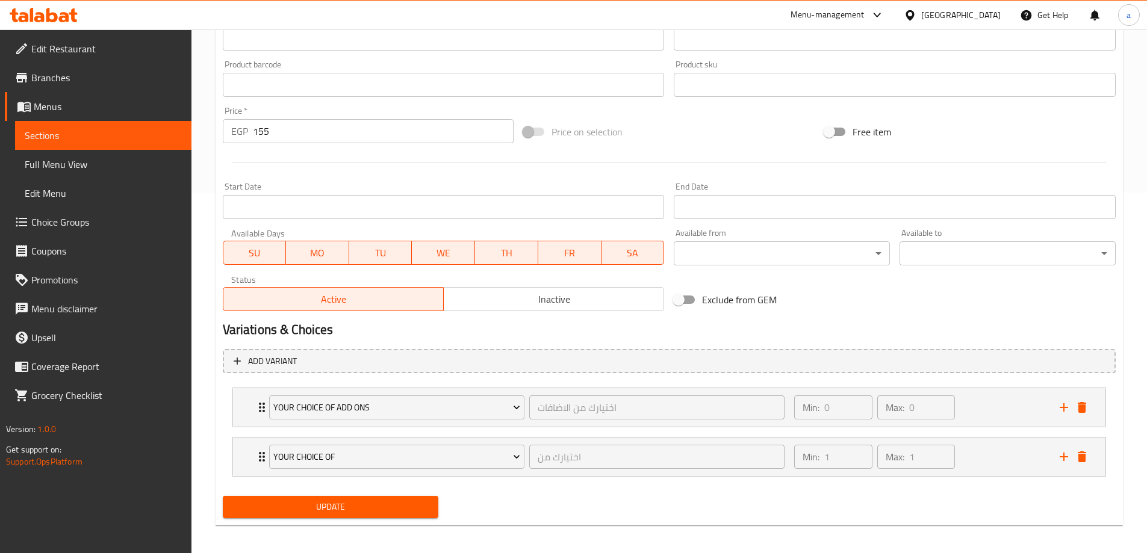
scroll to position [367, 0]
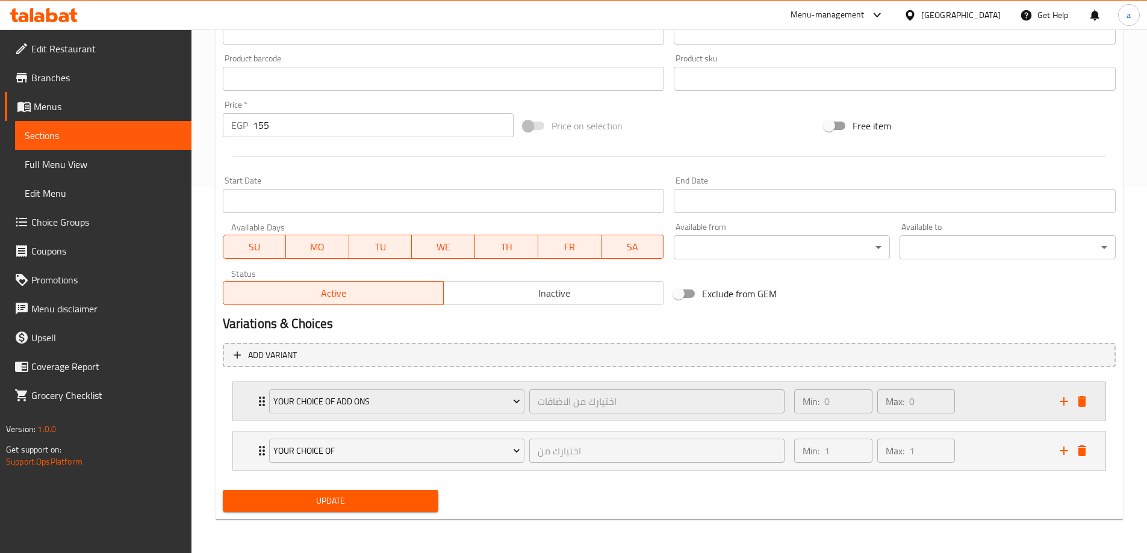
click at [980, 402] on div "Min: 0 ​ Max: 0 ​" at bounding box center [919, 401] width 265 height 39
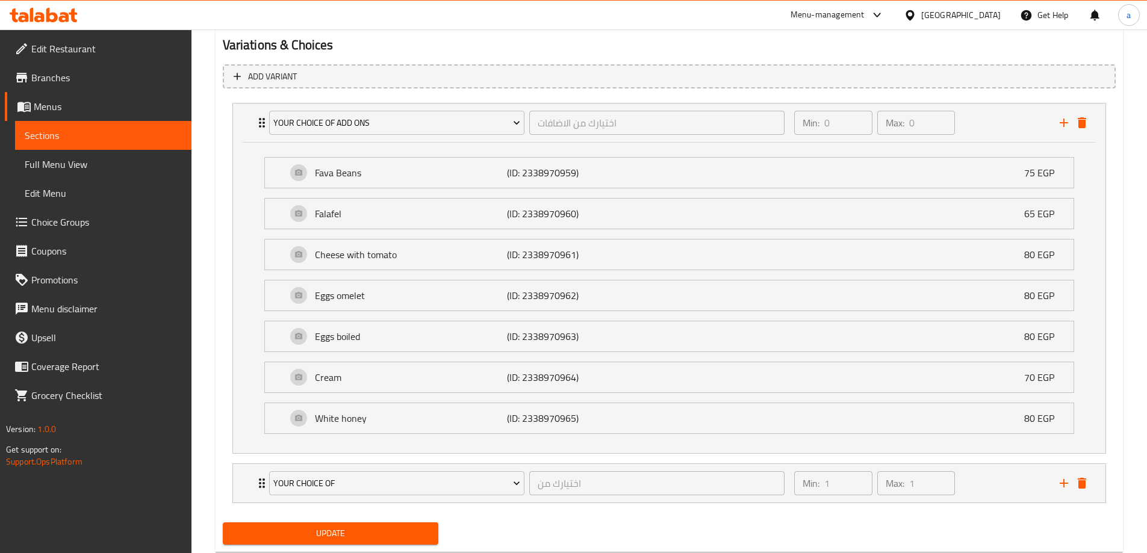
scroll to position [668, 0]
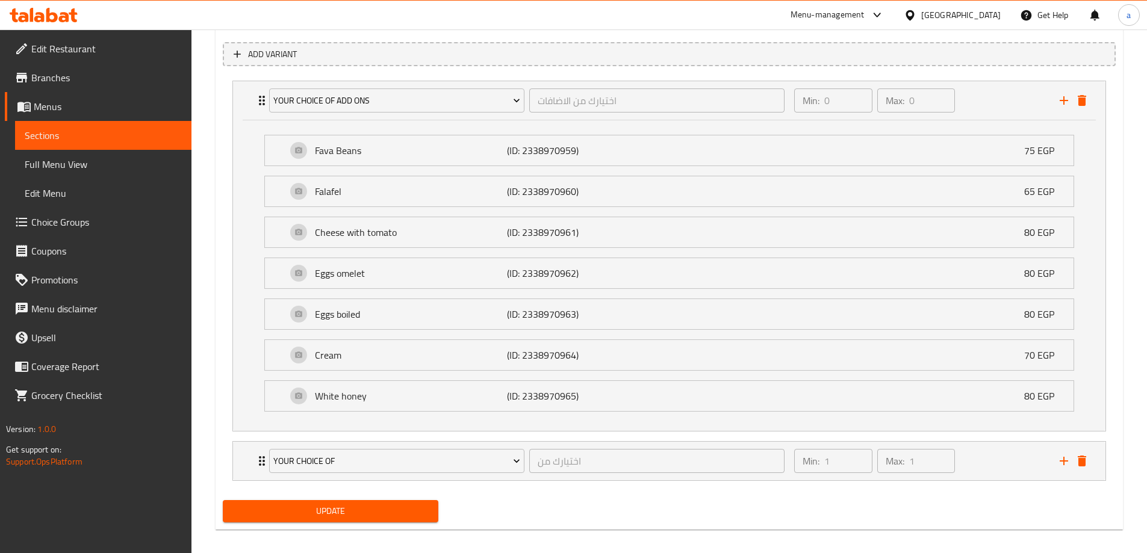
click at [88, 160] on span "Full Menu View" at bounding box center [103, 164] width 157 height 14
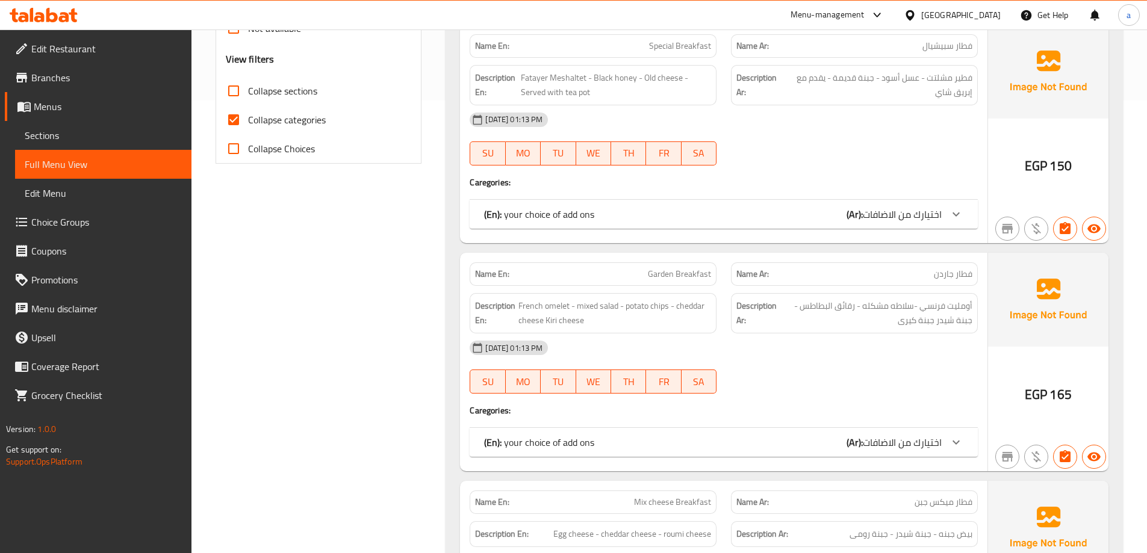
scroll to position [367, 0]
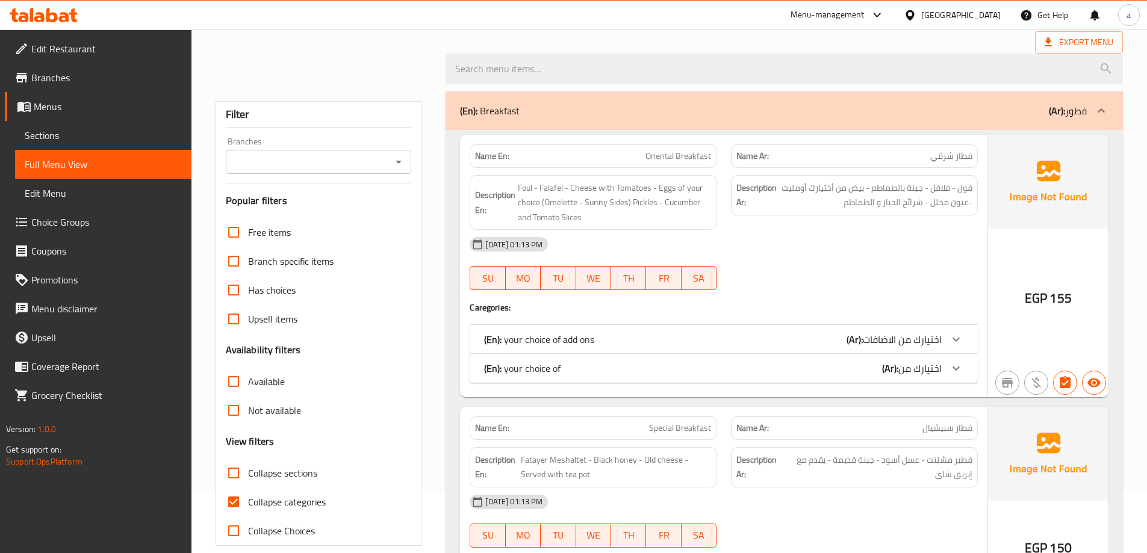
scroll to position [120, 0]
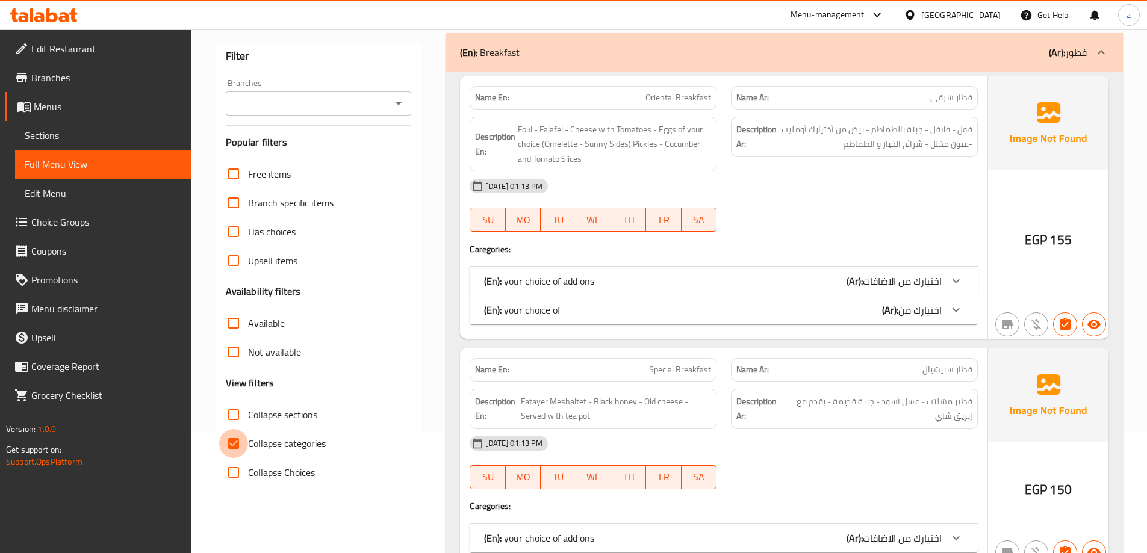
click at [240, 445] on input "Collapse categories" at bounding box center [233, 443] width 29 height 29
checkbox input "false"
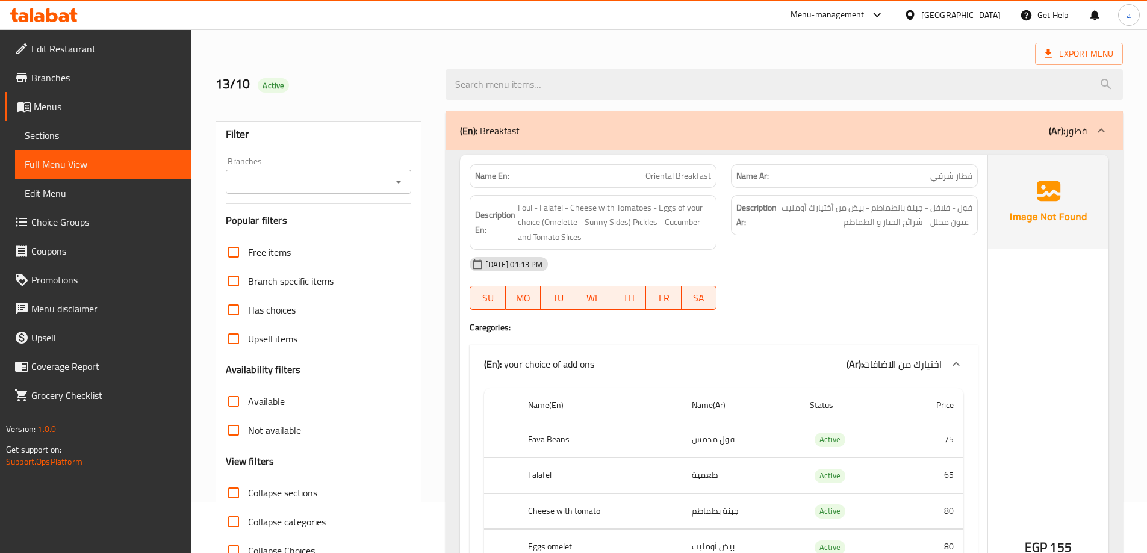
scroll to position [0, 0]
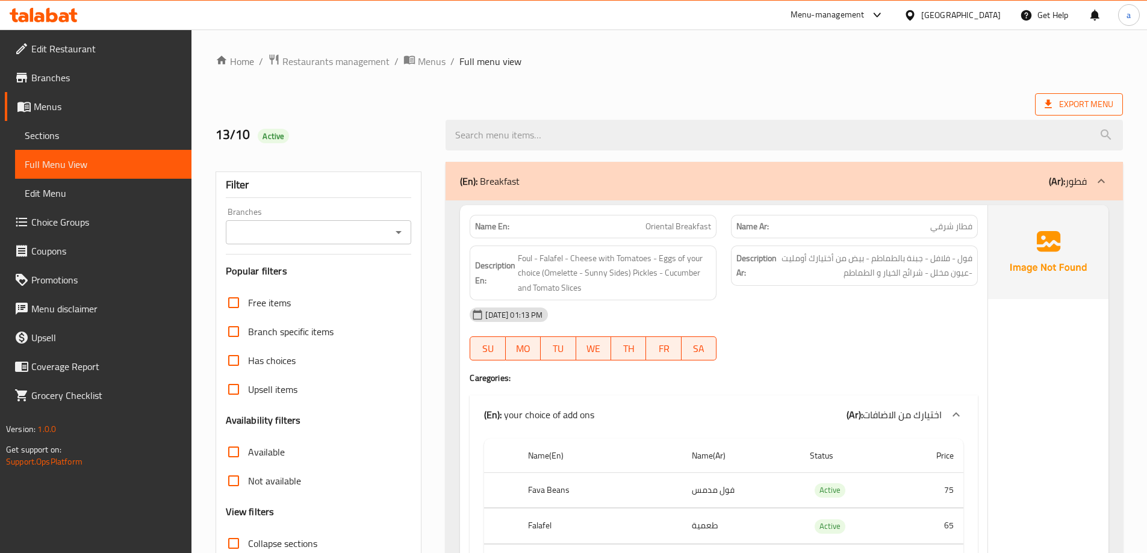
click at [1104, 101] on span "Export Menu" at bounding box center [1079, 104] width 69 height 15
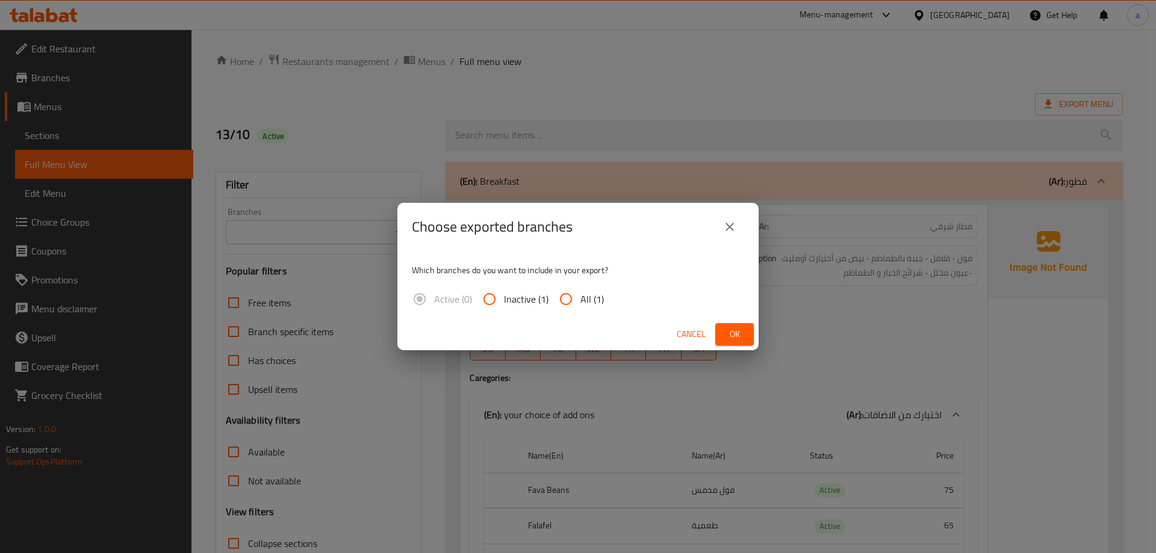
click at [570, 303] on input "All (1)" at bounding box center [566, 299] width 29 height 29
radio input "true"
click at [736, 338] on span "Ok" at bounding box center [734, 334] width 19 height 15
